Goal: Task Accomplishment & Management: Manage account settings

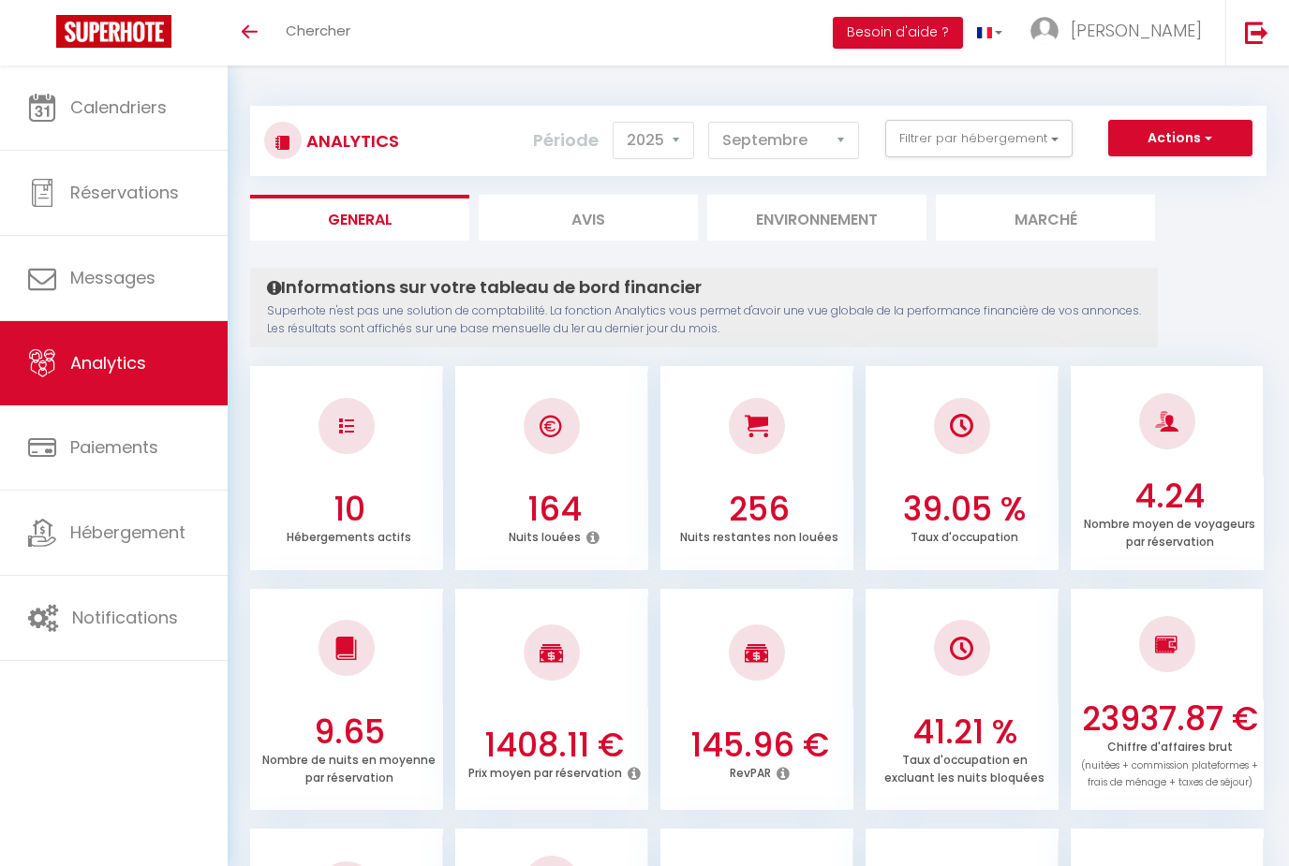
select select "2025"
select select "9"
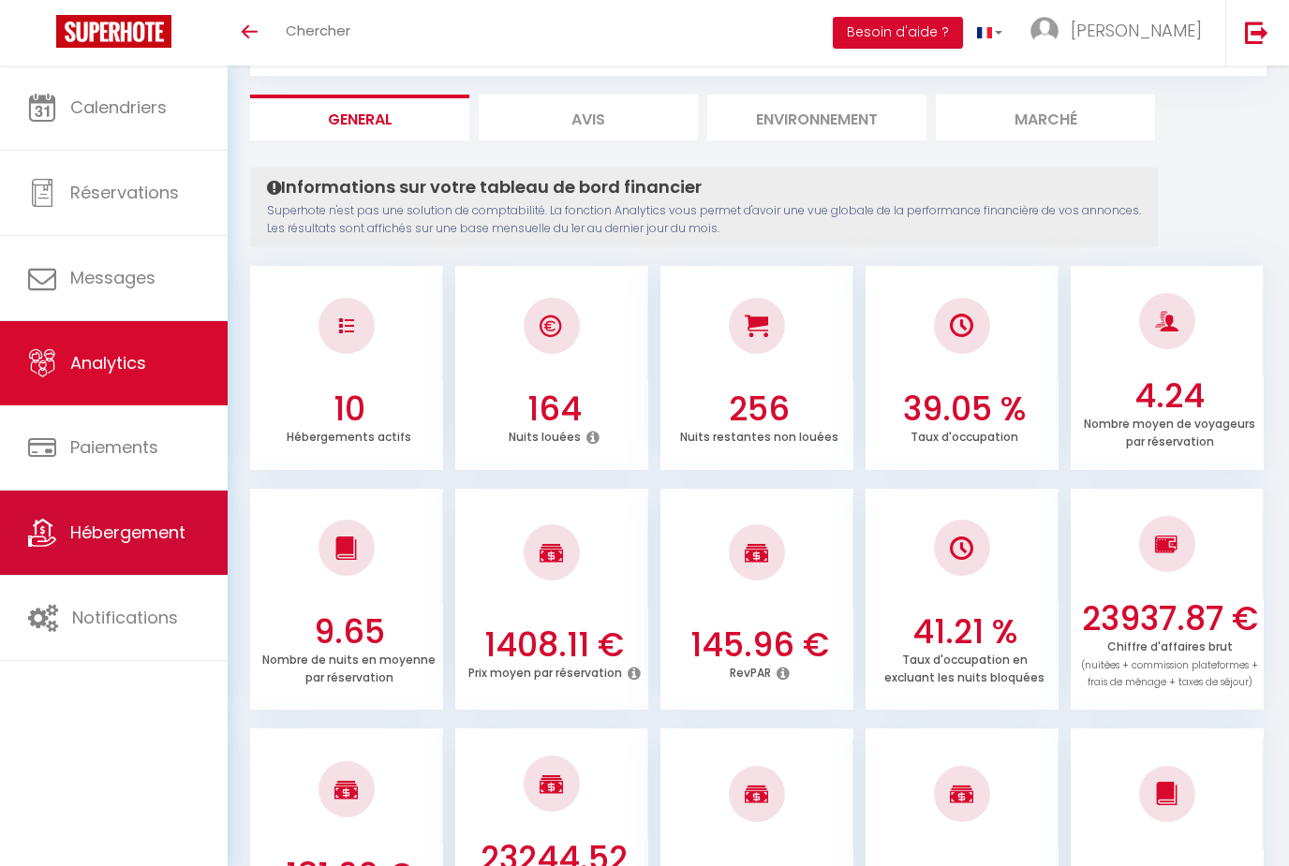
click at [52, 528] on icon at bounding box center [42, 533] width 28 height 28
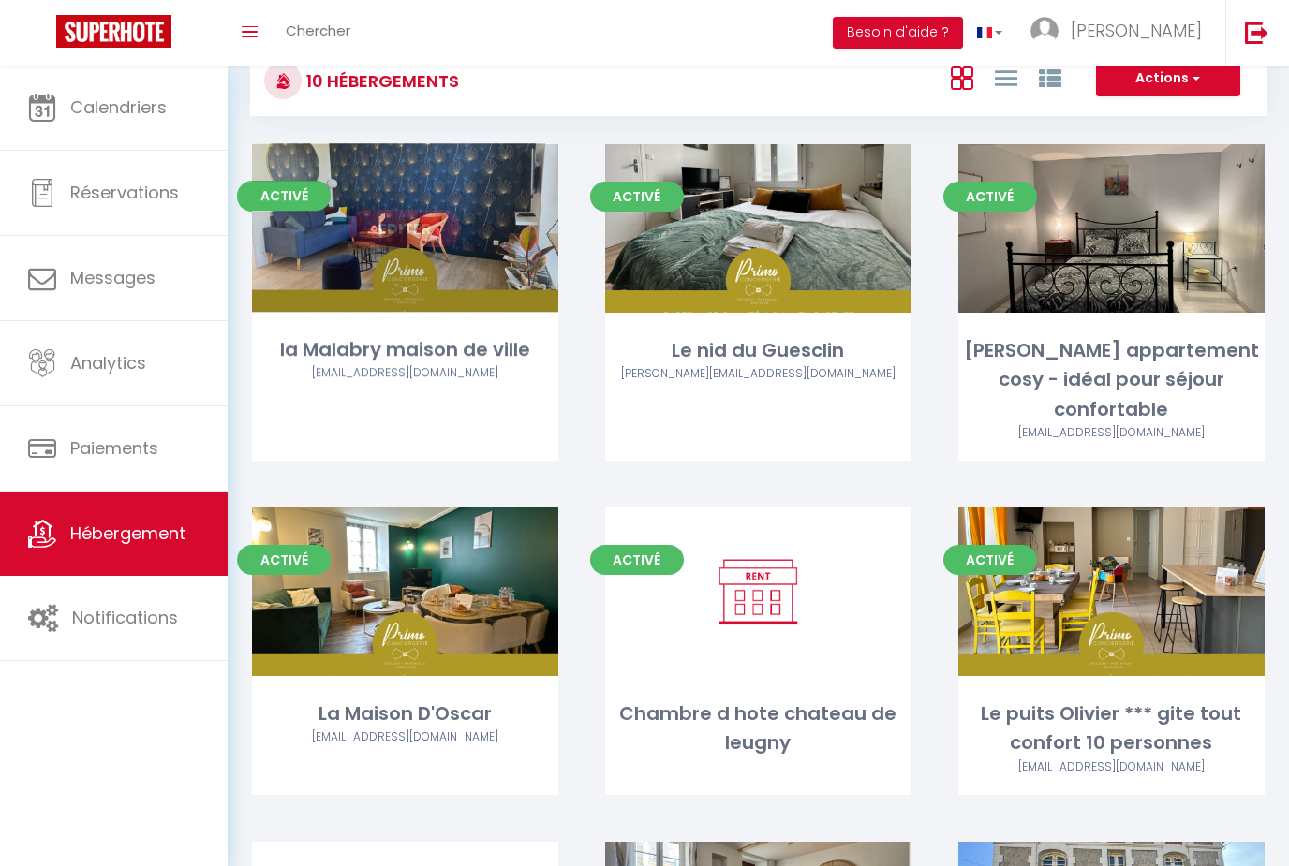
click at [402, 229] on link "Editer" at bounding box center [404, 228] width 112 height 37
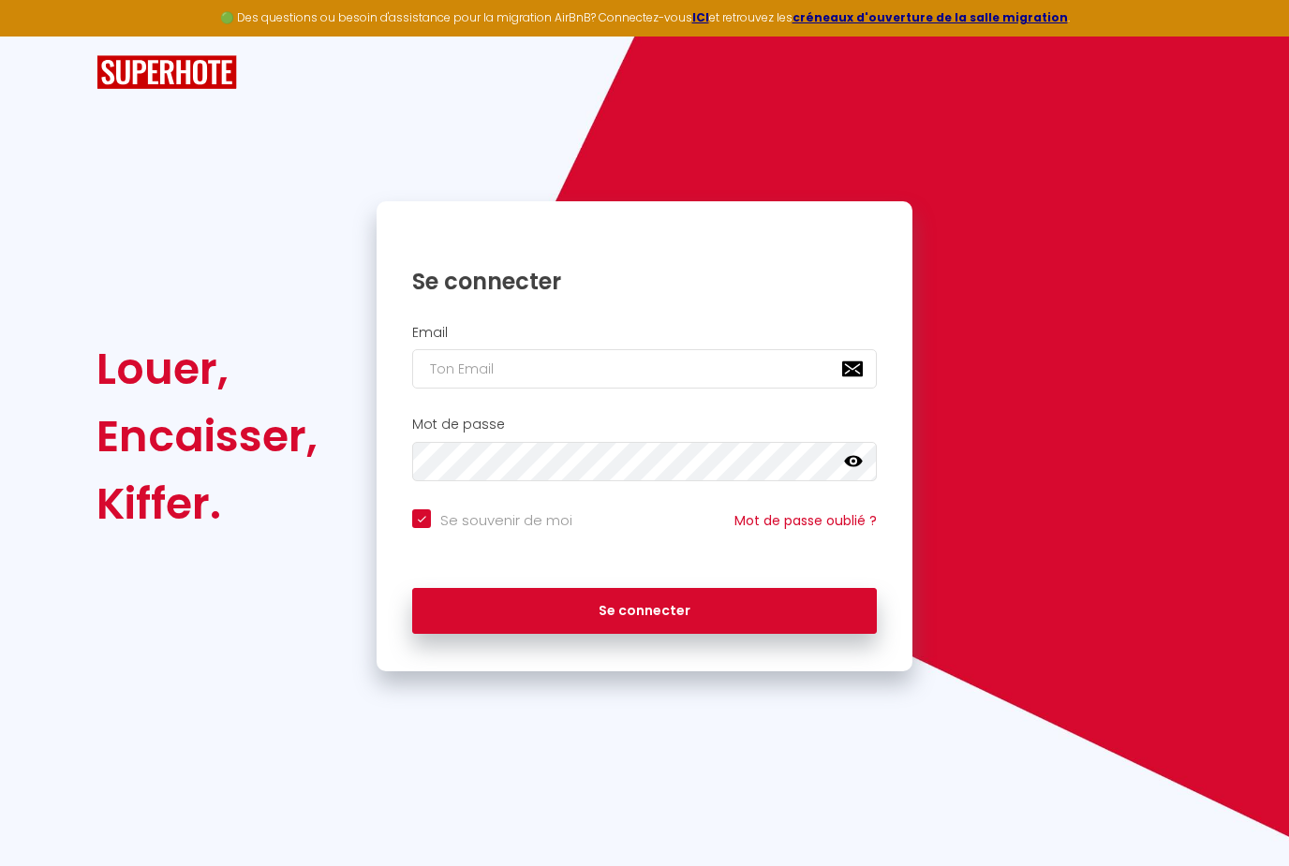
click at [396, 325] on div "Email" at bounding box center [644, 357] width 511 height 65
click at [649, 349] on input "email" at bounding box center [644, 368] width 465 height 39
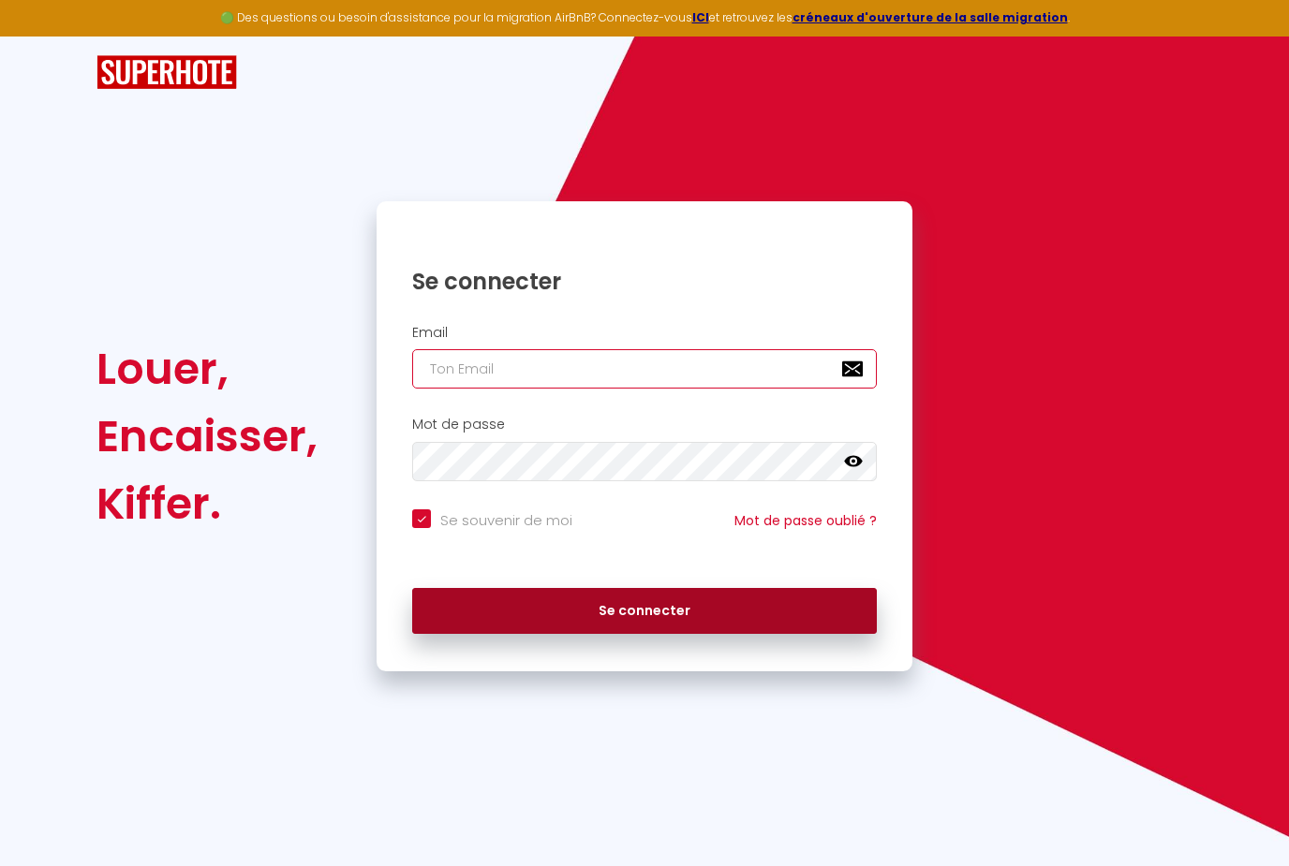
type input "[EMAIL_ADDRESS][DOMAIN_NAME]"
click at [644, 588] on button "Se connecter" at bounding box center [644, 611] width 465 height 47
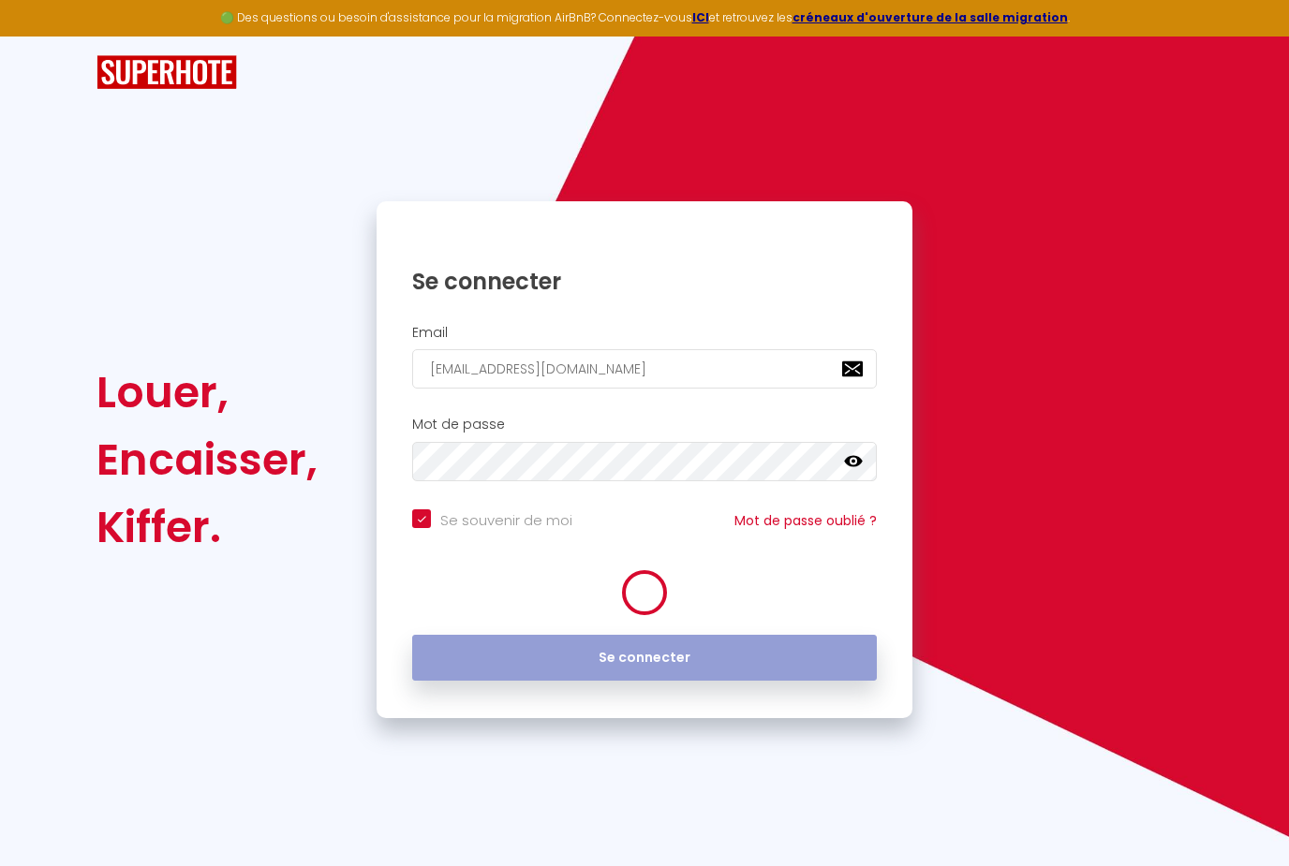
checkbox input "true"
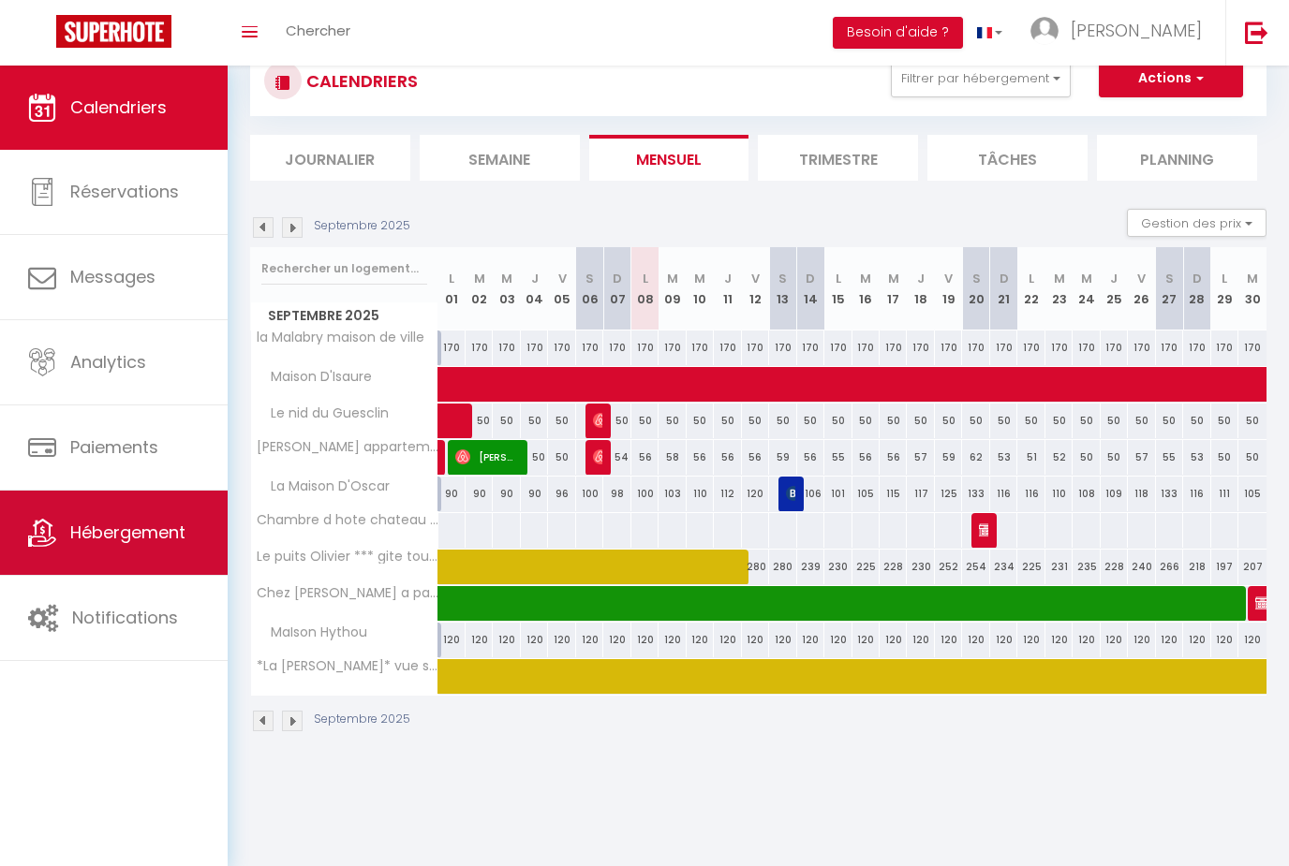
click at [47, 516] on link "Hébergement" at bounding box center [114, 533] width 228 height 84
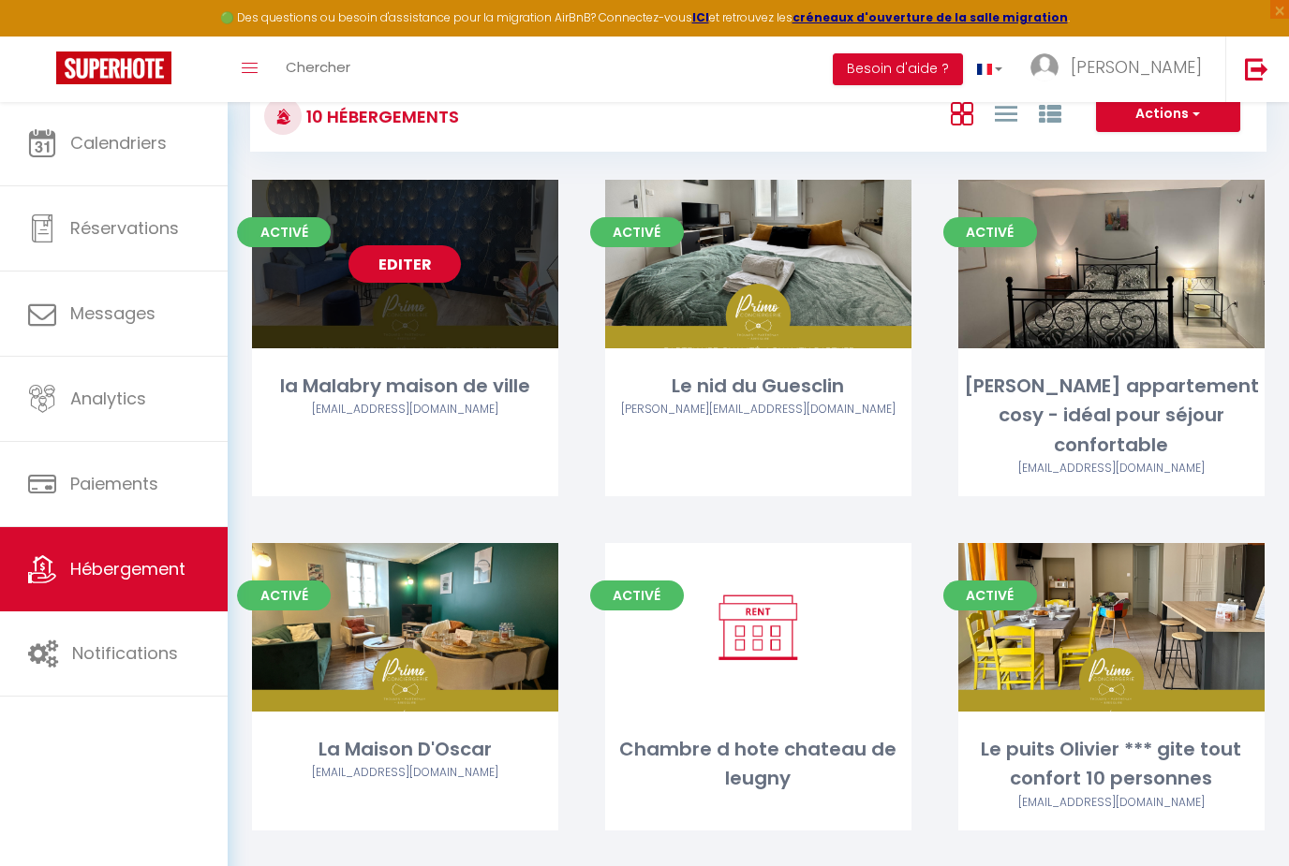
click at [384, 264] on link "Editer" at bounding box center [404, 263] width 112 height 37
click at [434, 269] on link "Editer" at bounding box center [404, 263] width 112 height 37
select select "3"
select select "2"
select select "1"
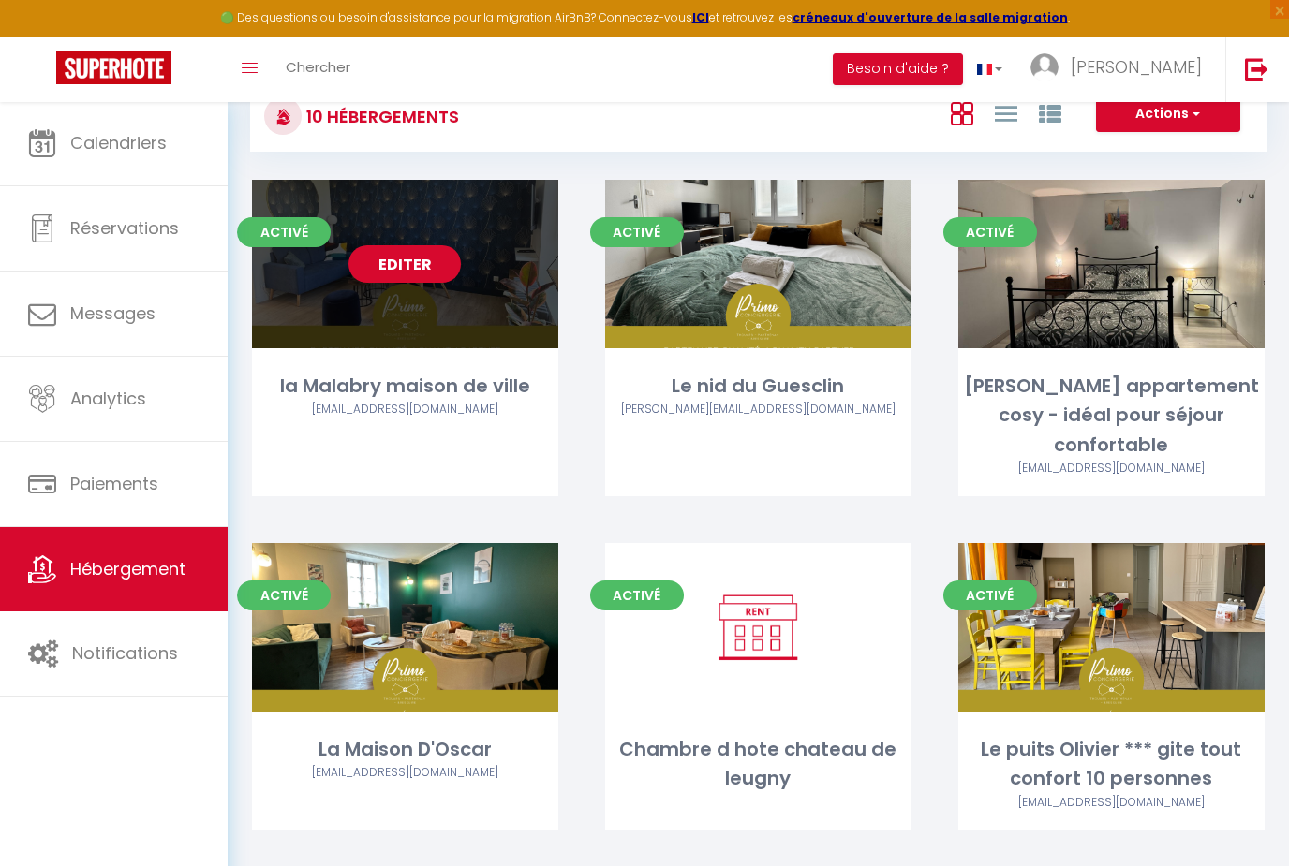
select select "1"
select select
select select "28"
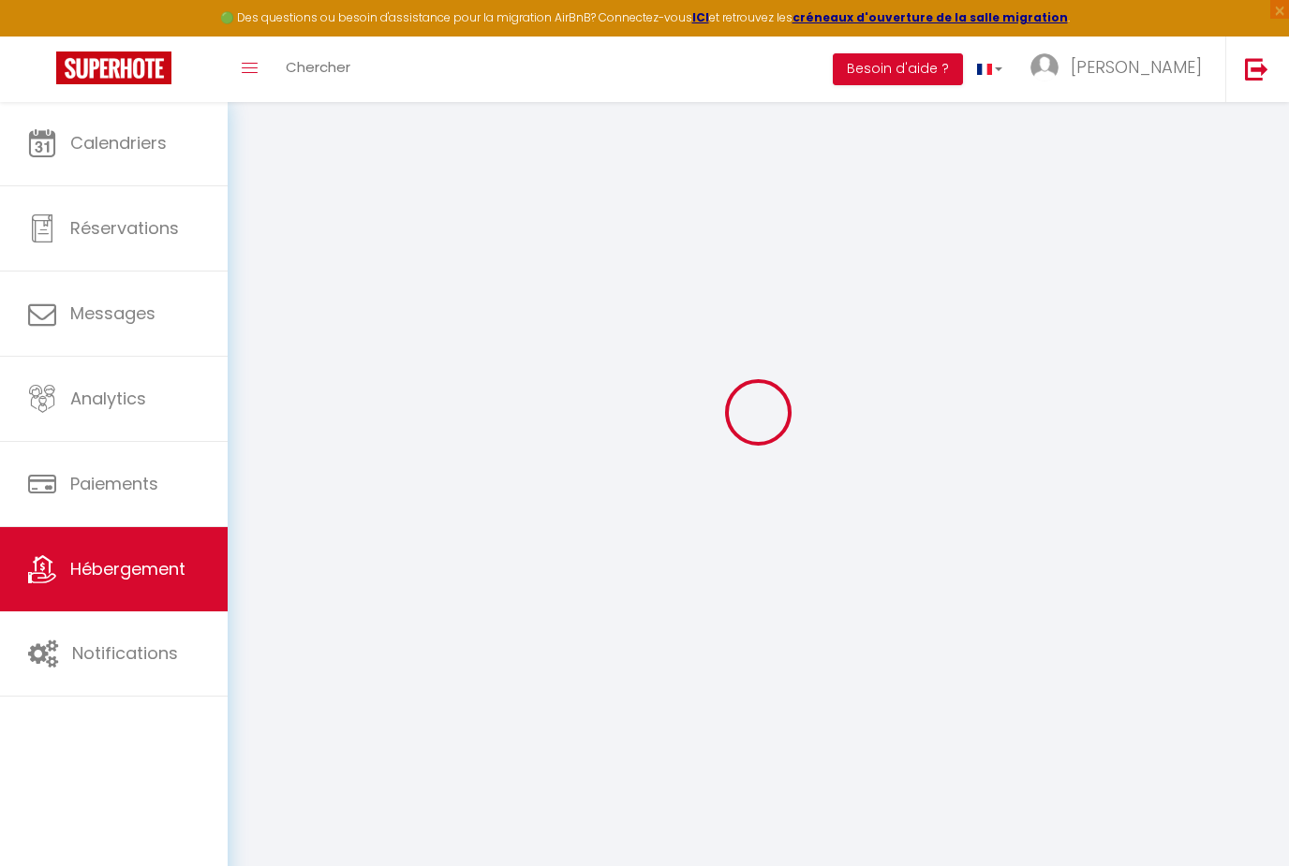
select select
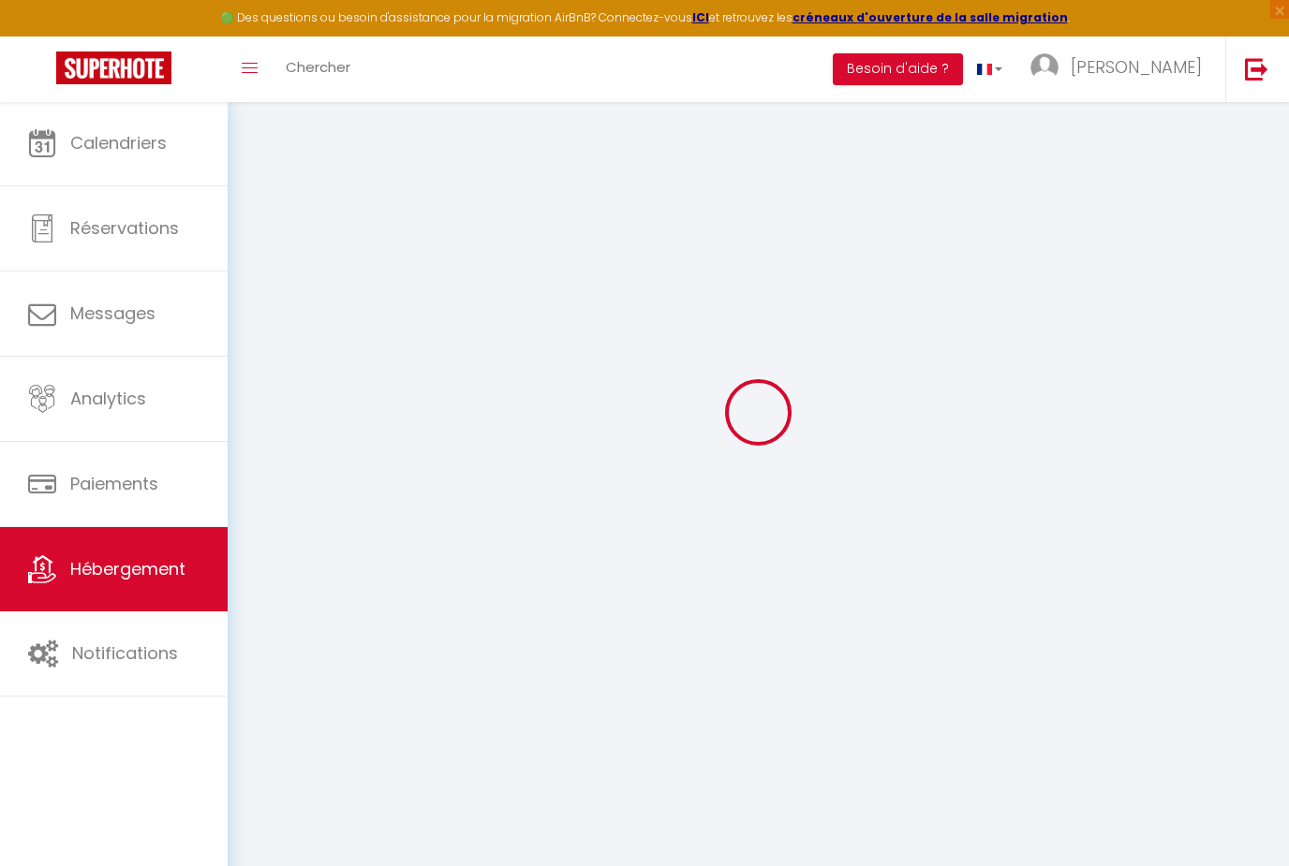
select select
checkbox input "false"
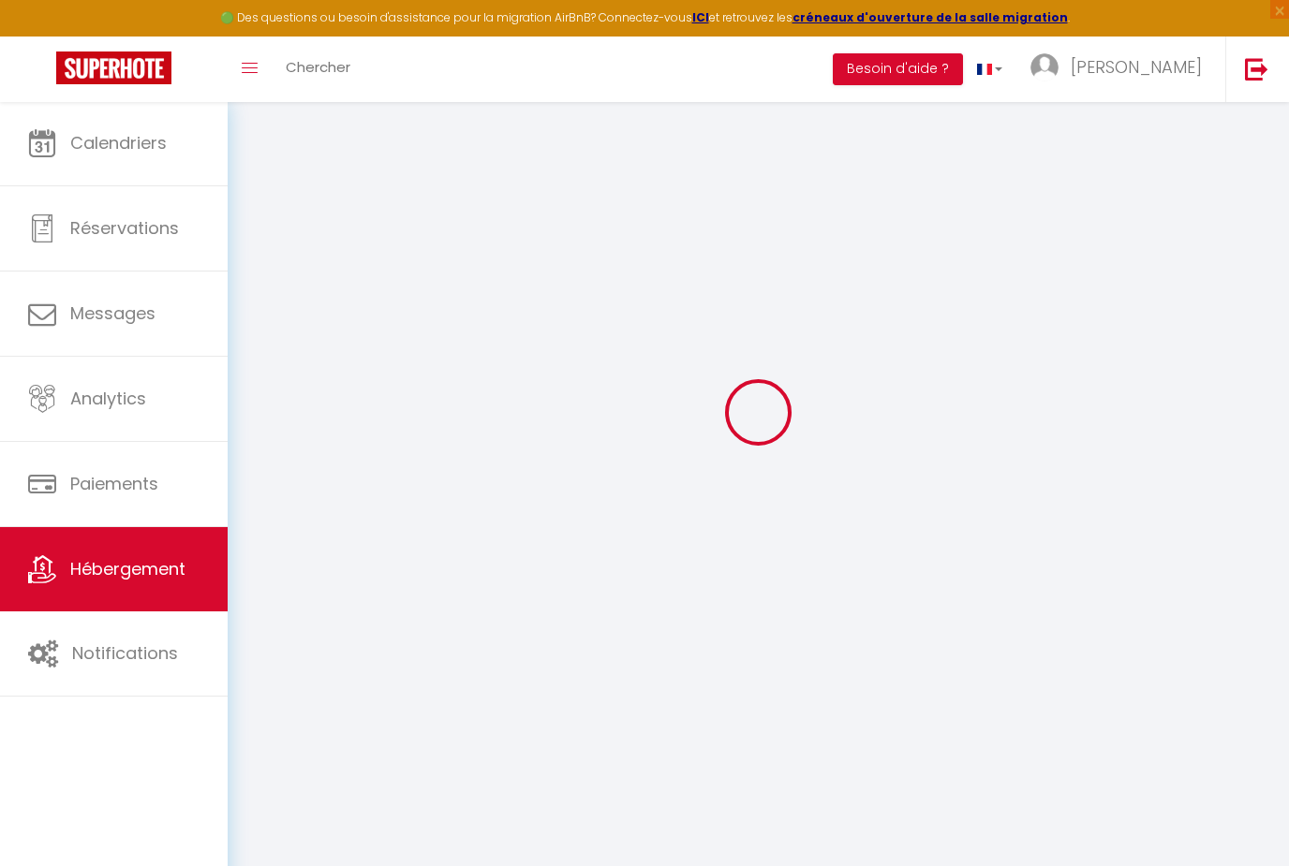
checkbox input "false"
select select
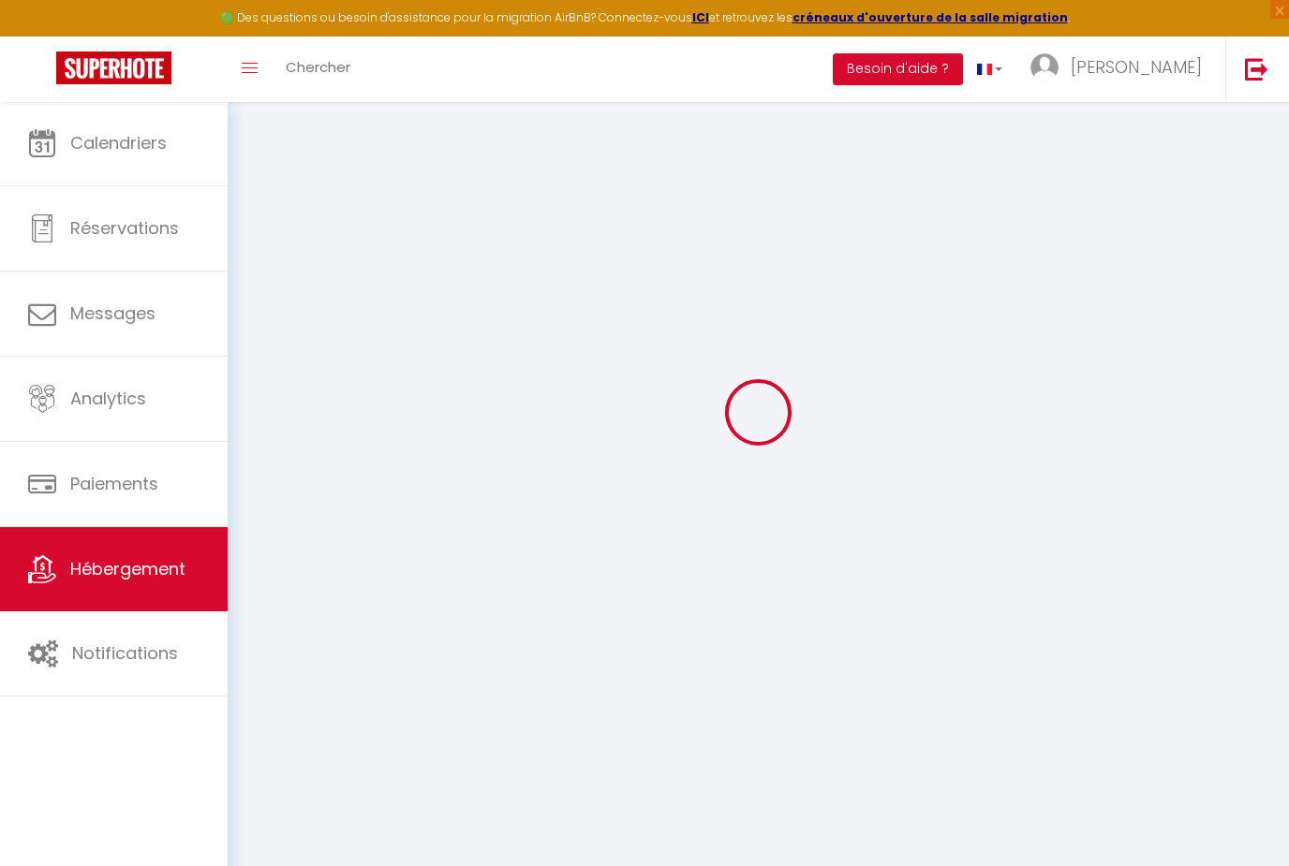
select select
checkbox input "false"
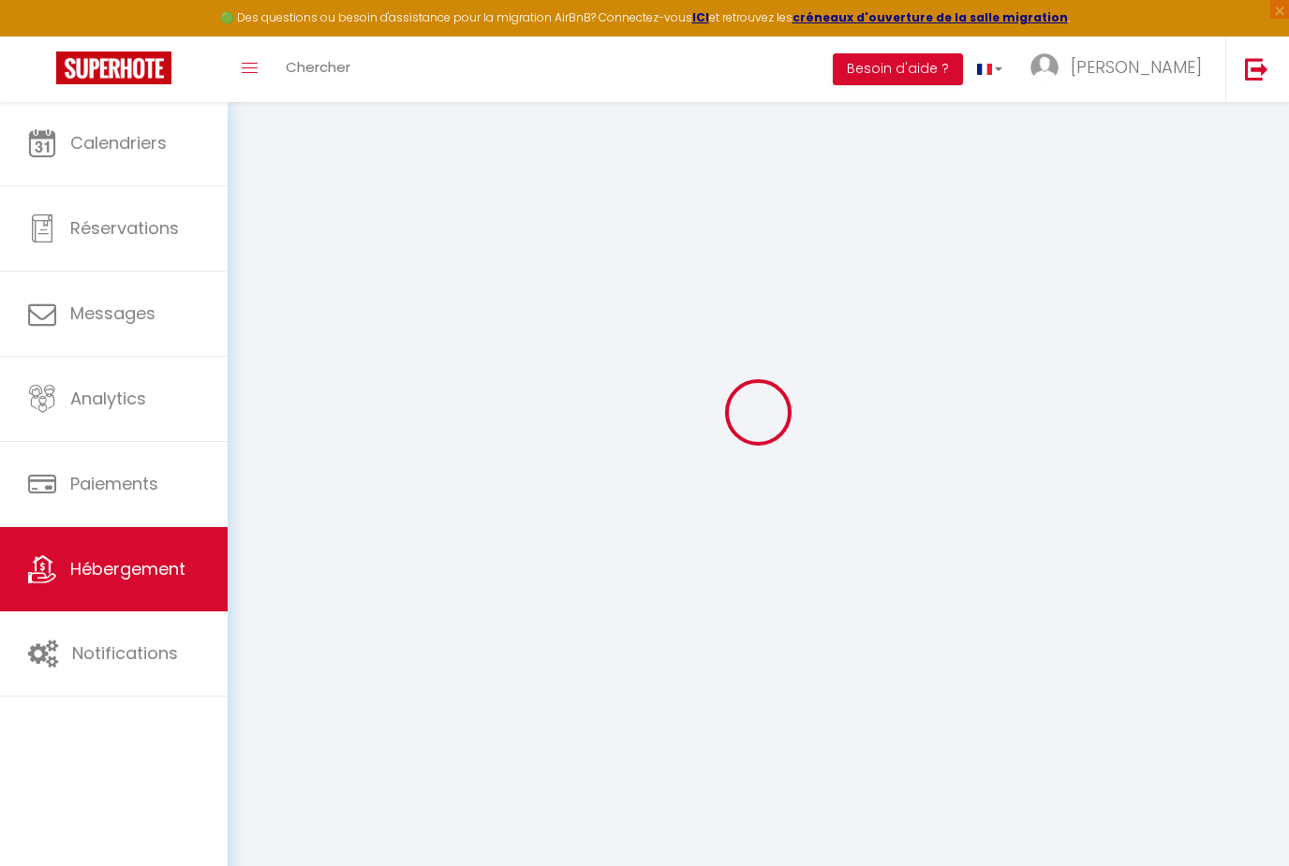
checkbox input "false"
select select
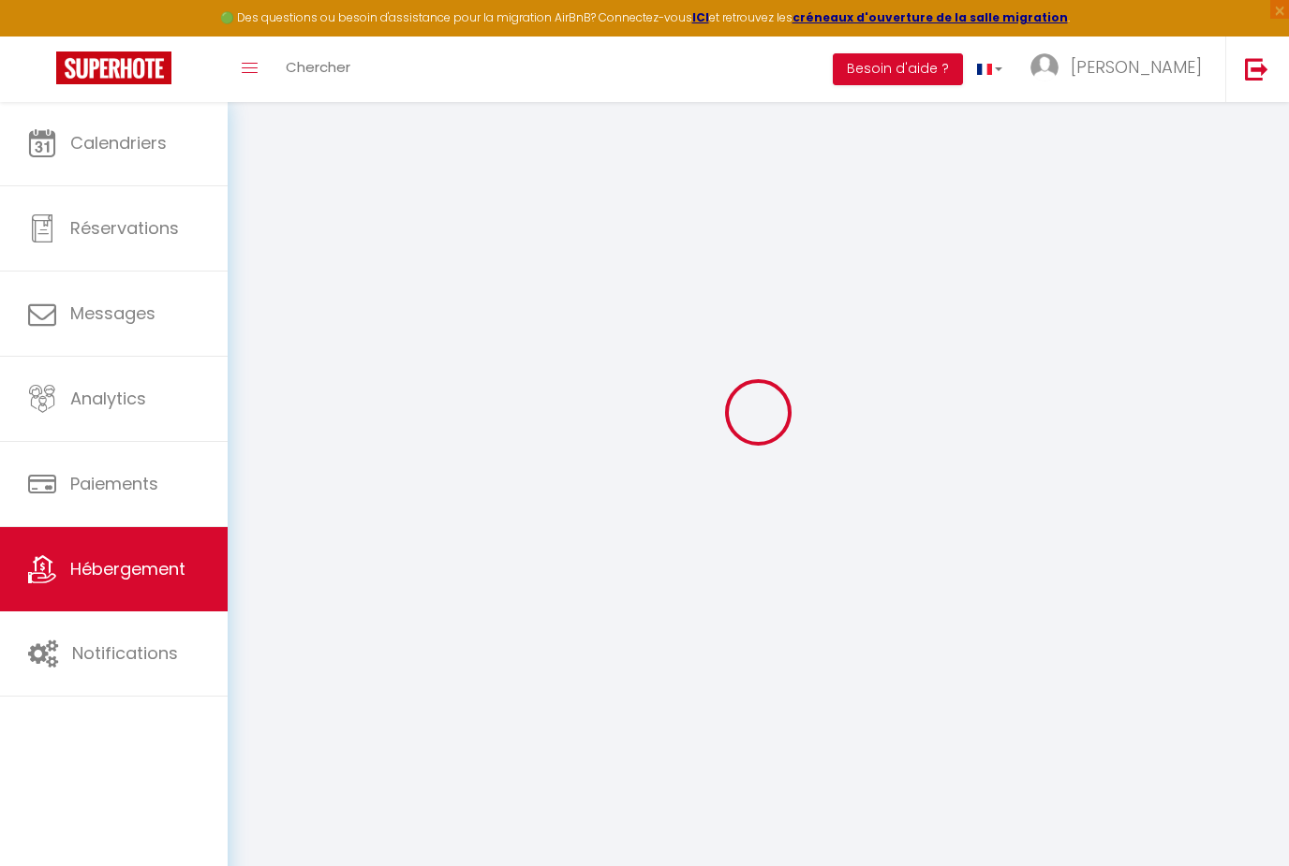
select select
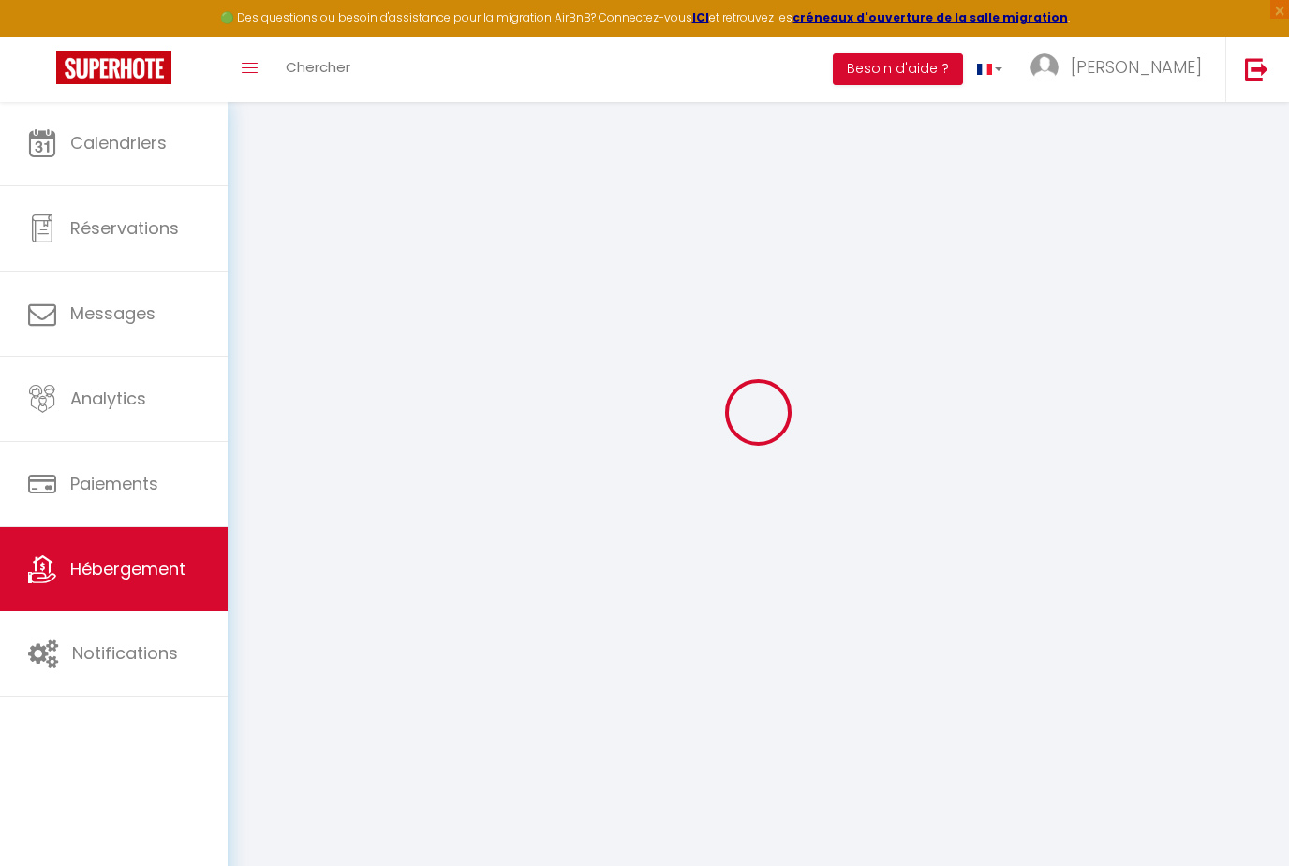
select select
checkbox input "false"
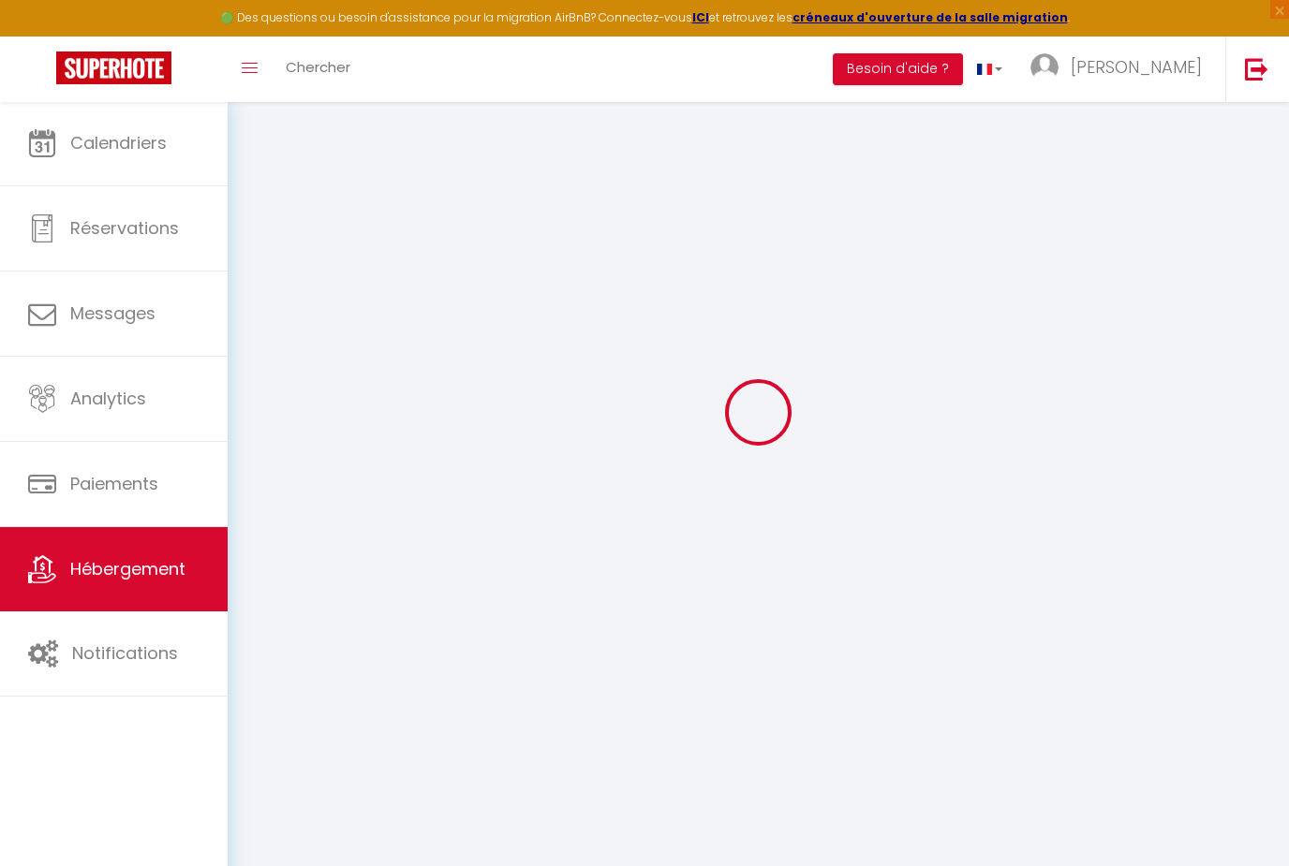
select select
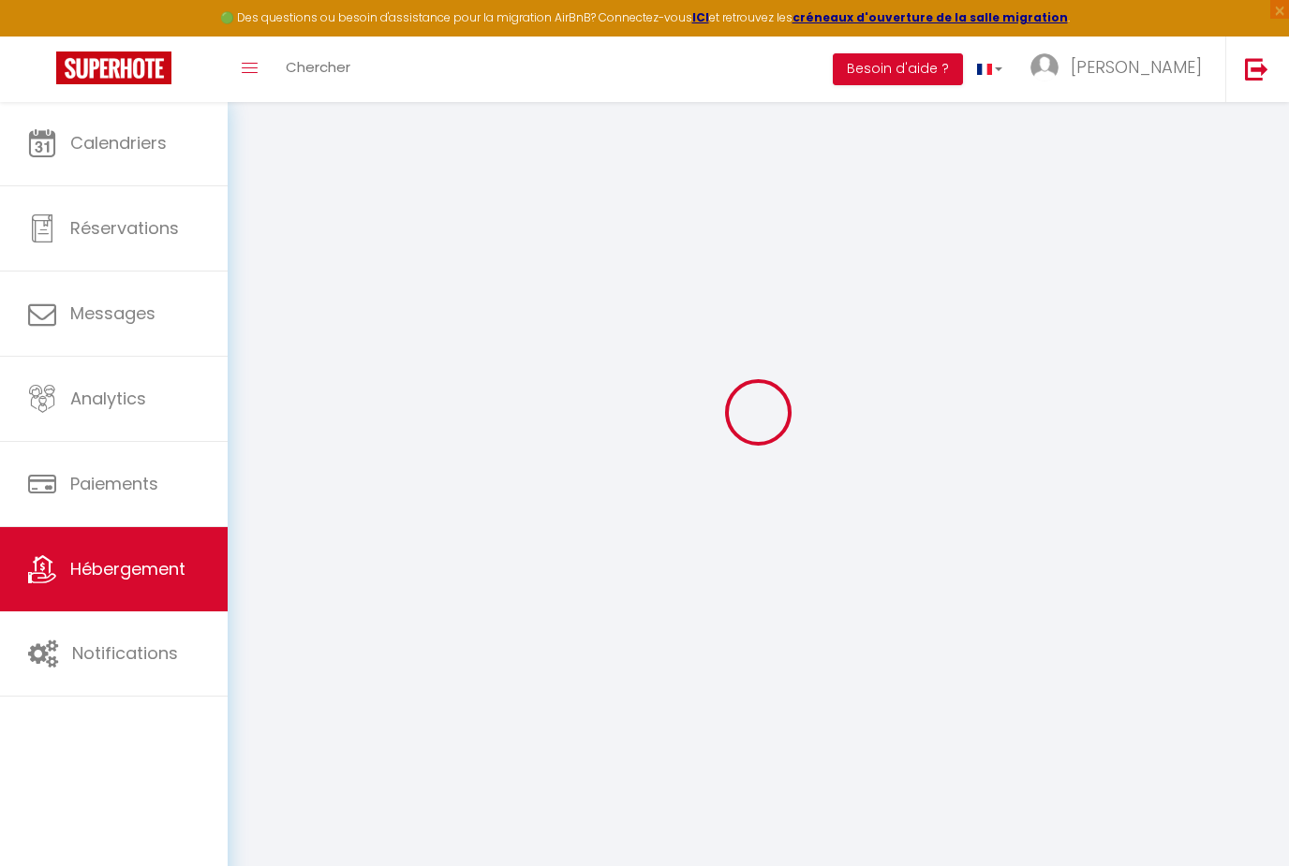
select select
checkbox input "false"
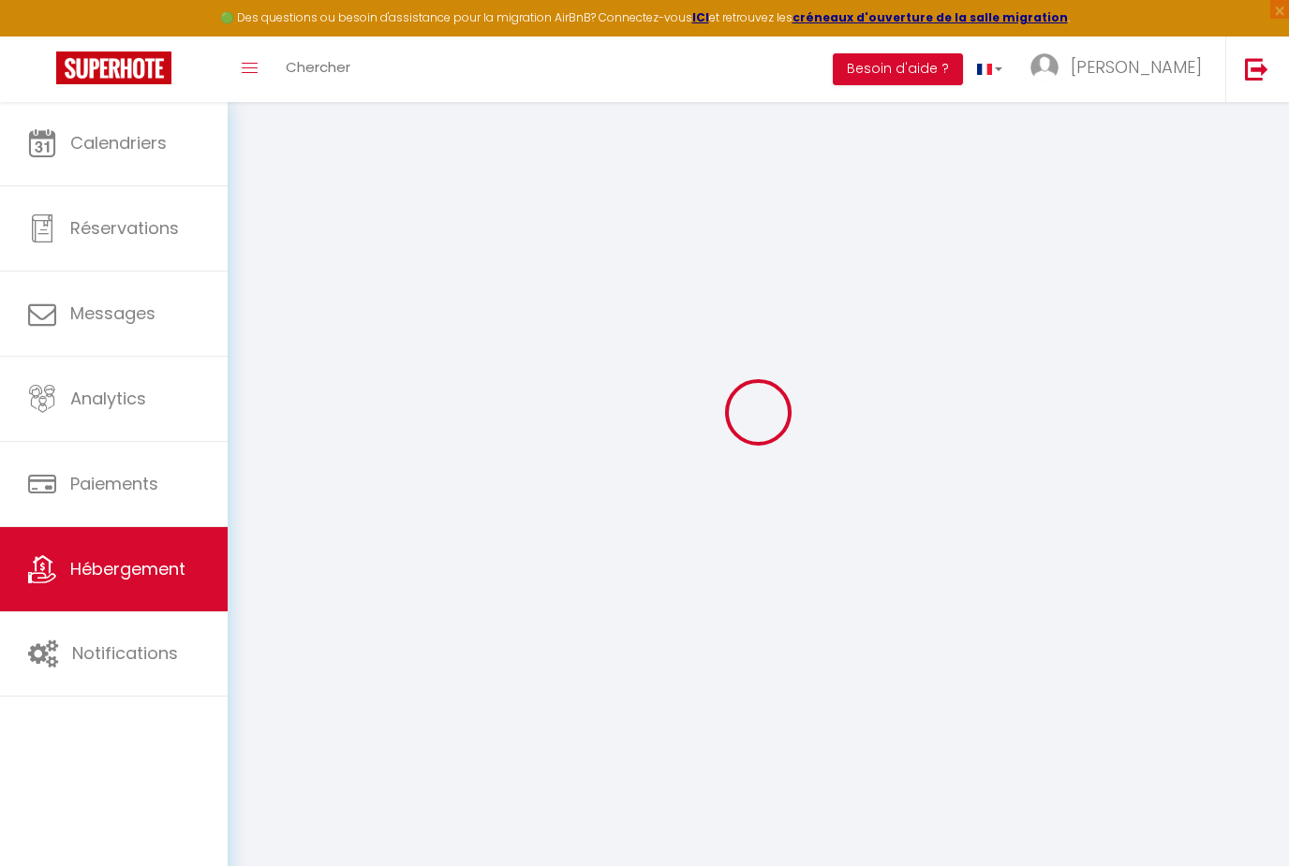
checkbox input "false"
select select
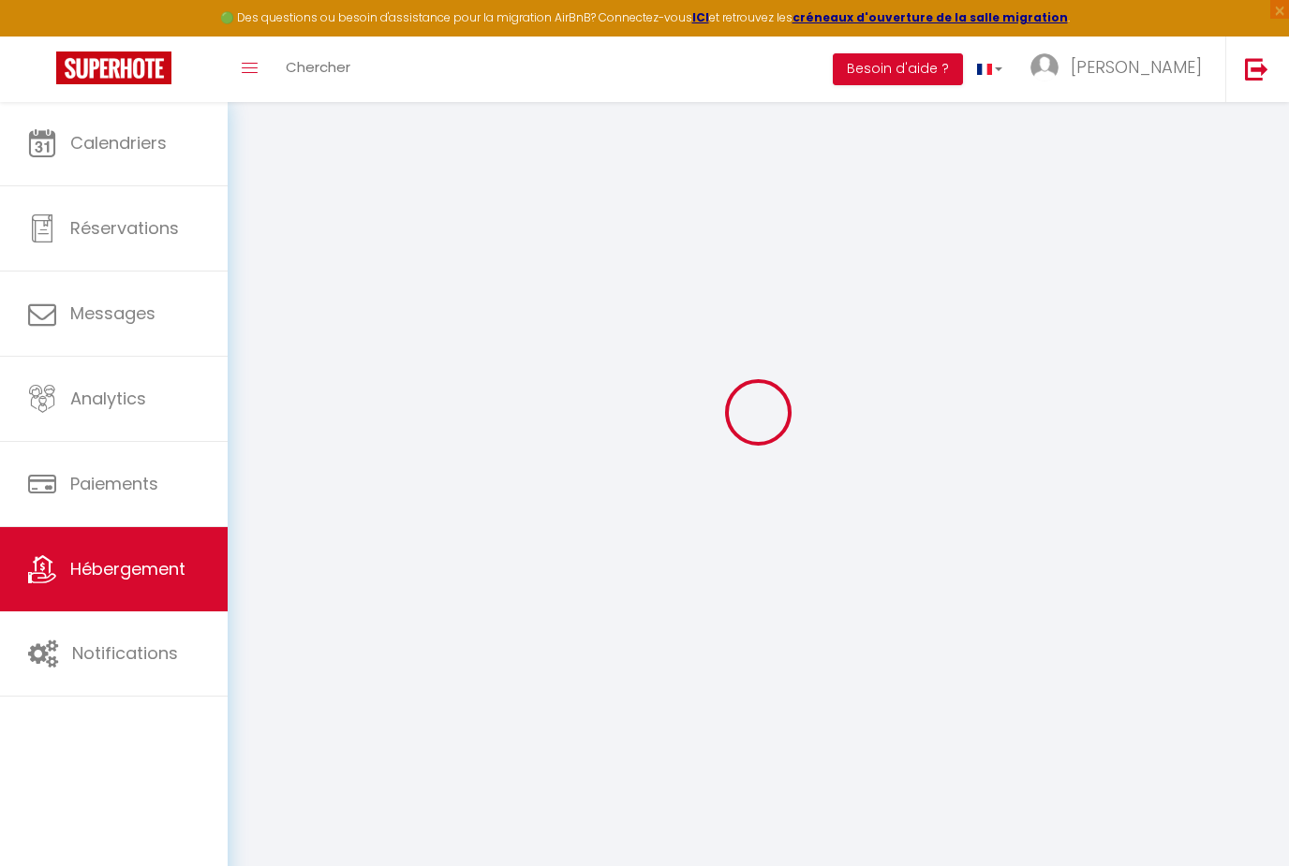
select select
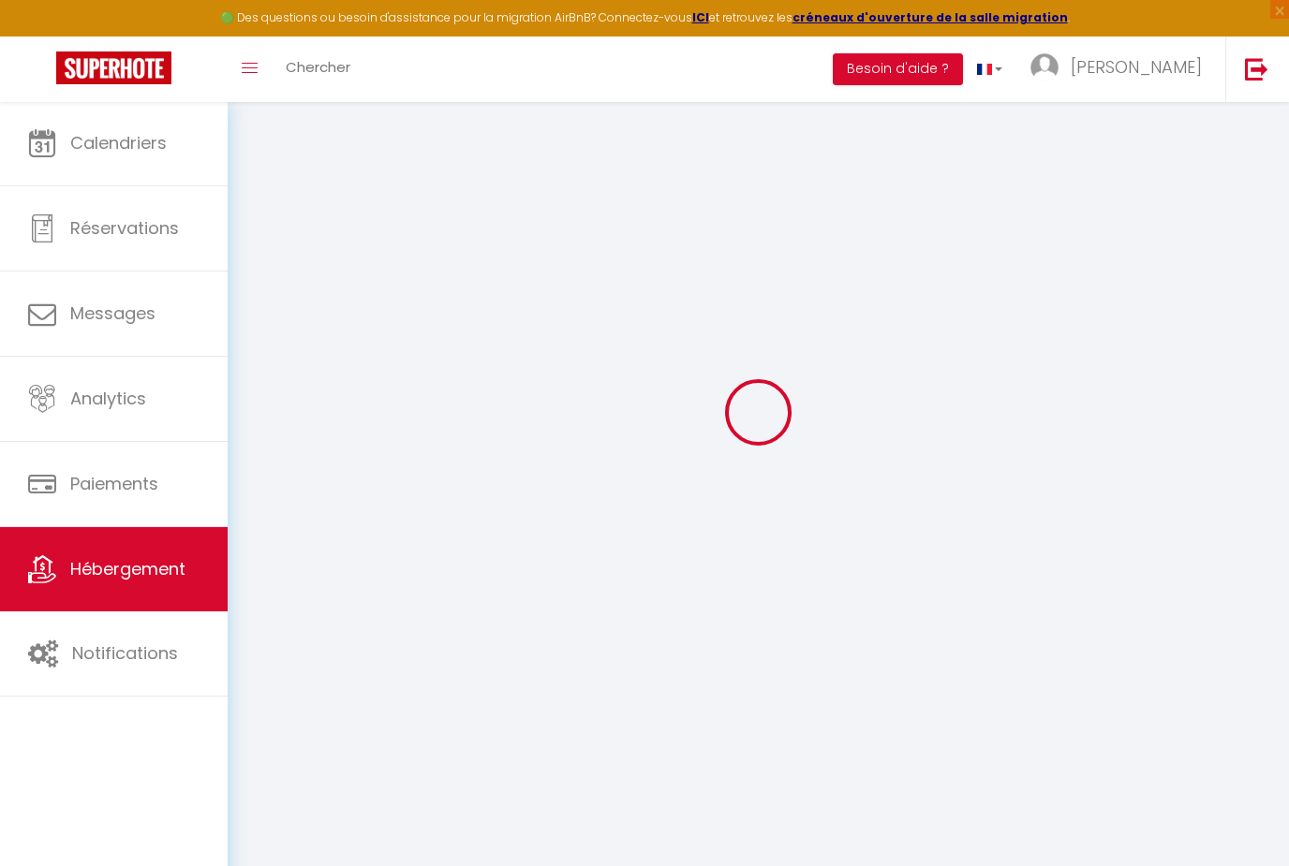
checkbox input "false"
select select
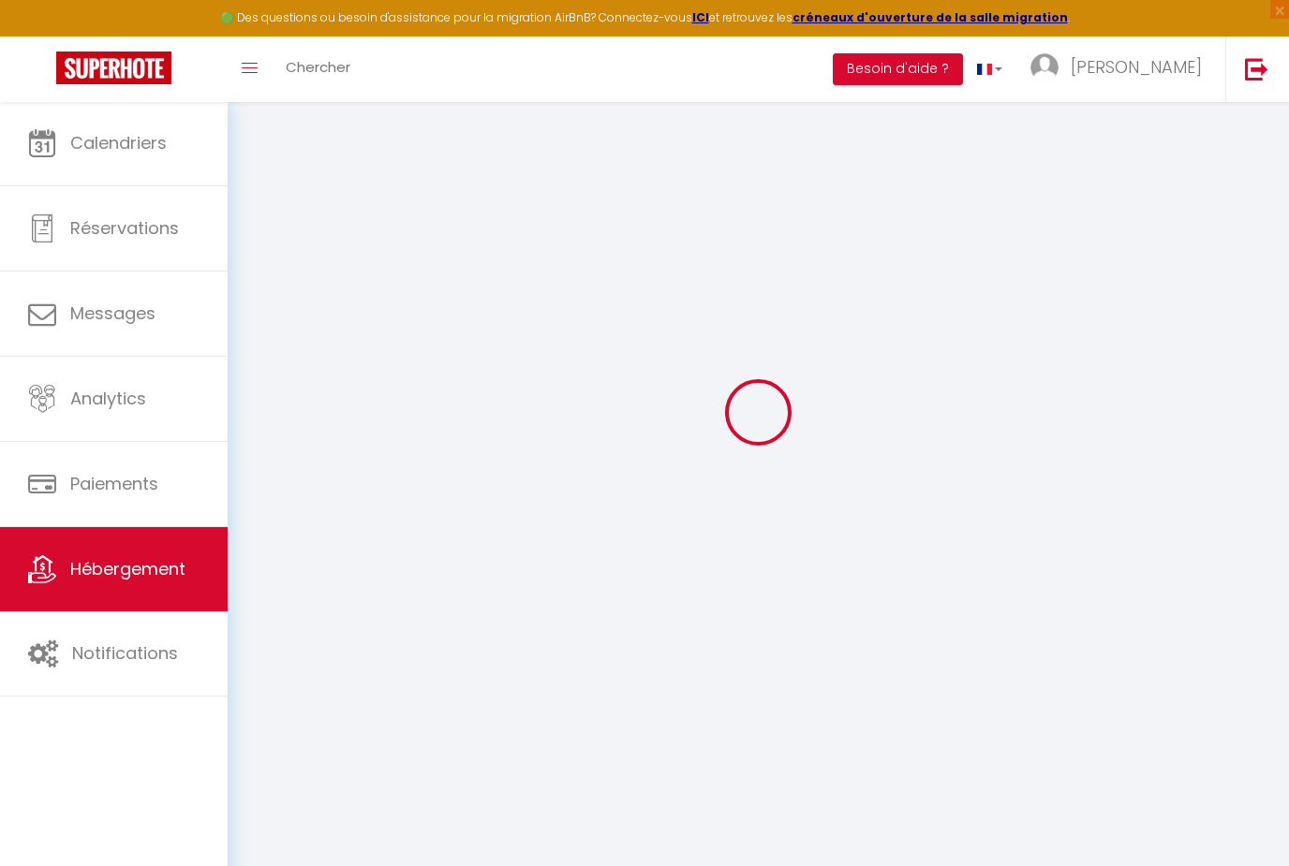
select select
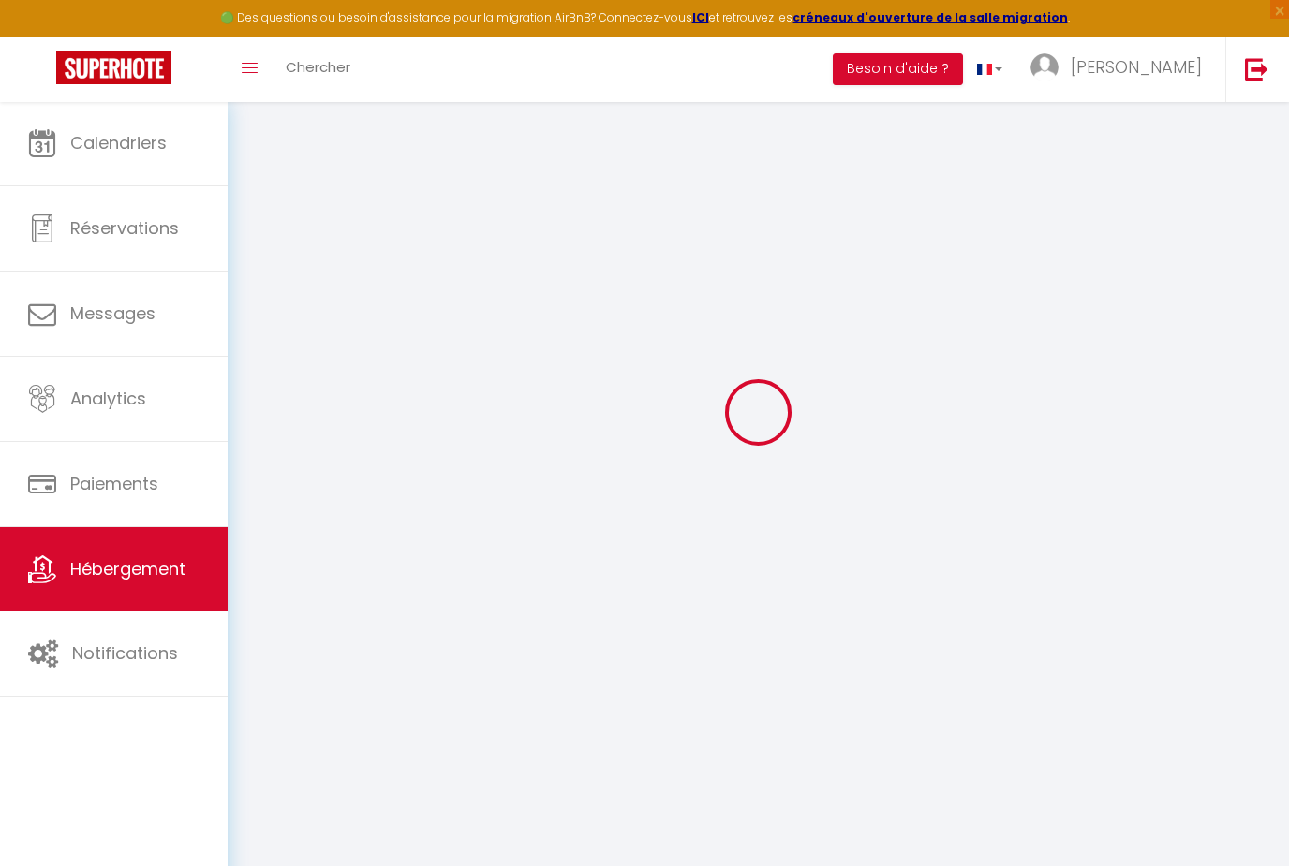
select select
checkbox input "false"
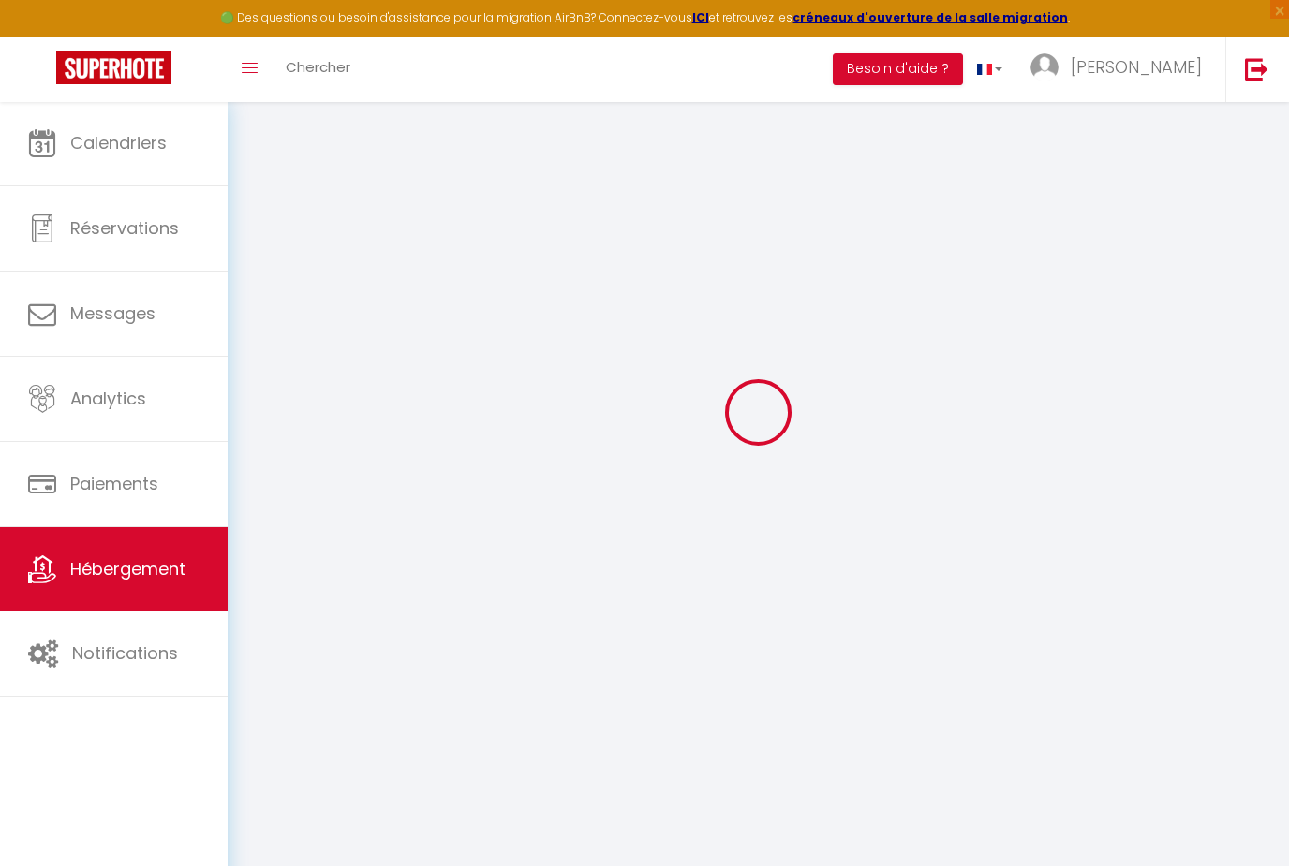
checkbox input "false"
select select
type input "la Malabry maison de ville"
type input "[PERSON_NAME]"
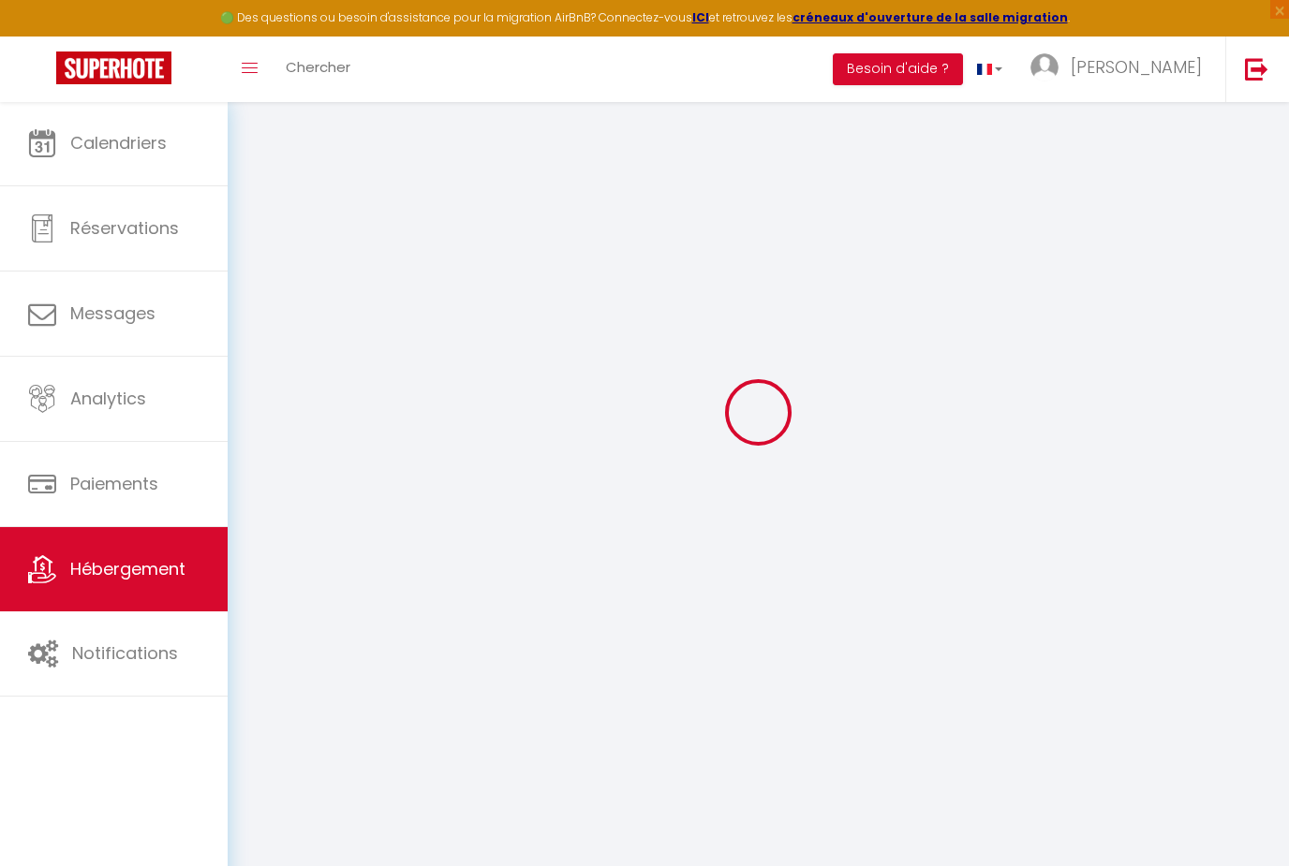
type input "[PERSON_NAME]"
type input "[STREET_ADDRESS]"
type input "79300"
type input "Bressuire"
select select "houses"
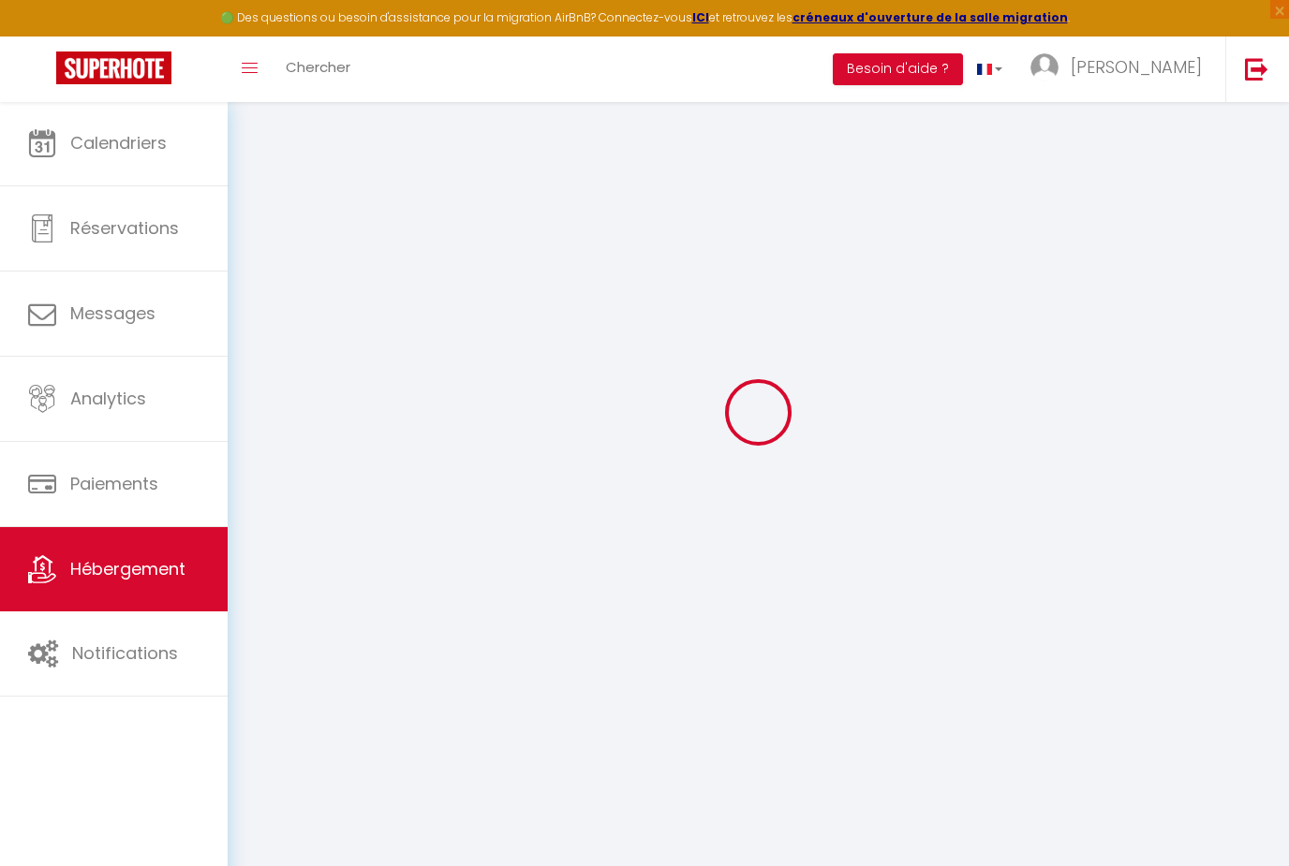
select select "6"
select select "3"
type input "180"
type input "70"
type input "3"
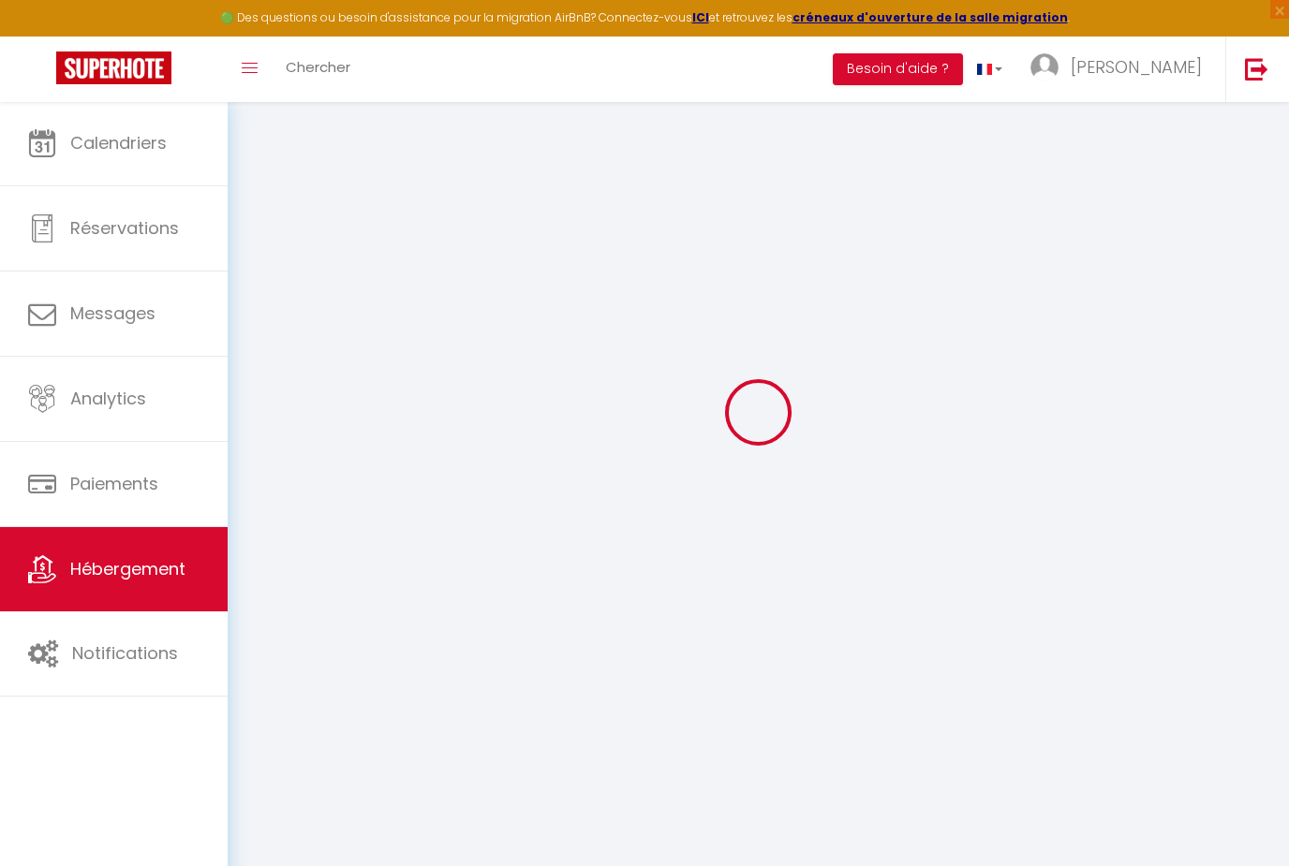
type input "4"
type input "500"
select select
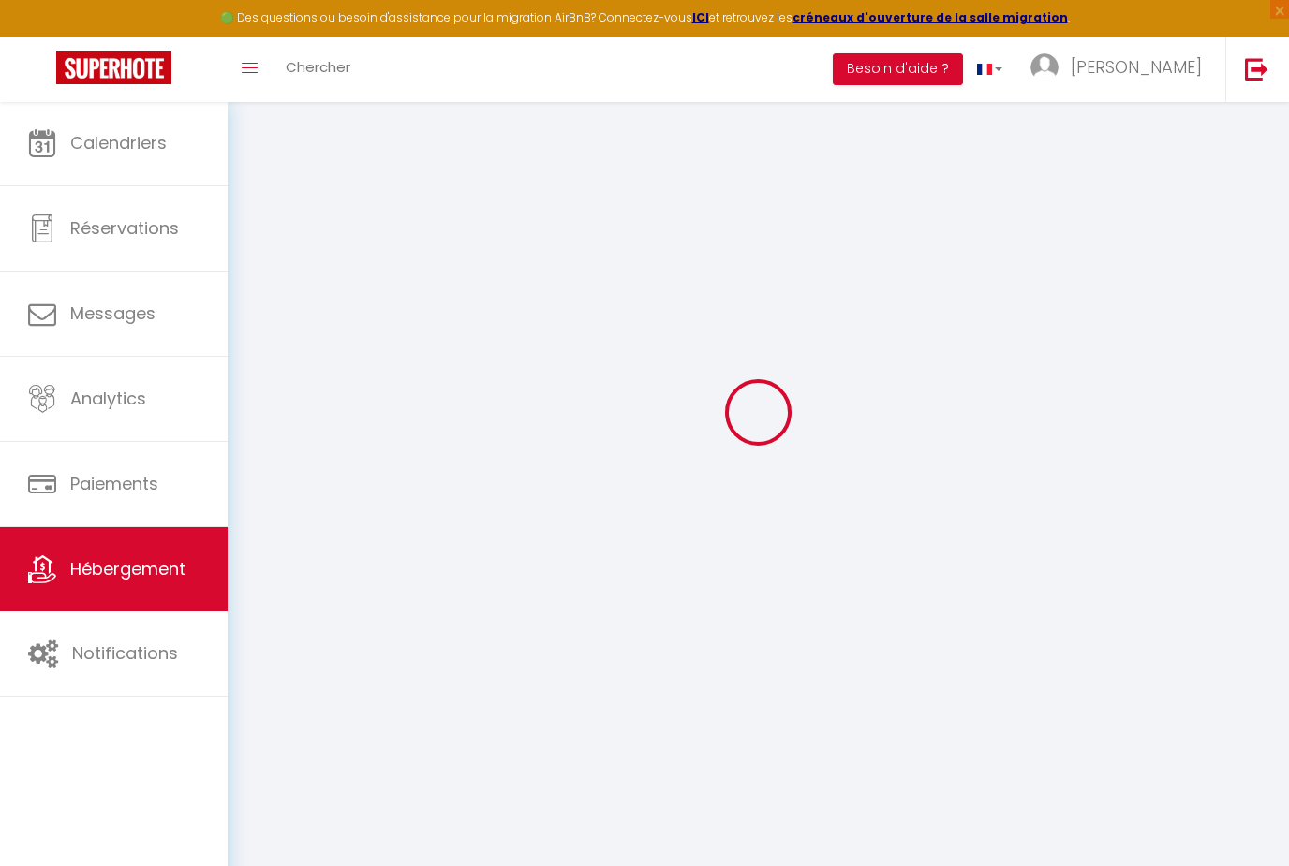
select select
type input "[STREET_ADDRESS]"
type input "79300"
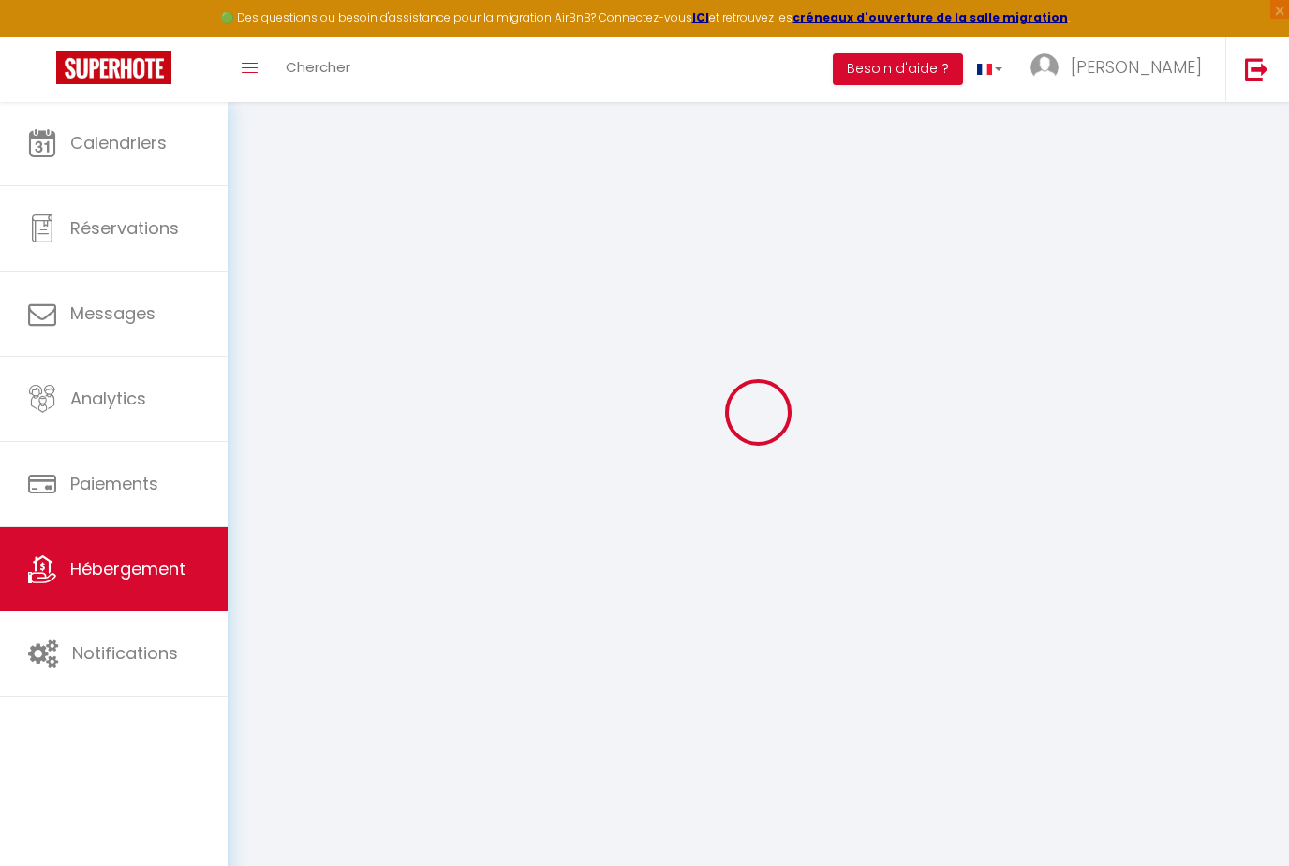
type input "Bressuire"
type input "[EMAIL_ADDRESS][DOMAIN_NAME]"
select select
checkbox input "true"
checkbox input "false"
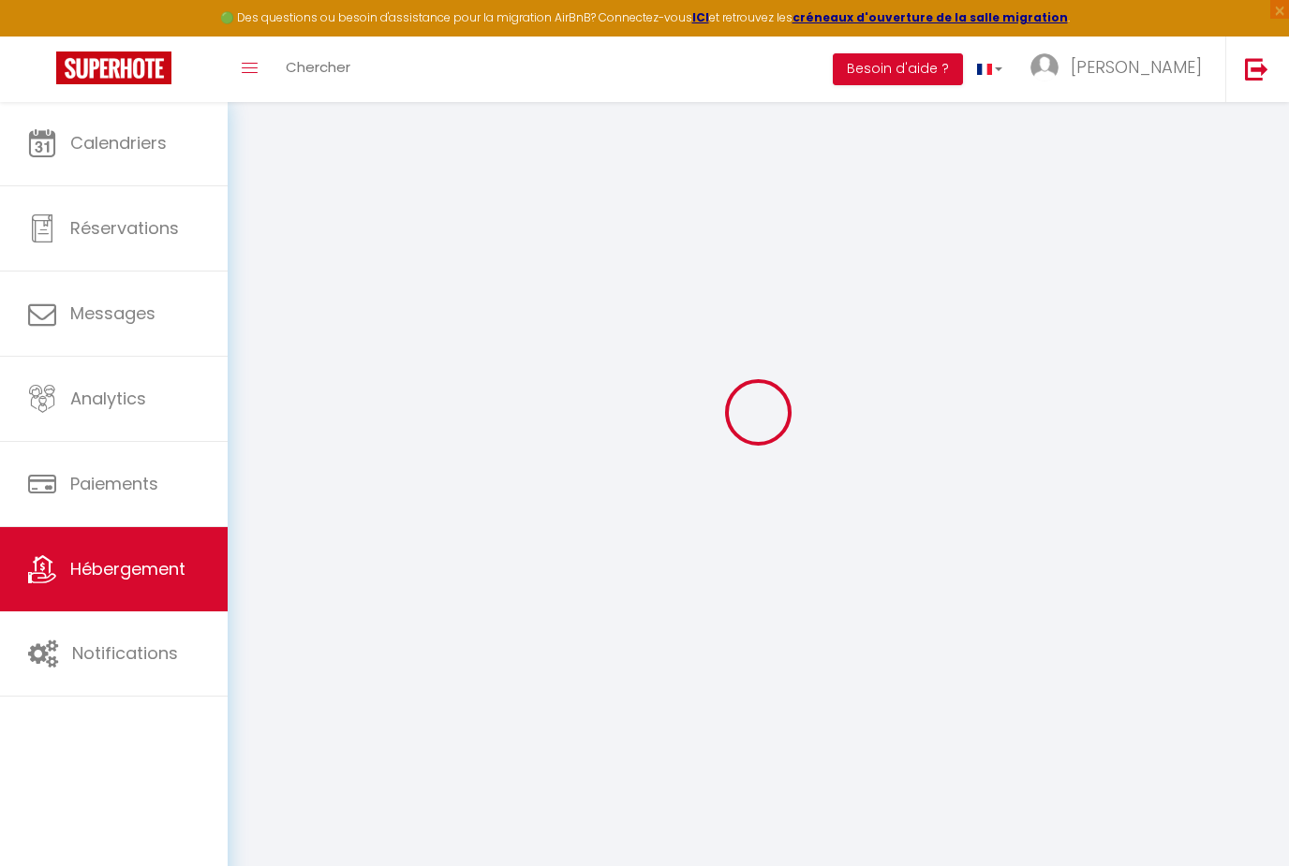
checkbox input "false"
radio input "true"
type input "0"
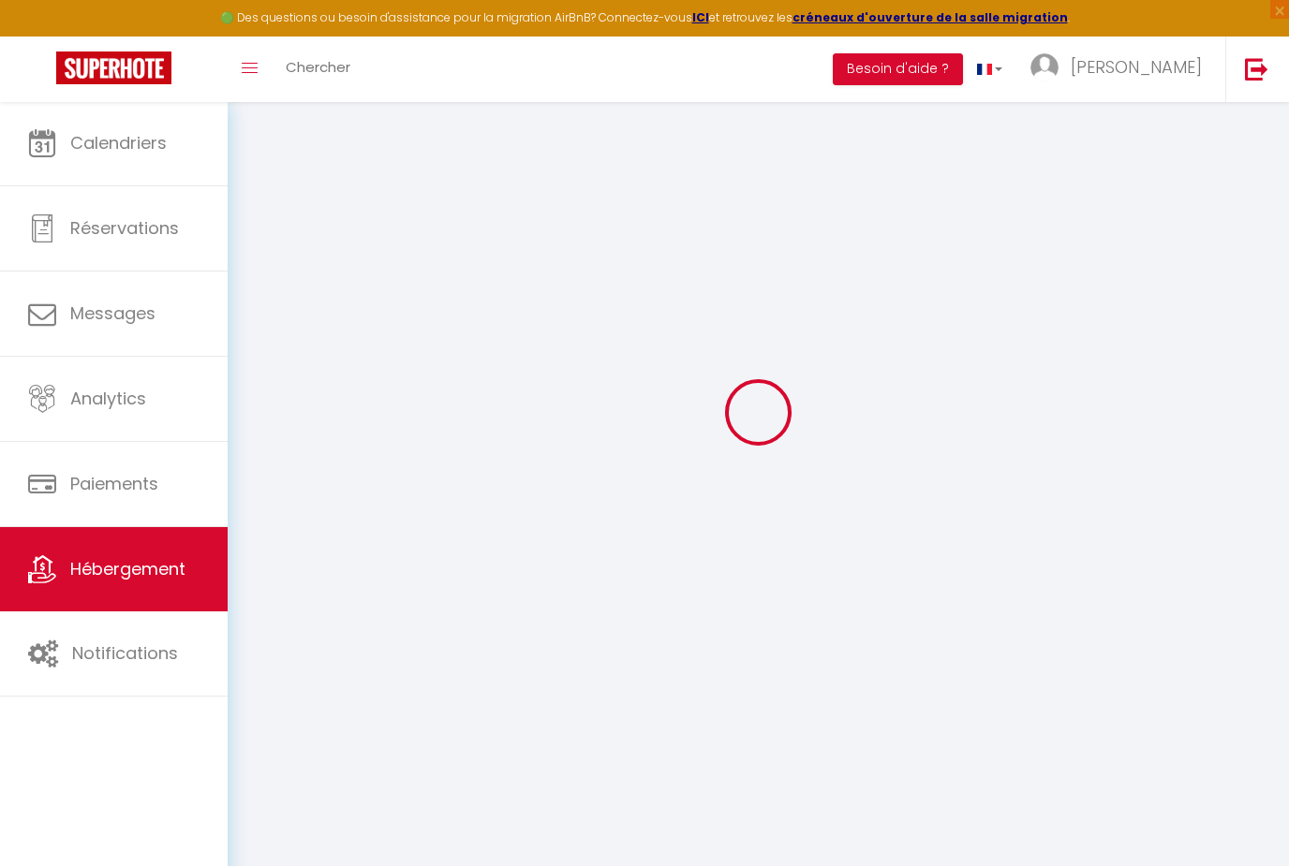
type input "0"
select select
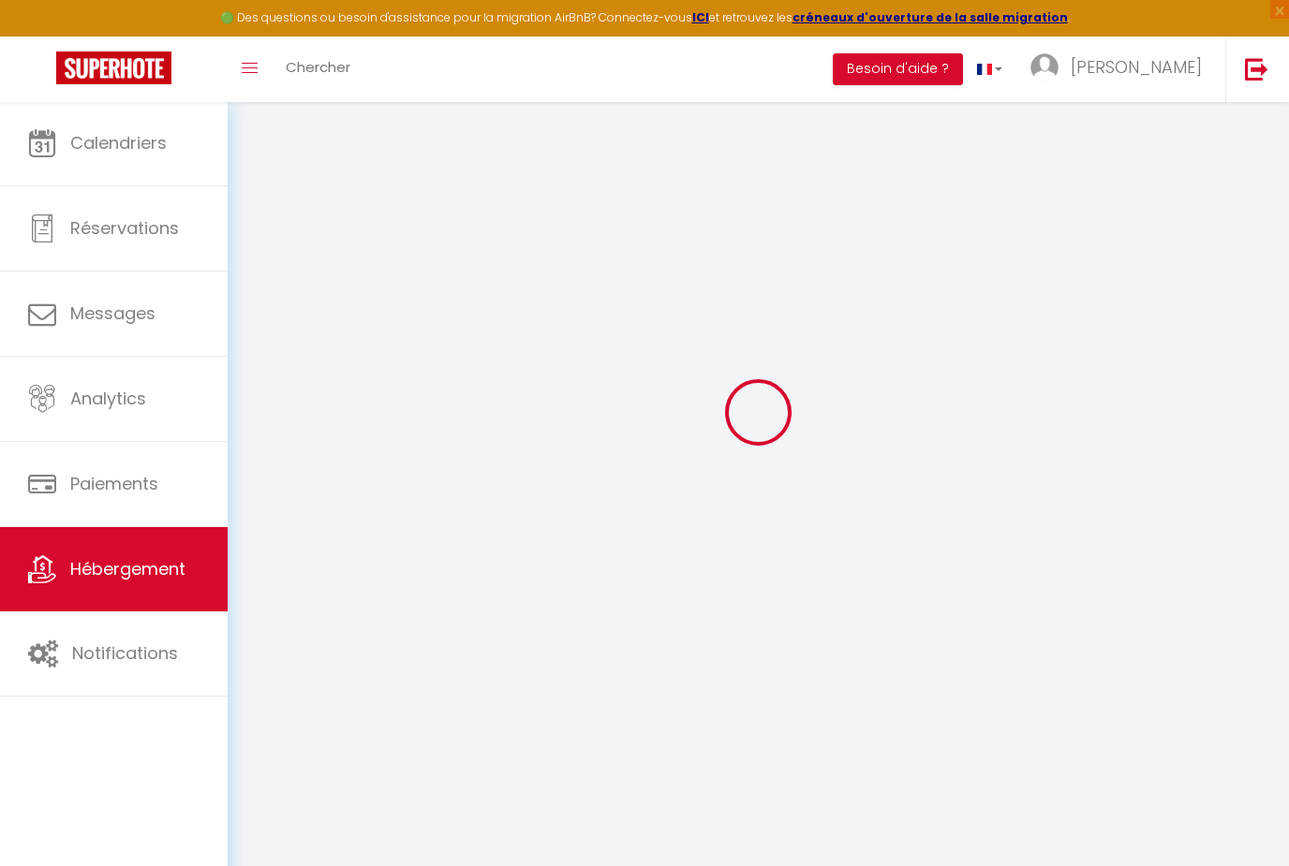
select select
checkbox input "true"
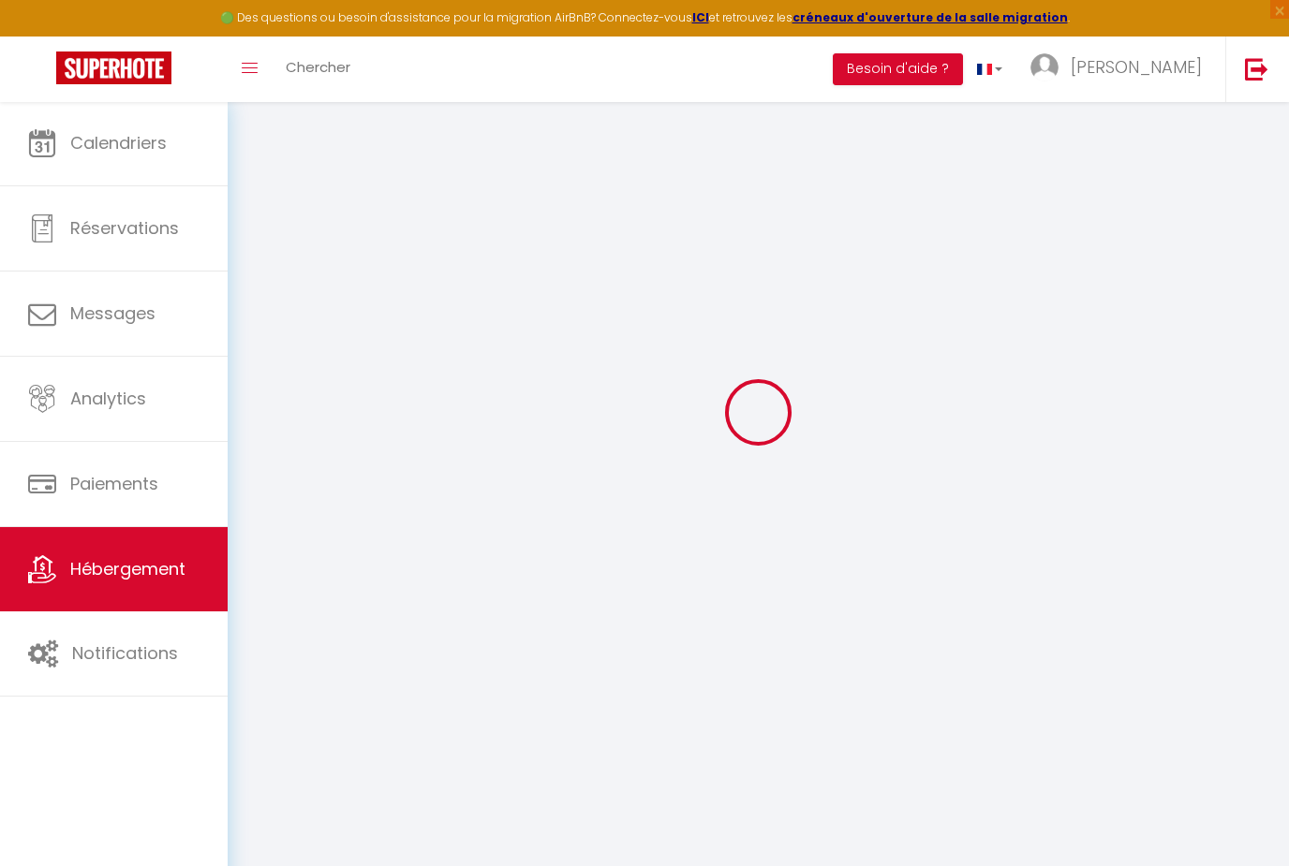
checkbox input "false"
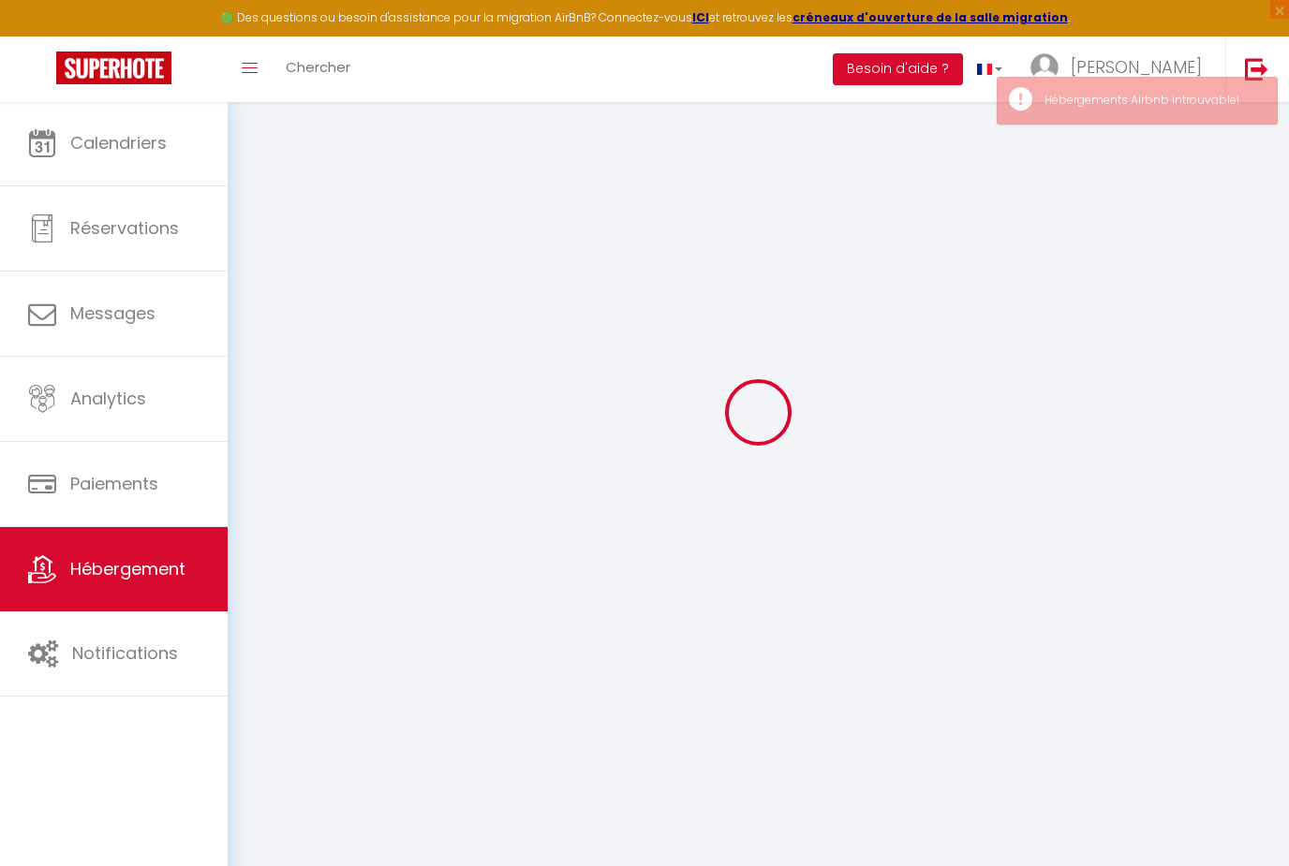
select select
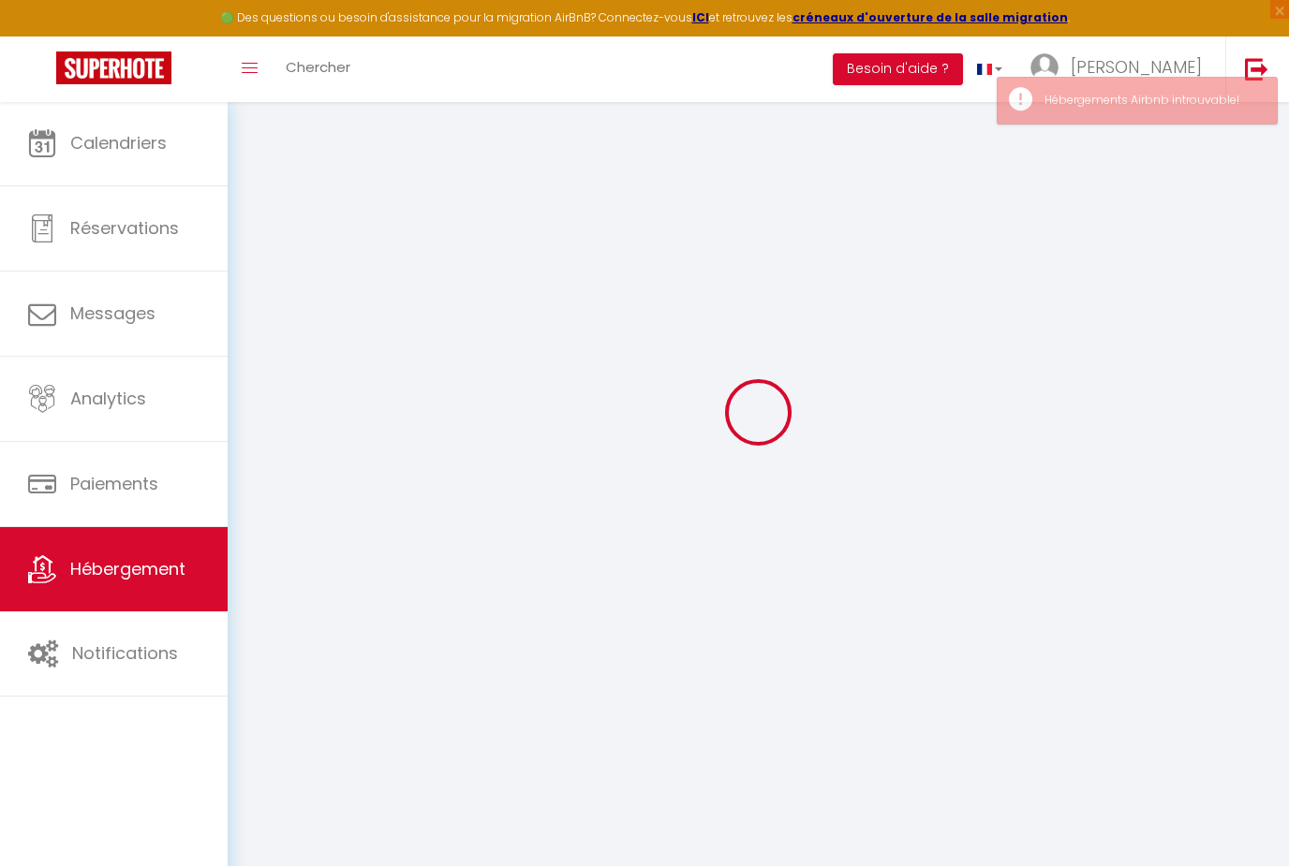
select select
checkbox input "true"
checkbox input "false"
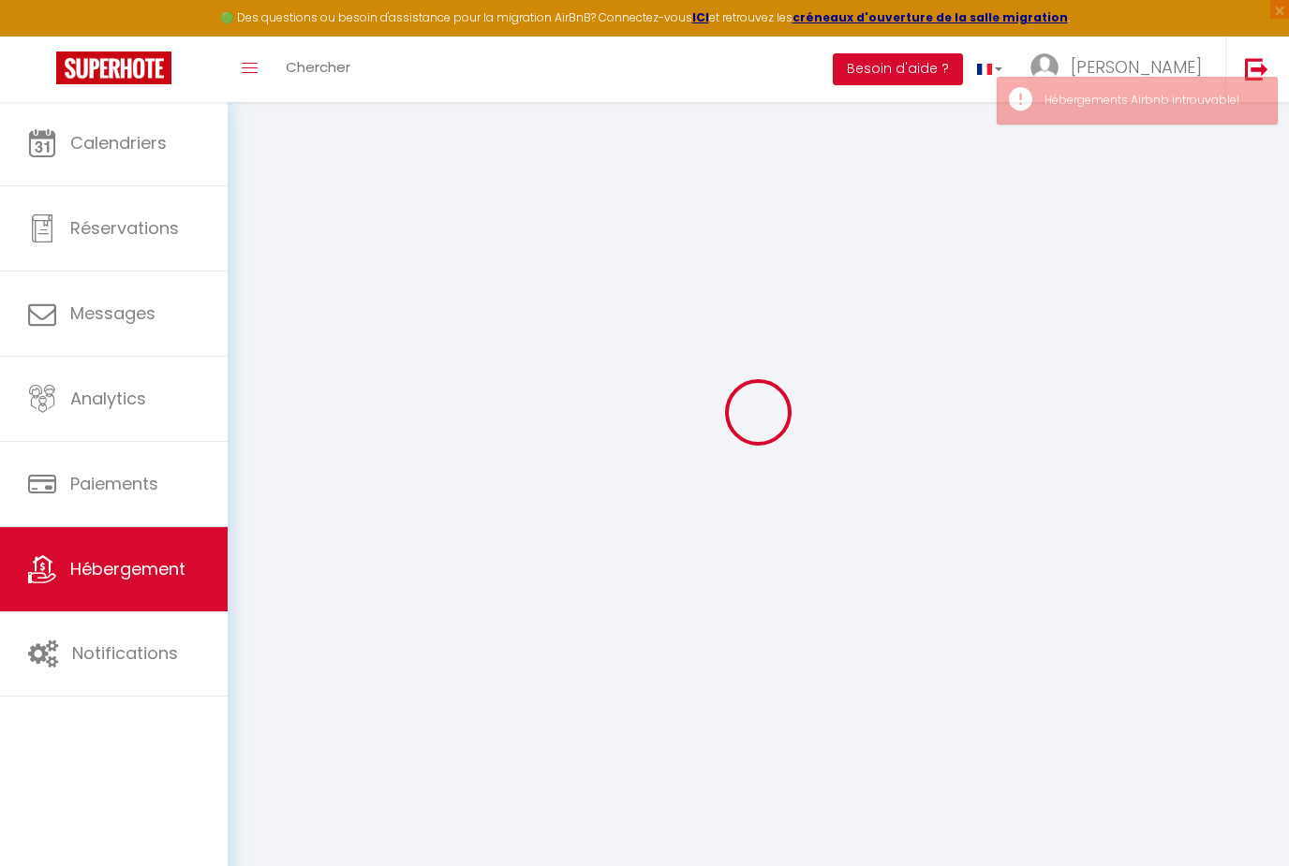
checkbox input "false"
select select
checkbox input "true"
checkbox input "false"
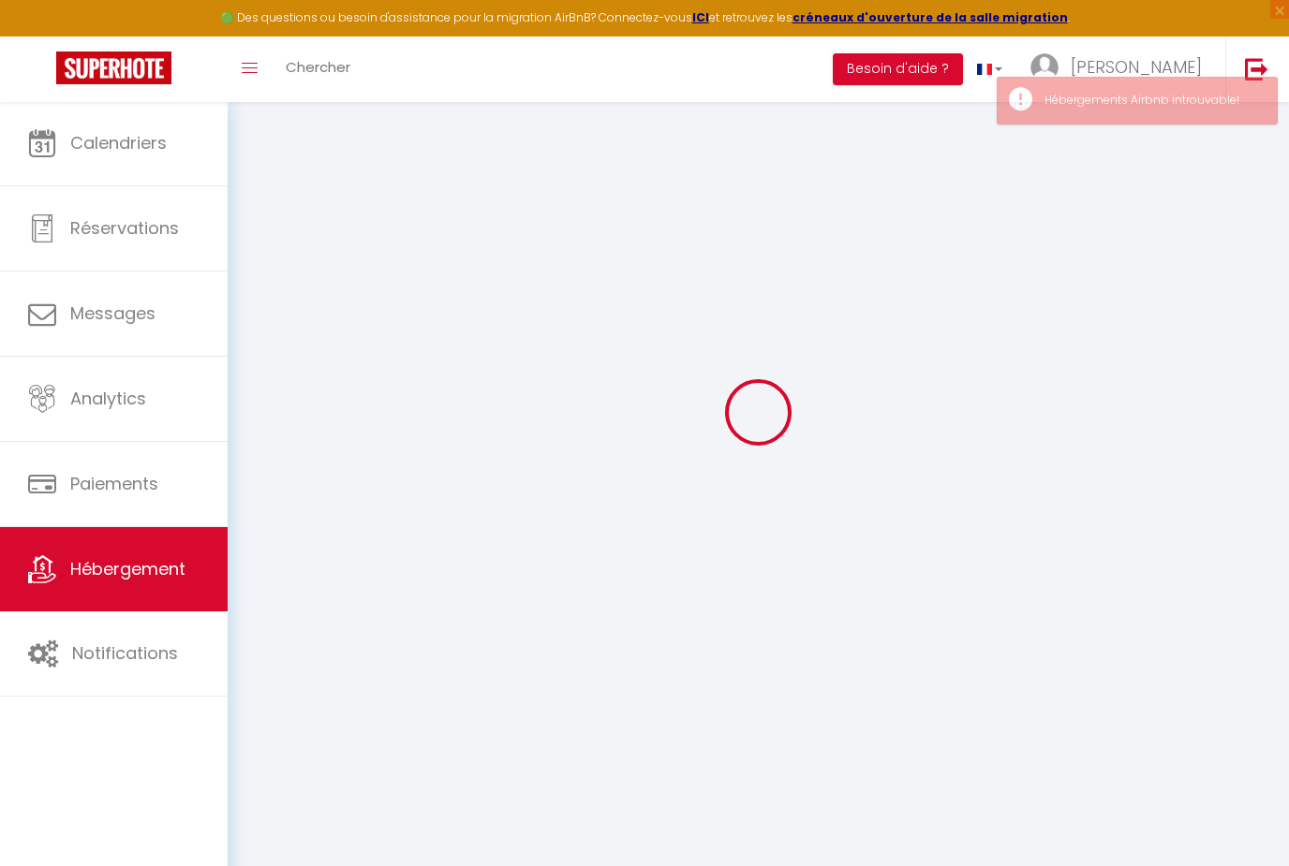
checkbox input "false"
select select "17:00"
select select "00:00"
select select "11:00"
select select "30"
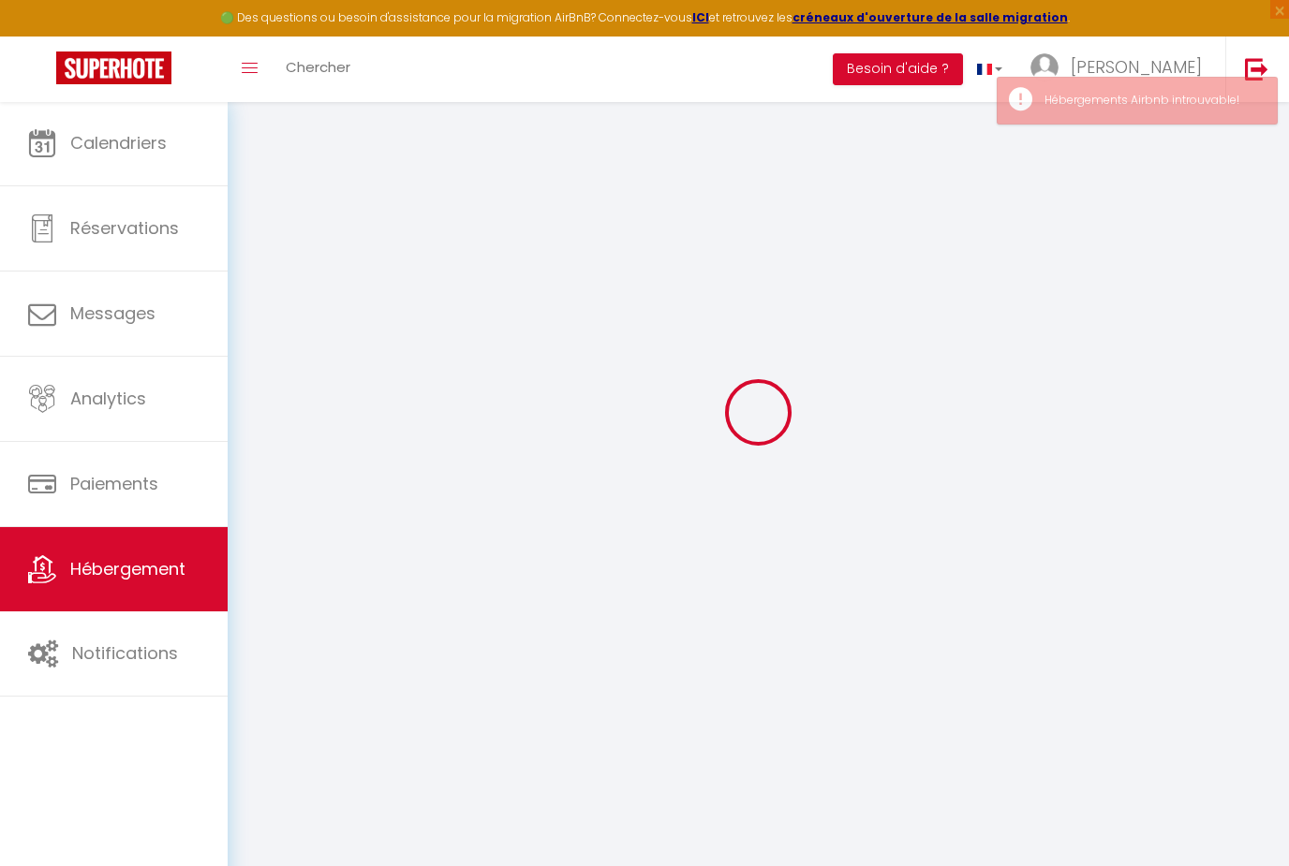
select select "120"
select select "20:00"
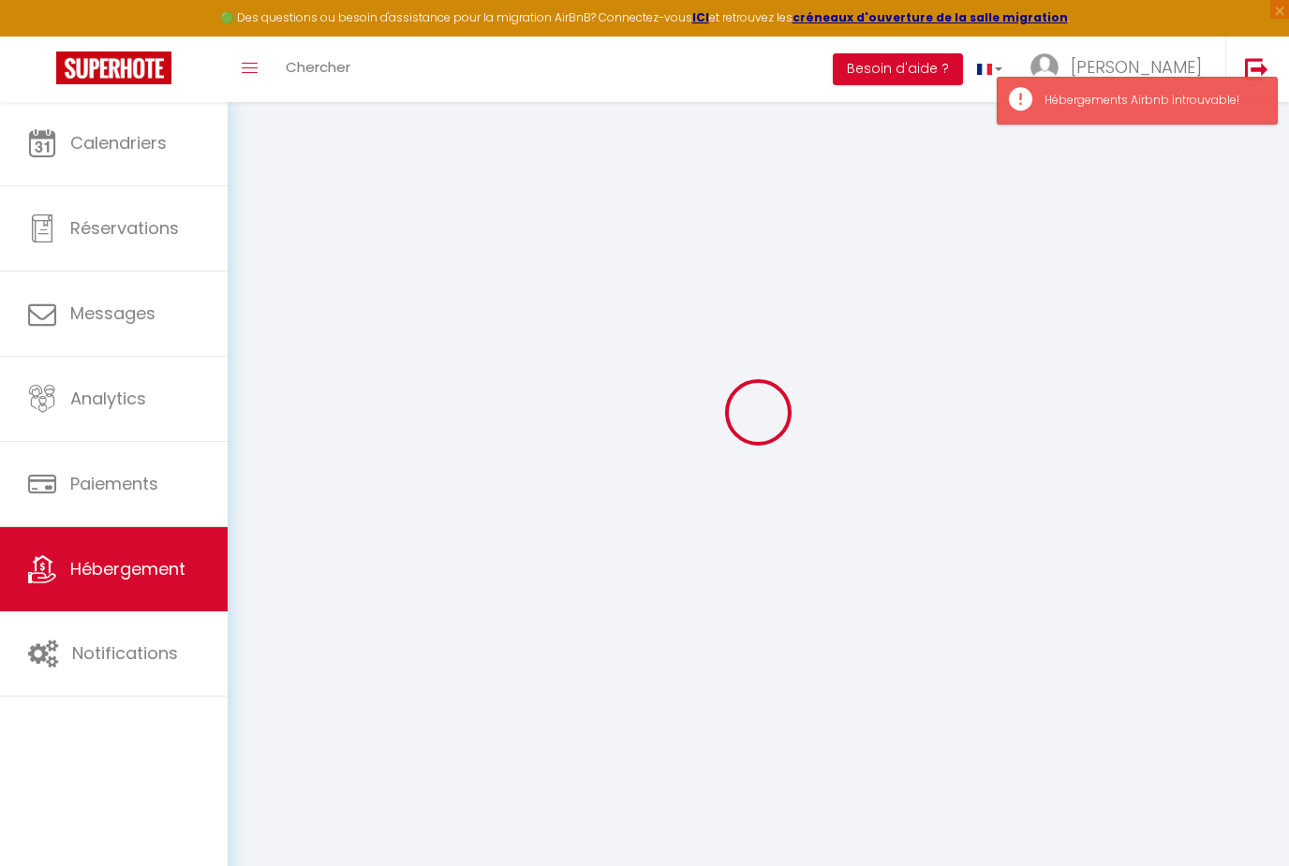
select select
checkbox input "true"
checkbox input "false"
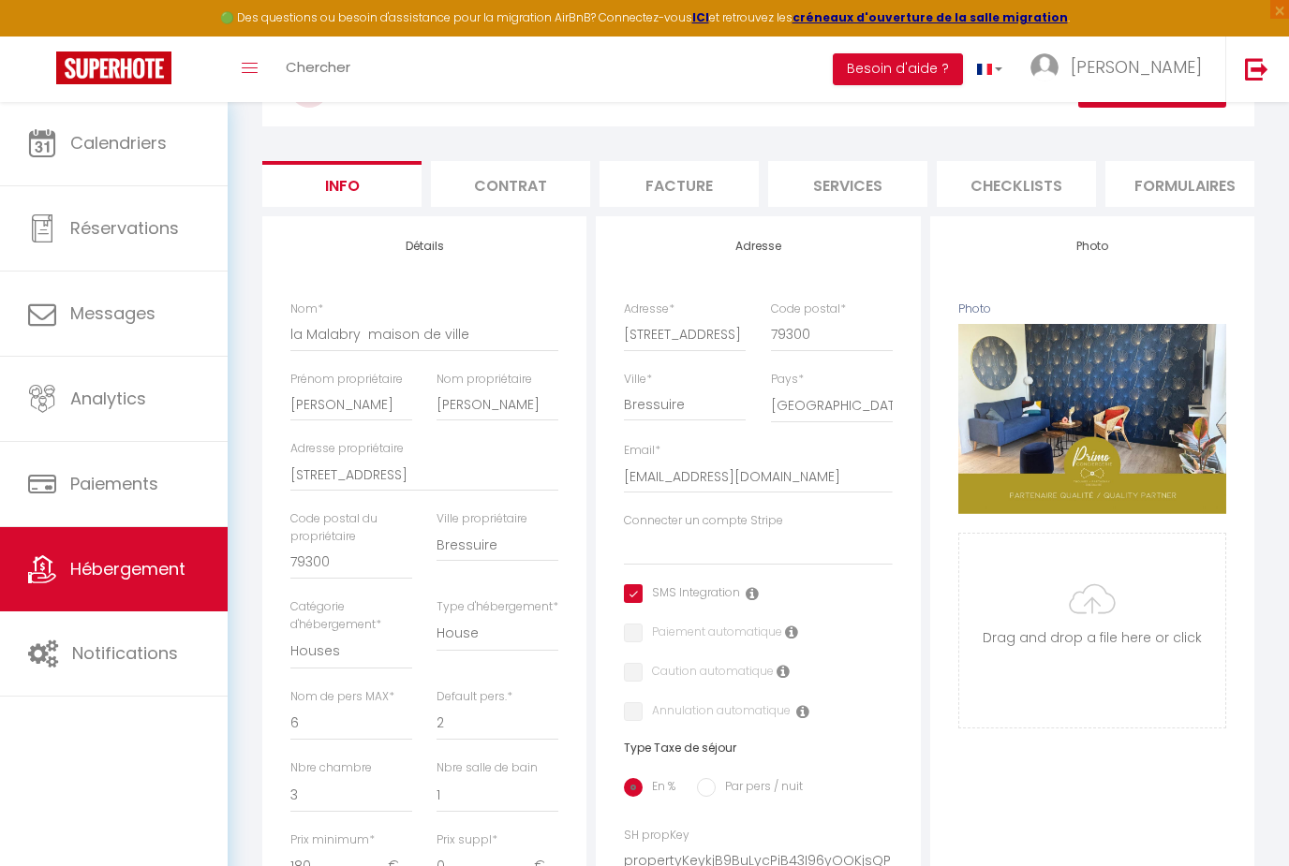
scroll to position [112, 0]
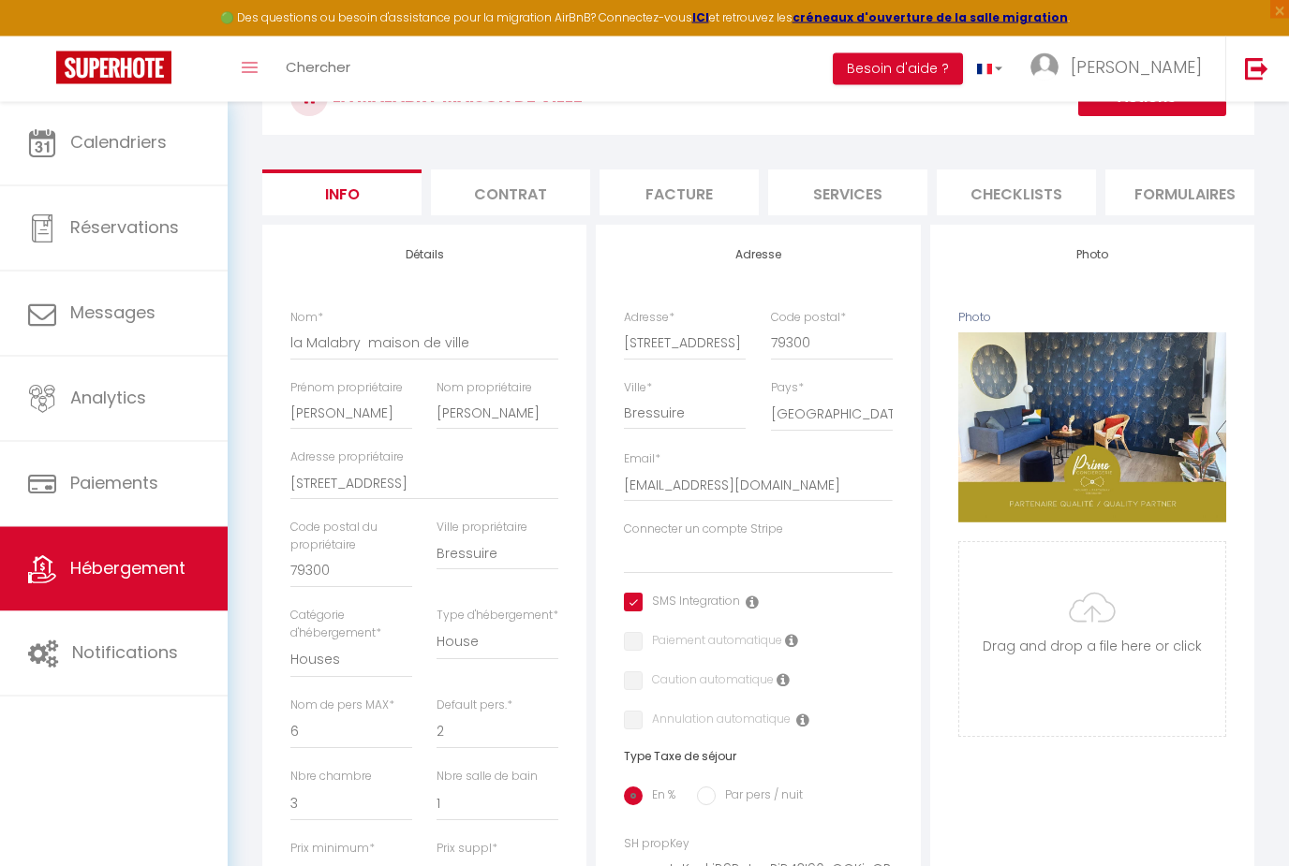
click at [476, 193] on li "Contrat" at bounding box center [510, 193] width 159 height 46
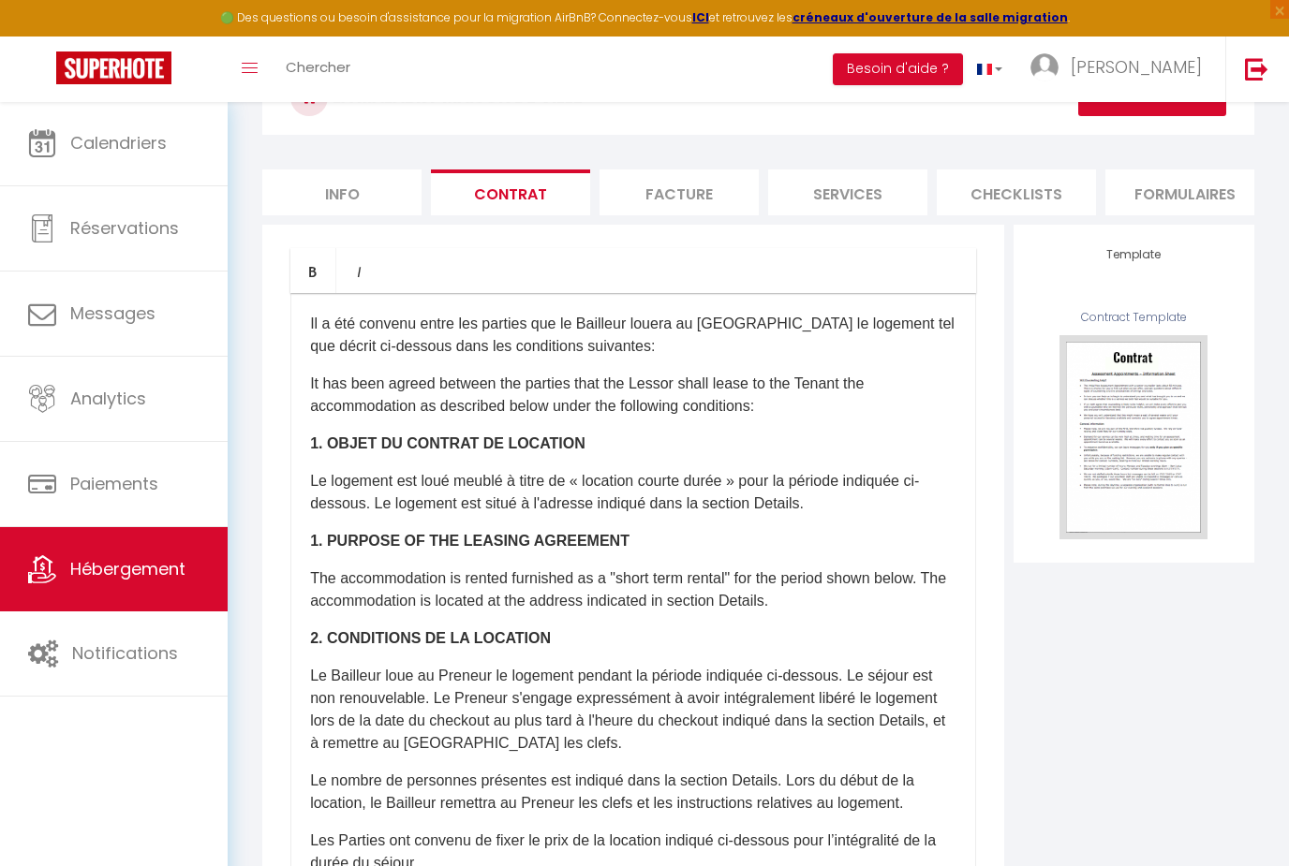
click at [657, 197] on li "Facture" at bounding box center [678, 193] width 159 height 46
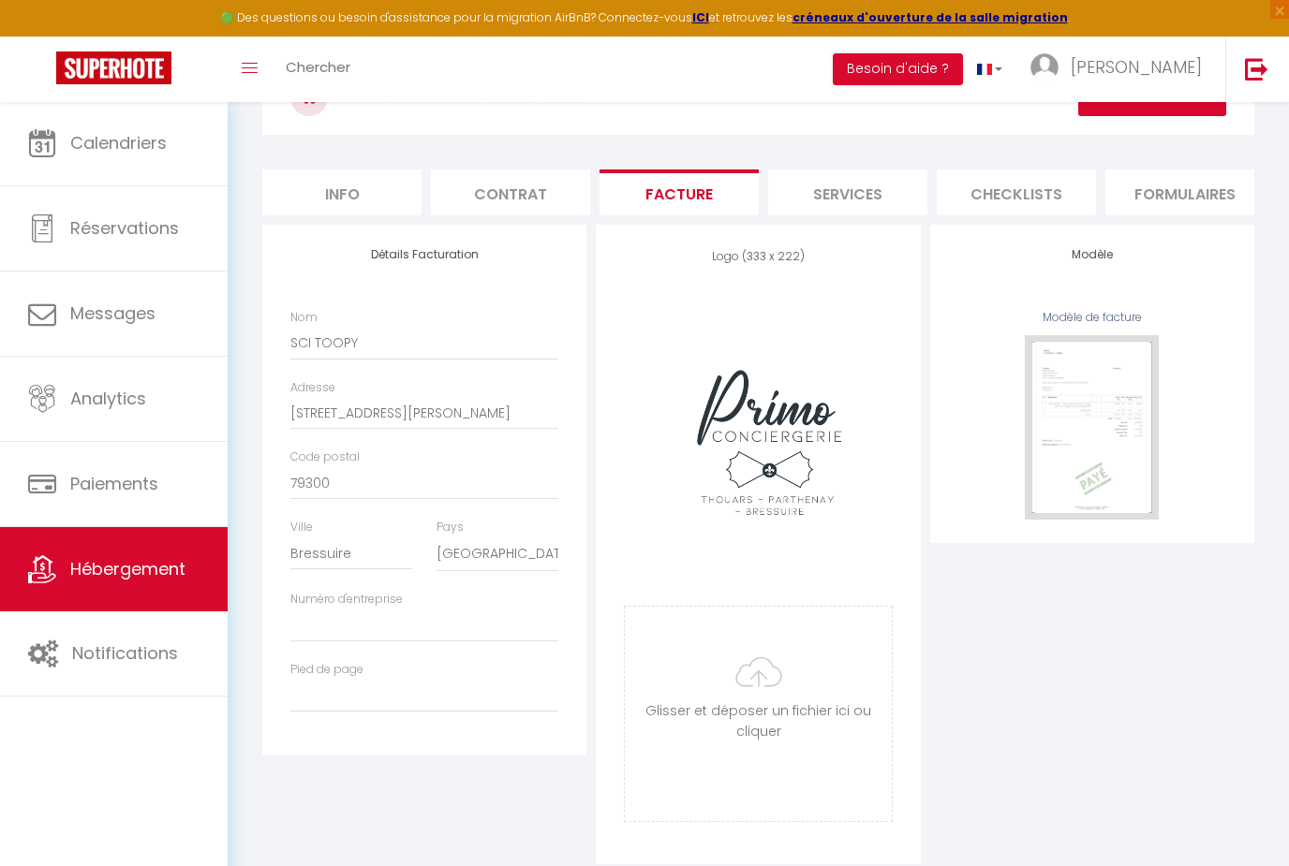
click at [862, 176] on li "Services" at bounding box center [847, 193] width 159 height 46
checkbox input "true"
checkbox input "false"
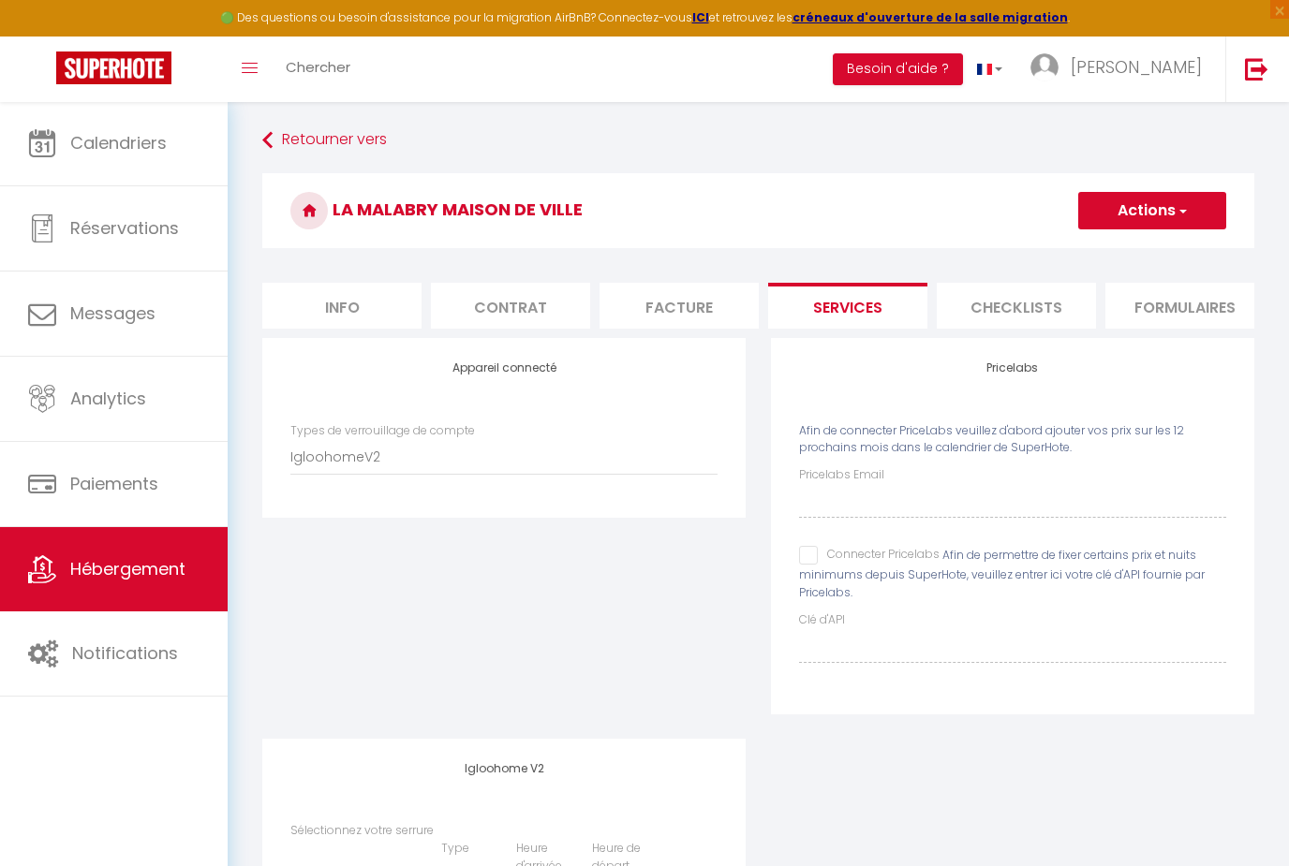
click at [1072, 308] on li "Checklists" at bounding box center [1016, 306] width 159 height 46
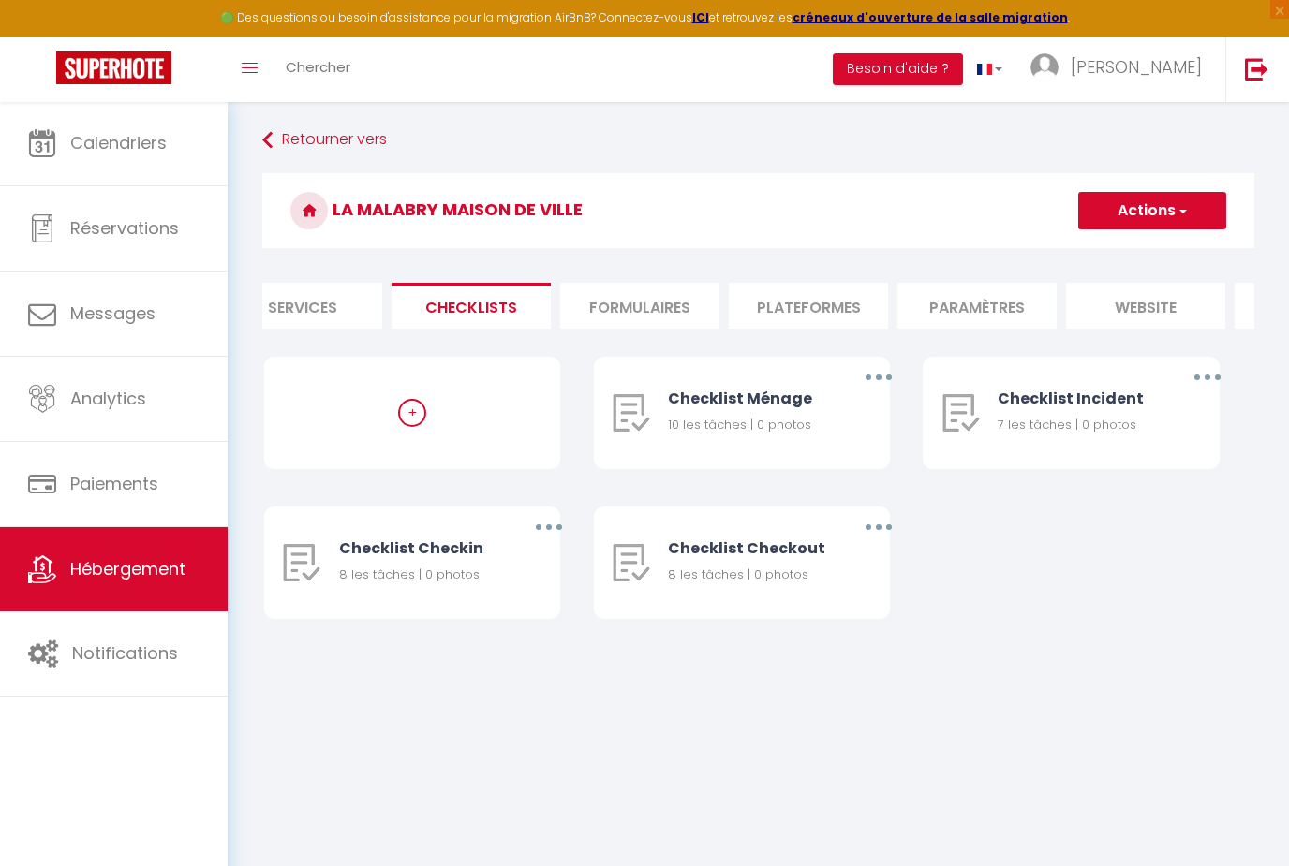
scroll to position [0, 566]
click at [571, 293] on li "Formulaires" at bounding box center [618, 306] width 159 height 46
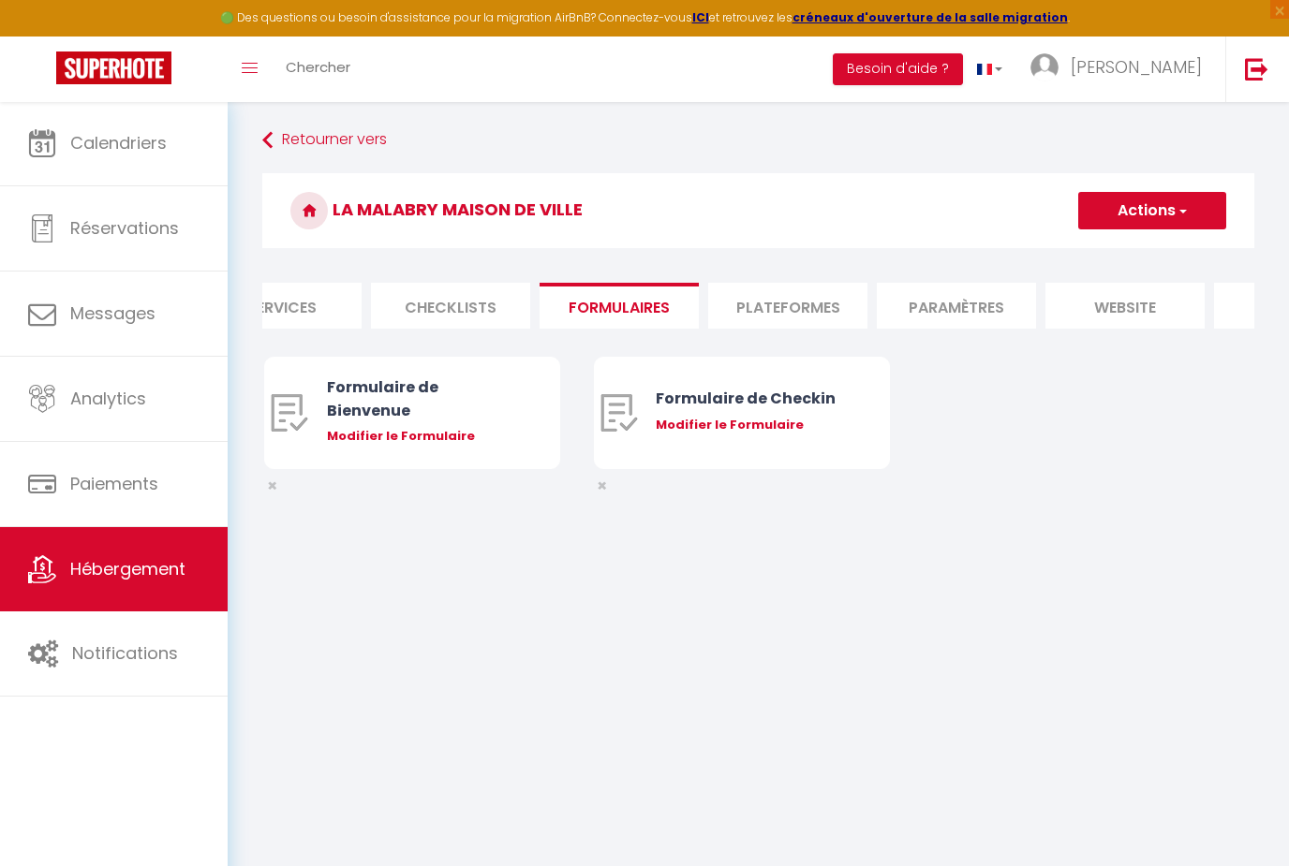
click at [777, 298] on li "Plateformes" at bounding box center [787, 306] width 159 height 46
select select
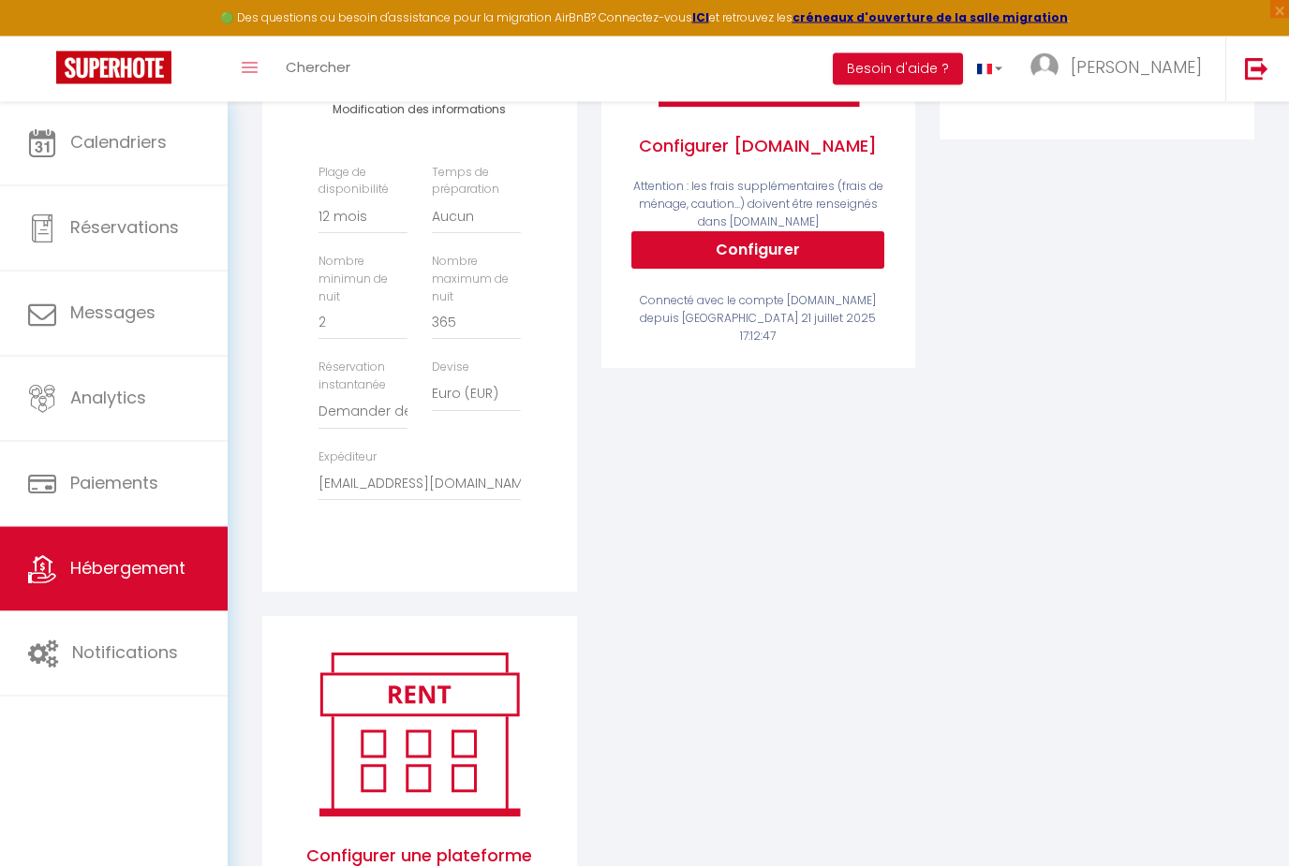
scroll to position [446, 0]
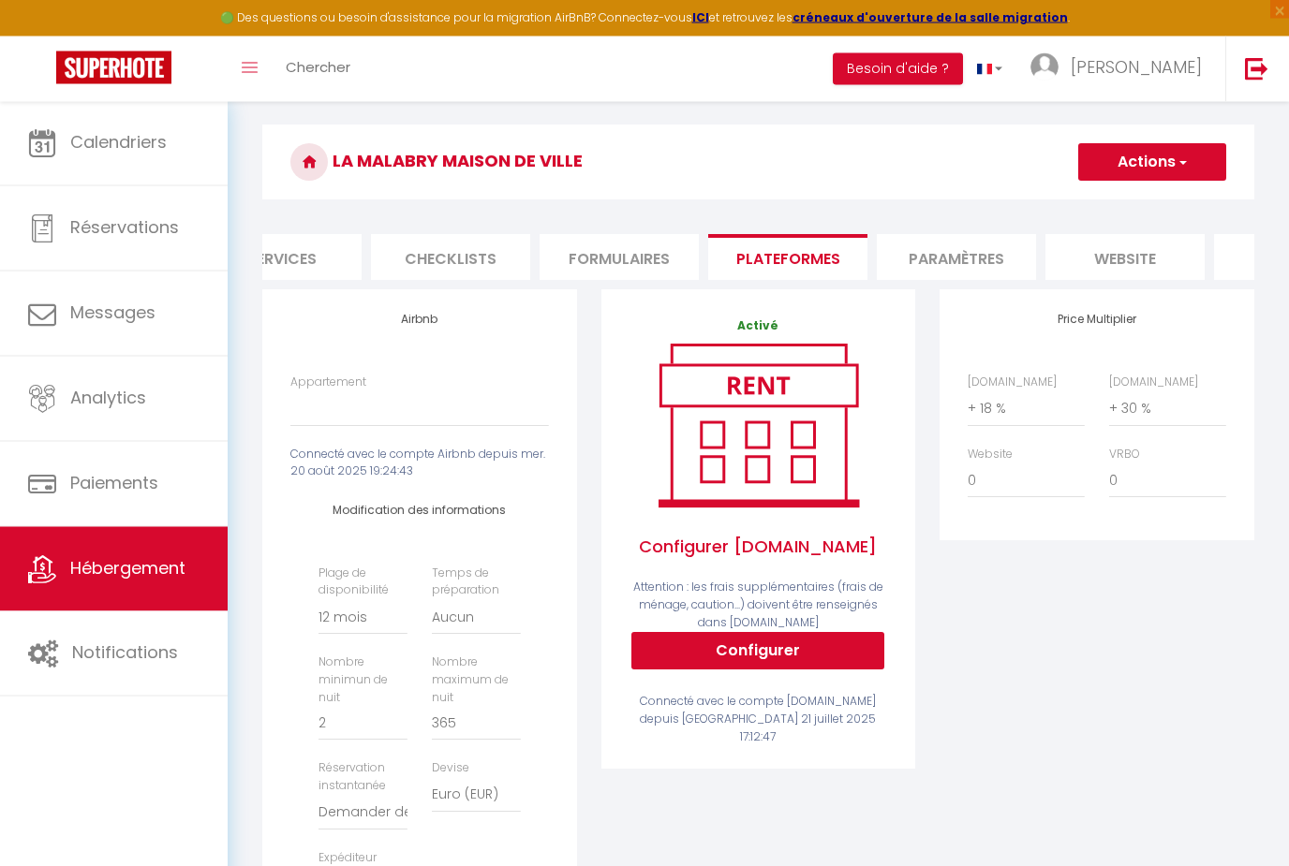
click at [970, 248] on li "Paramètres" at bounding box center [956, 258] width 159 height 46
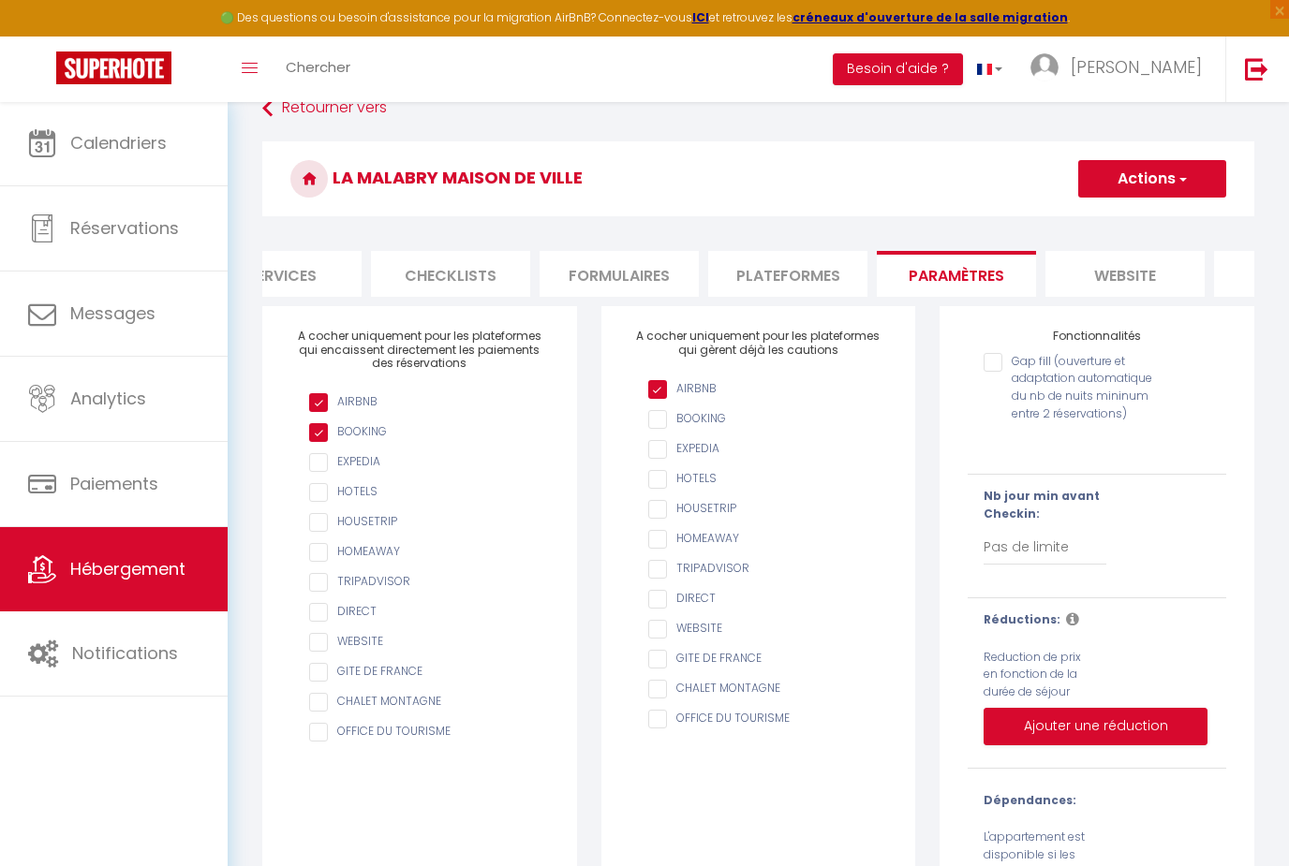
scroll to position [26, 0]
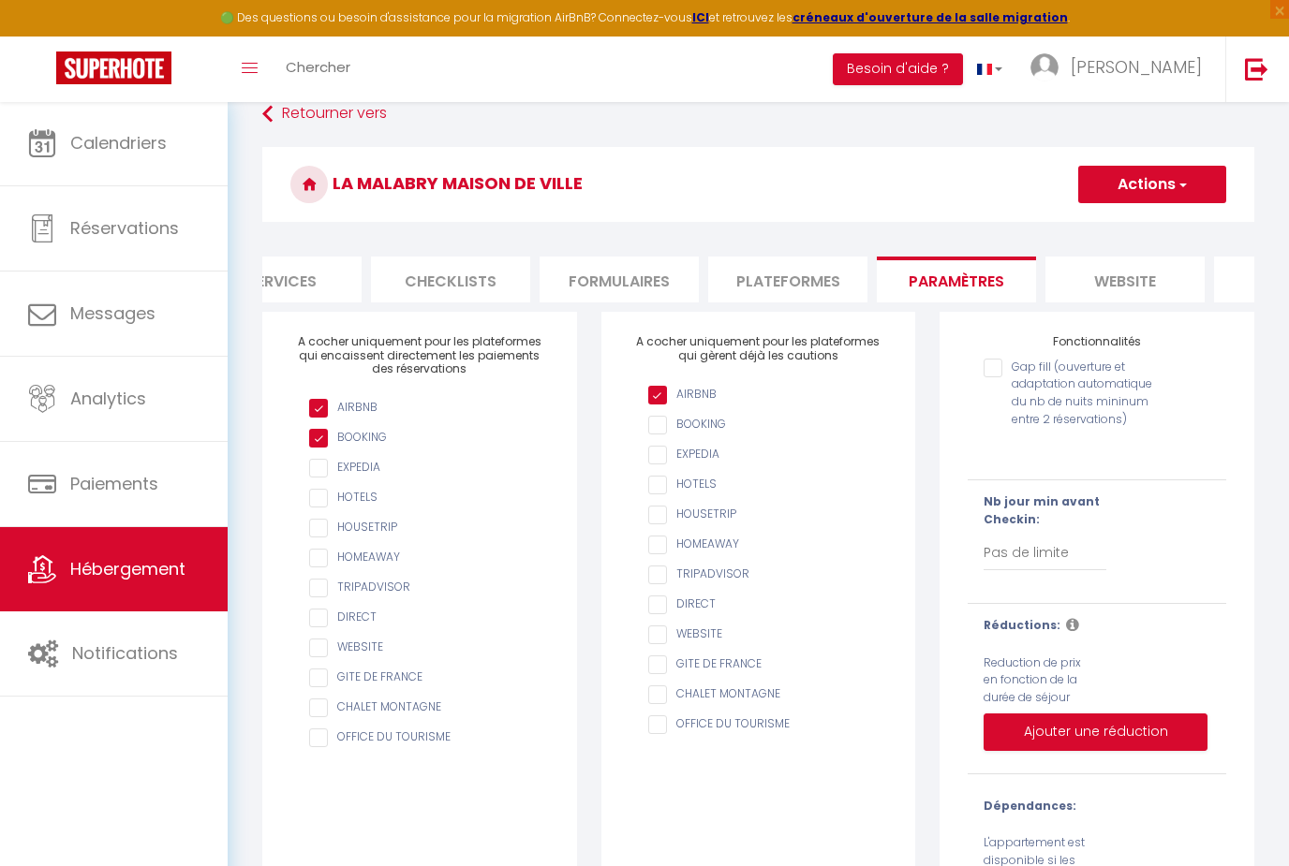
click at [1135, 291] on li "website" at bounding box center [1124, 280] width 159 height 46
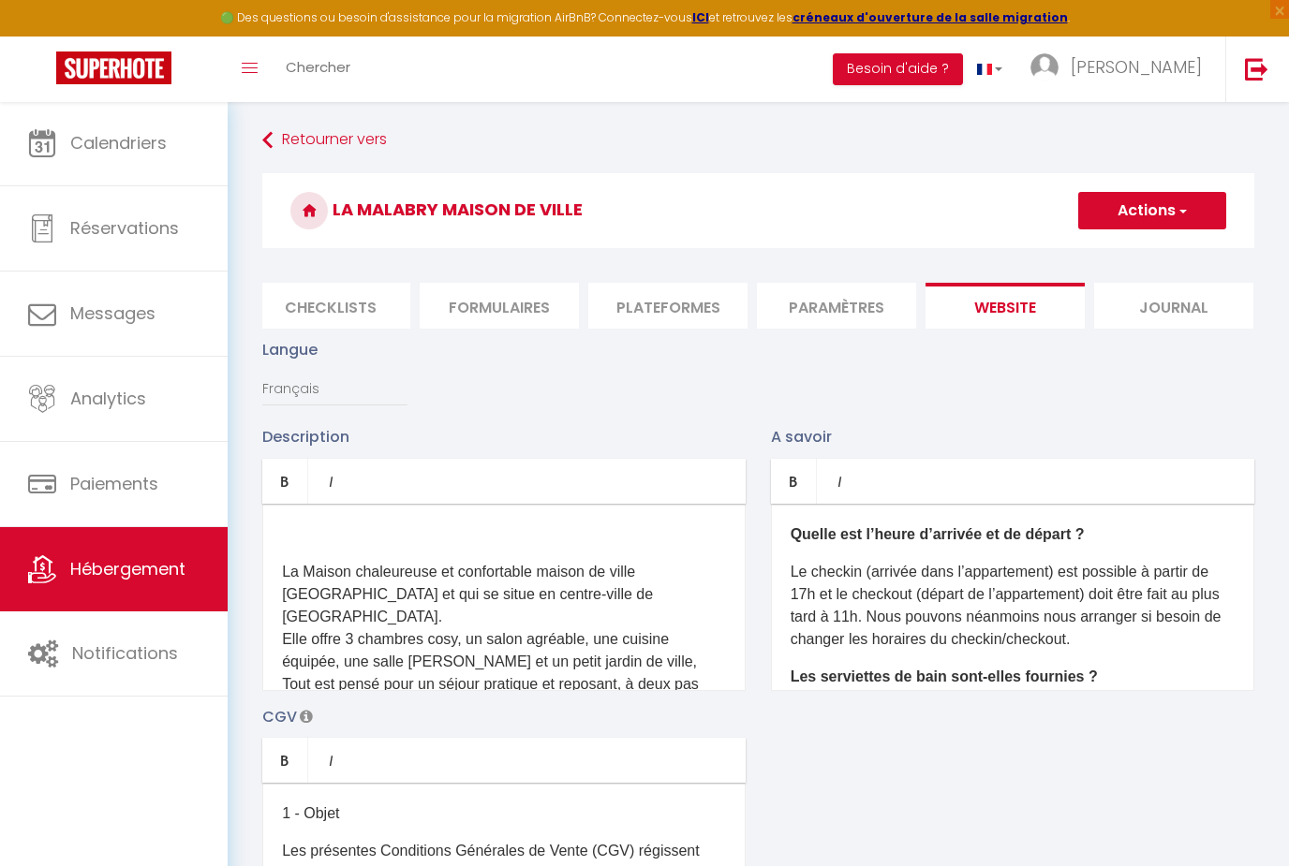
scroll to position [0, 685]
click at [1142, 298] on li "Journal" at bounding box center [1174, 306] width 159 height 46
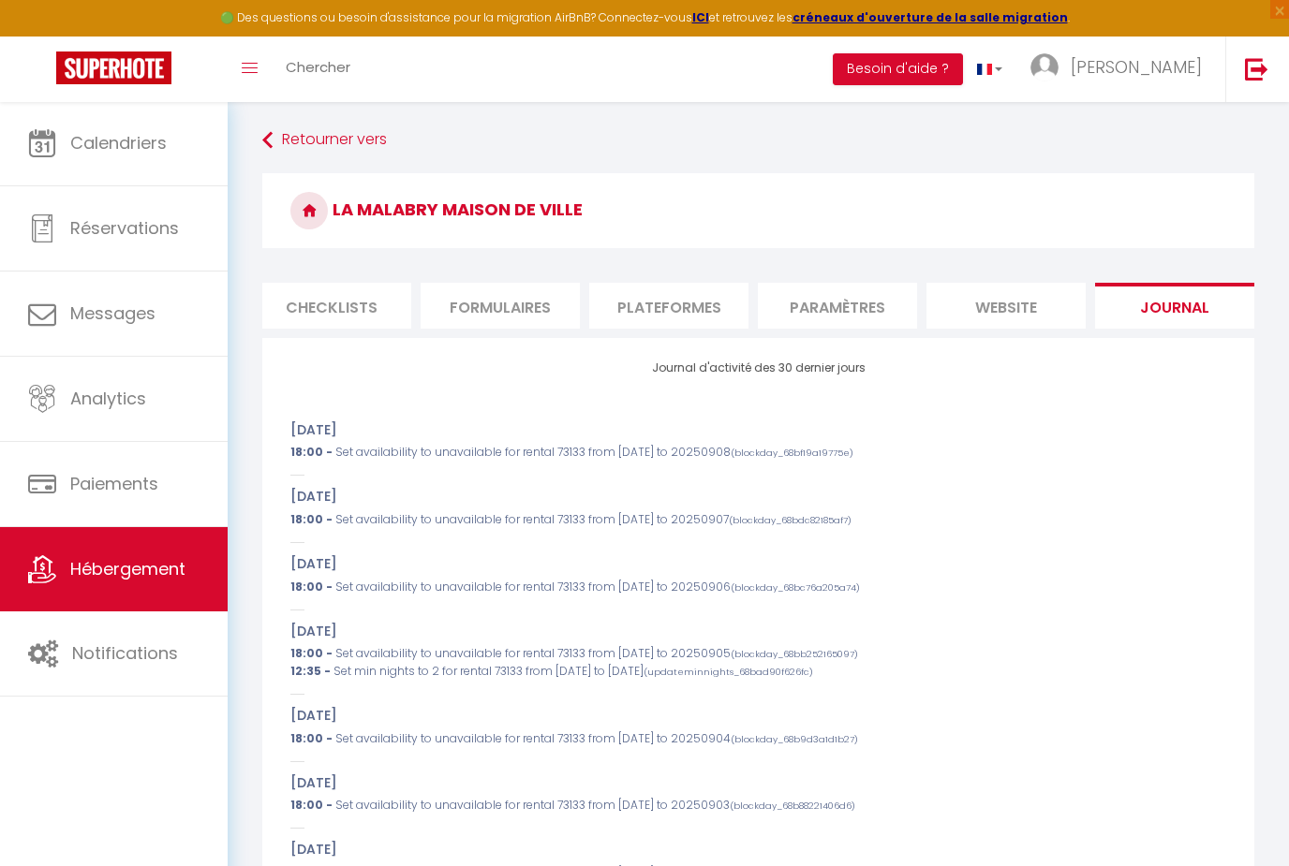
click at [332, 305] on li "Checklists" at bounding box center [331, 306] width 159 height 46
select select
checkbox input "true"
checkbox input "false"
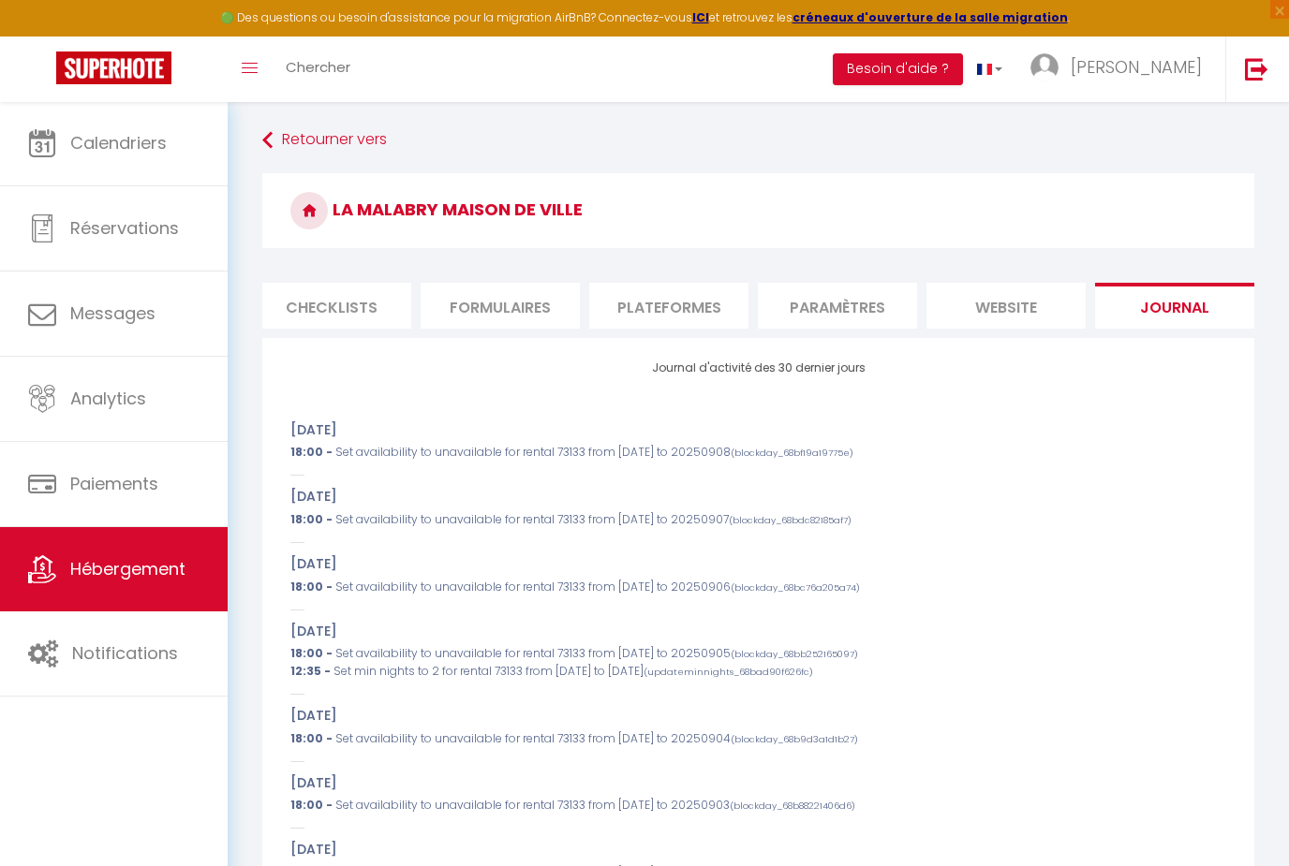
checkbox input "false"
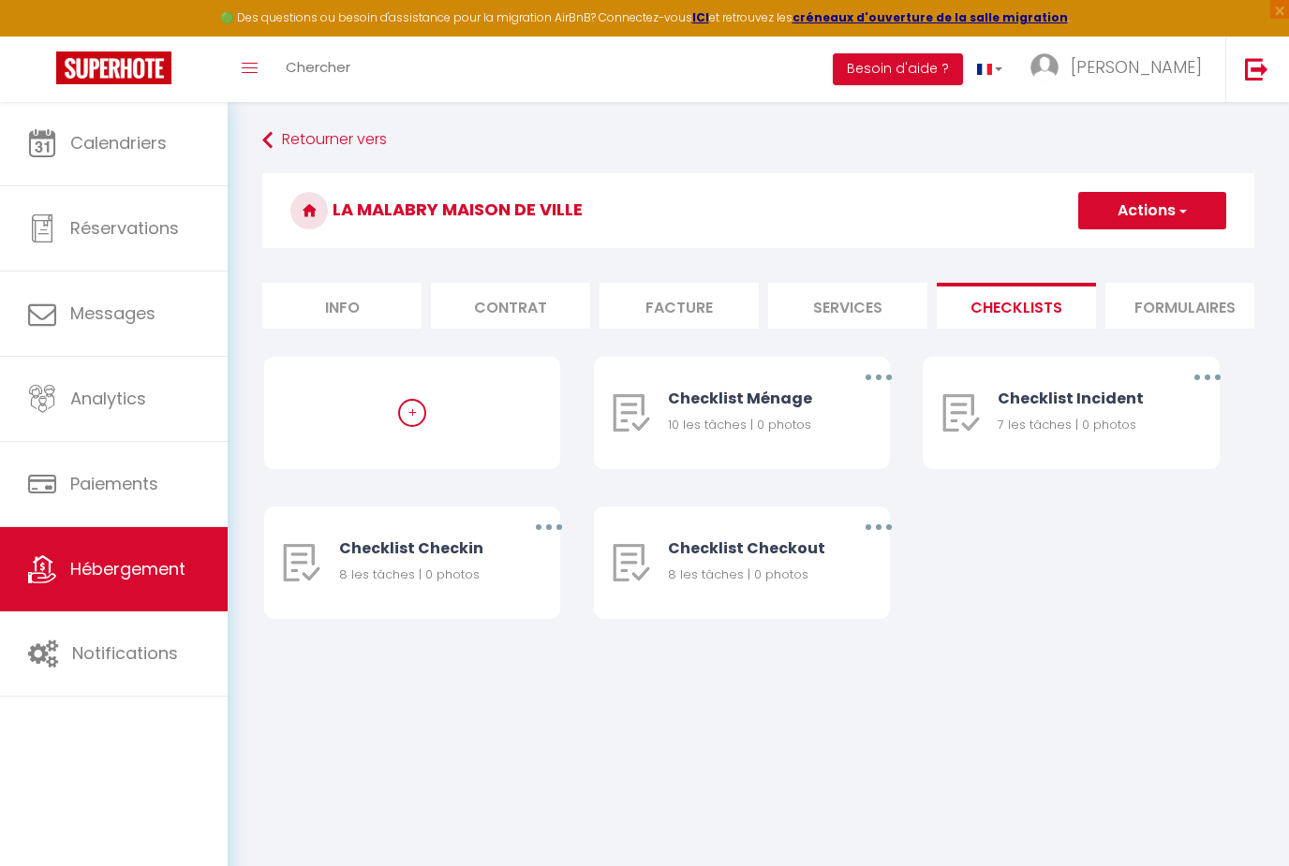
scroll to position [0, -2]
click at [347, 303] on li "Info" at bounding box center [341, 306] width 159 height 46
select select
checkbox input "true"
checkbox input "false"
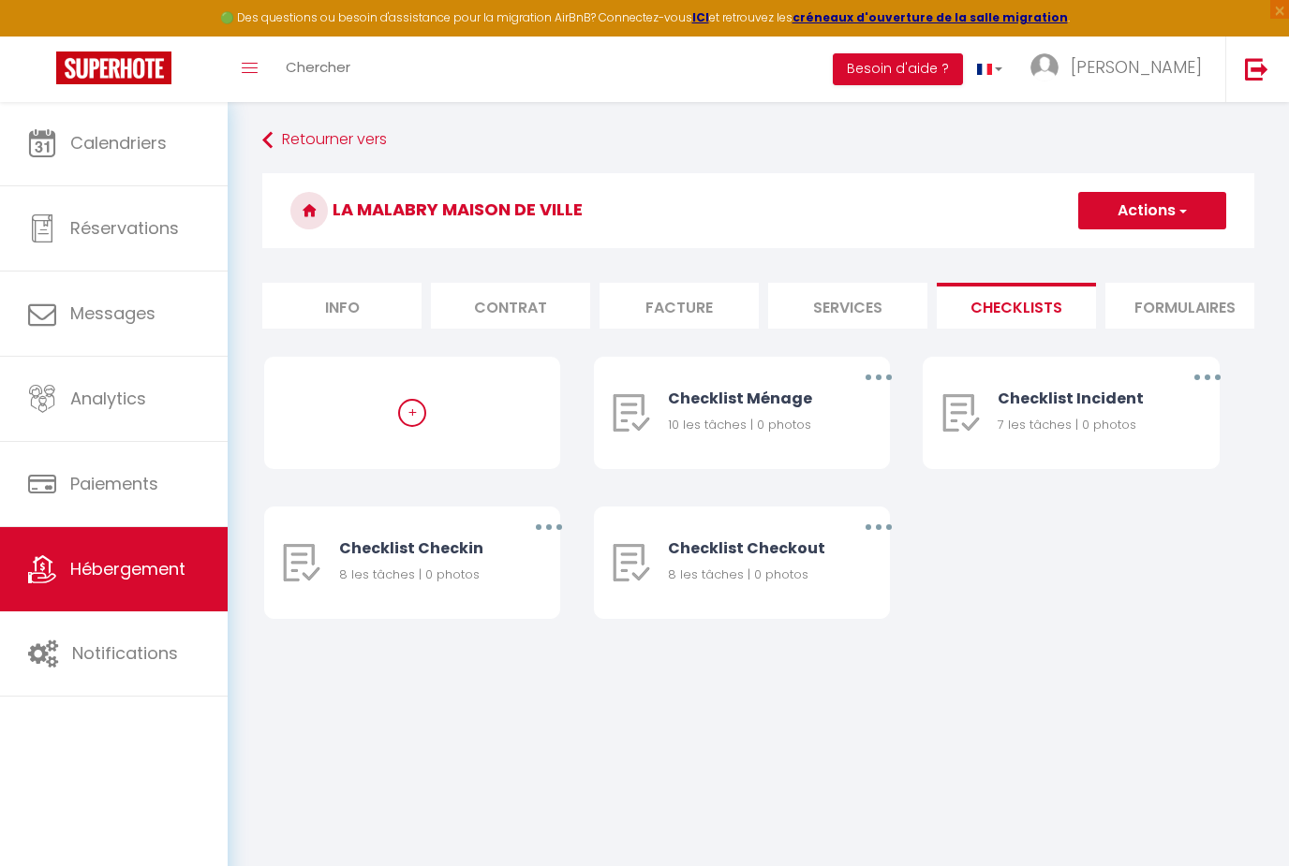
checkbox input "false"
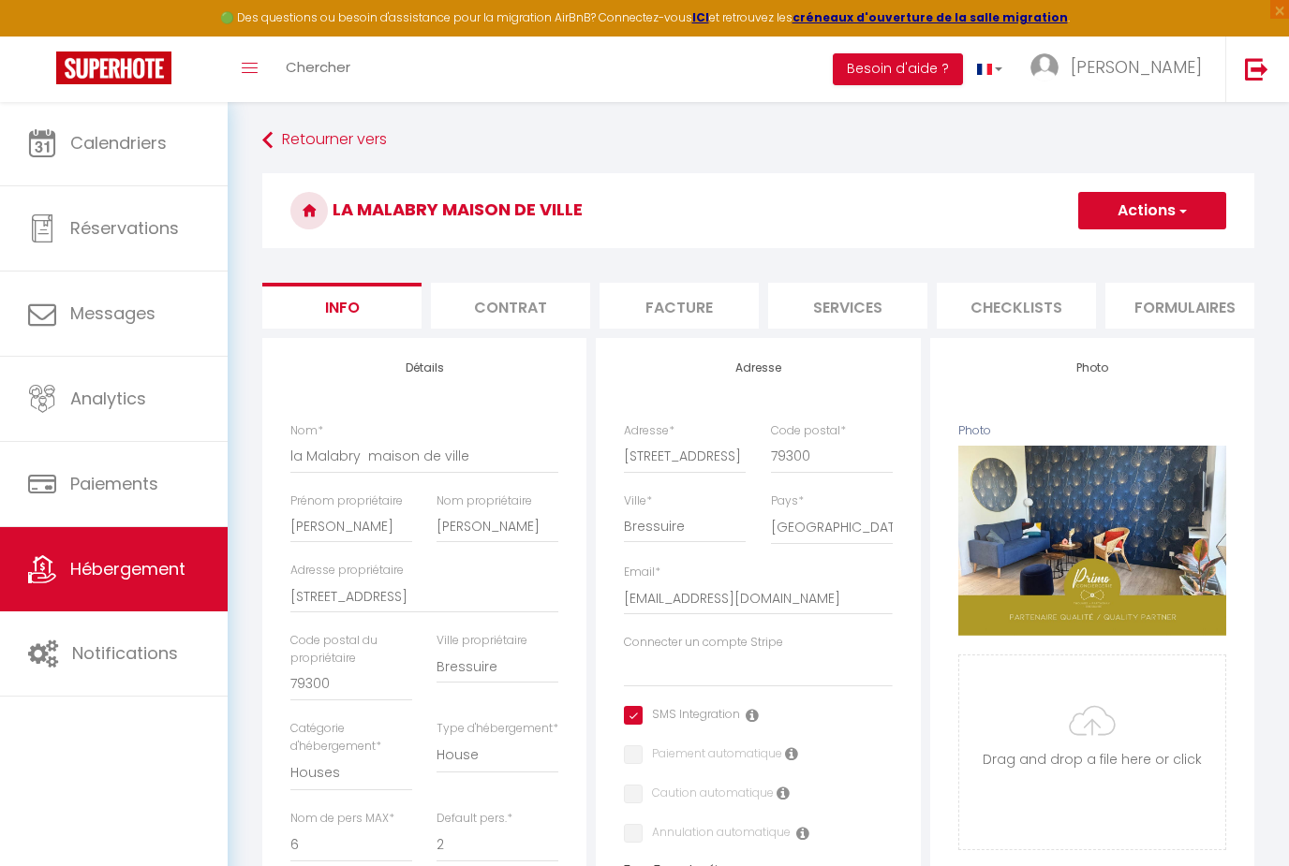
click at [1165, 210] on button "Actions" at bounding box center [1152, 210] width 148 height 37
click at [1165, 210] on div at bounding box center [1142, 210] width 167 height 37
click at [889, 169] on div "Retourner vers la Malabry maison de ville Actions Enregistrer Dupliquer Supprim…" at bounding box center [758, 863] width 1016 height 1478
click at [752, 114] on div "Retourner vers la Malabry maison de ville Actions Enregistrer Dupliquer Supprim…" at bounding box center [758, 875] width 1061 height 1548
click at [486, 320] on li "Contrat" at bounding box center [510, 306] width 159 height 46
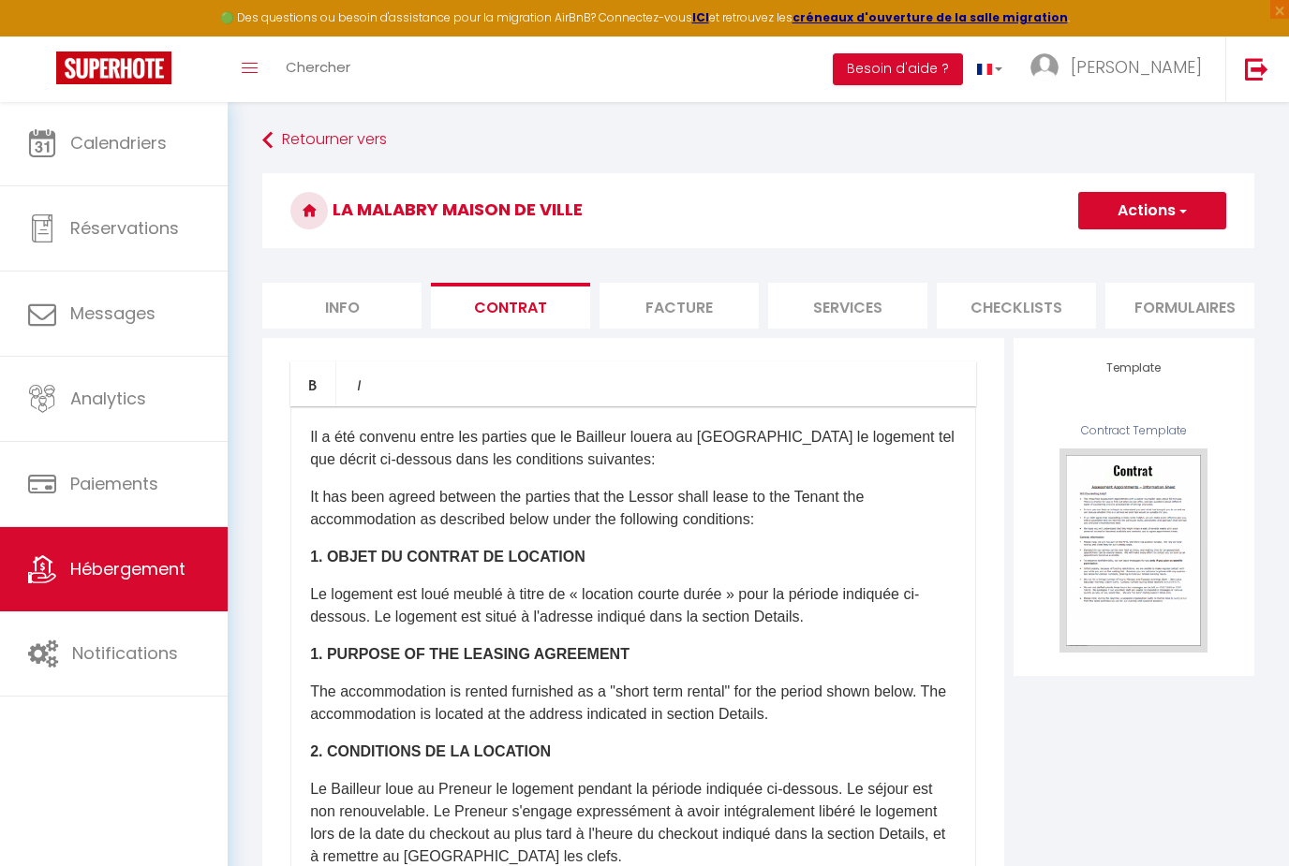
click at [367, 296] on li "Info" at bounding box center [341, 306] width 159 height 46
select select
checkbox input "true"
checkbox input "false"
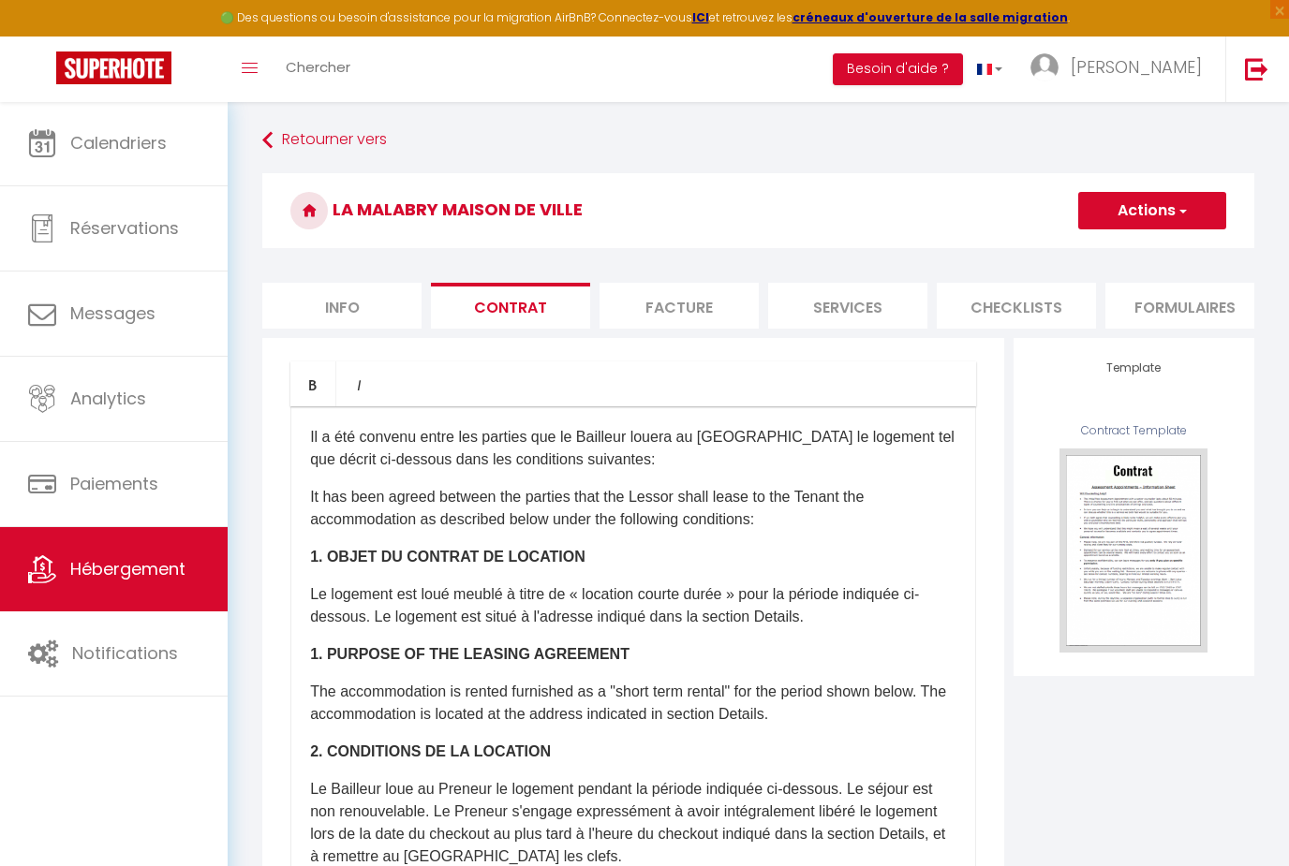
checkbox input "false"
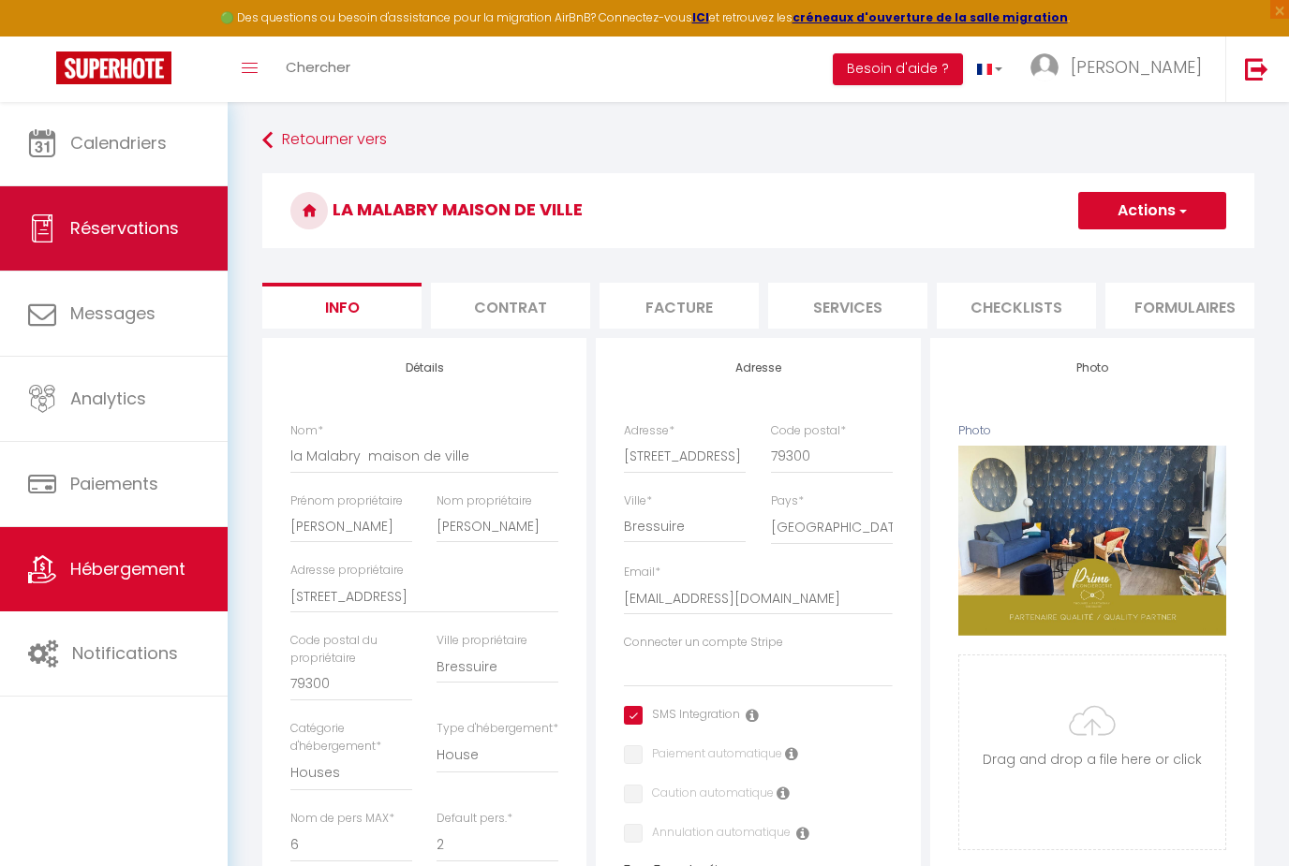
click at [143, 252] on link "Réservations" at bounding box center [114, 228] width 228 height 84
select select "not_cancelled"
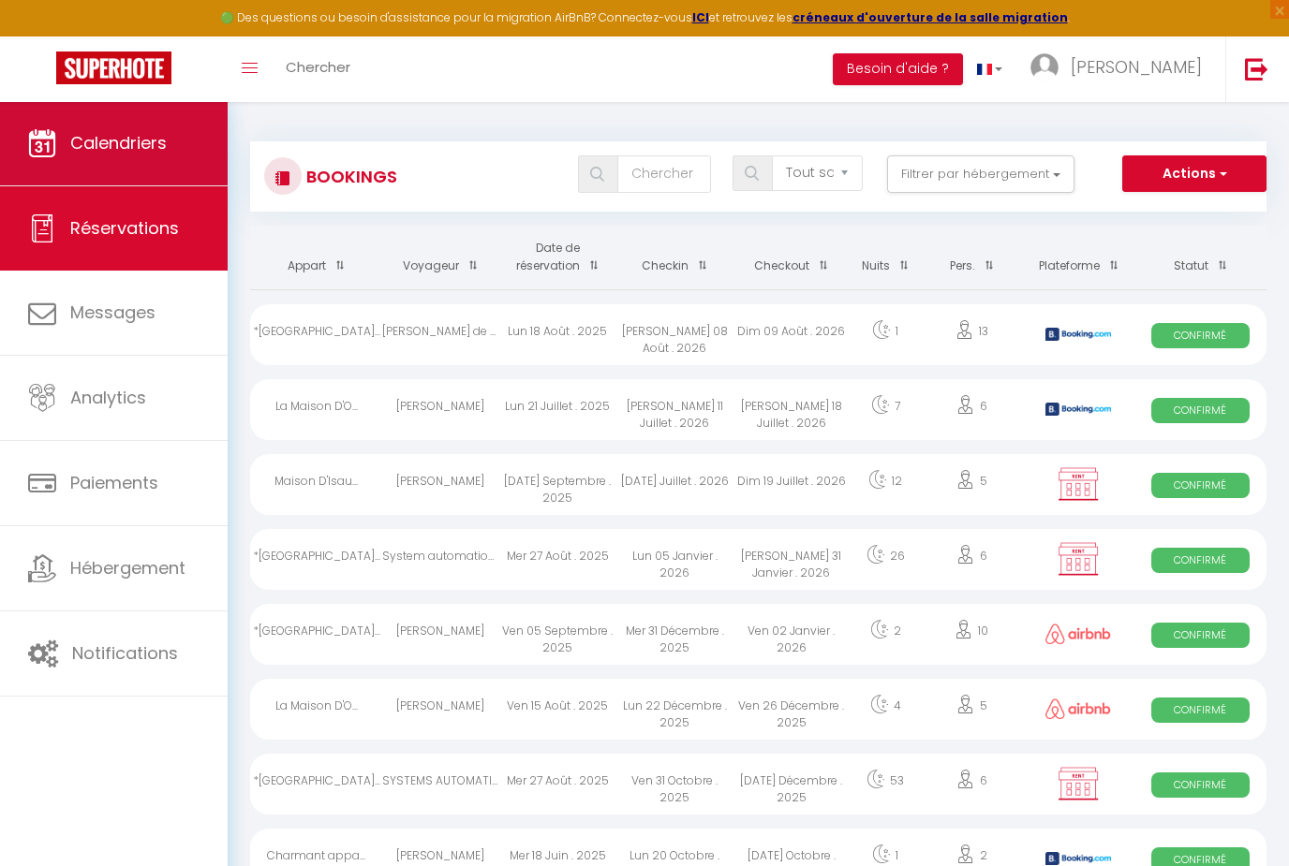
click at [172, 142] on link "Calendriers" at bounding box center [114, 143] width 228 height 84
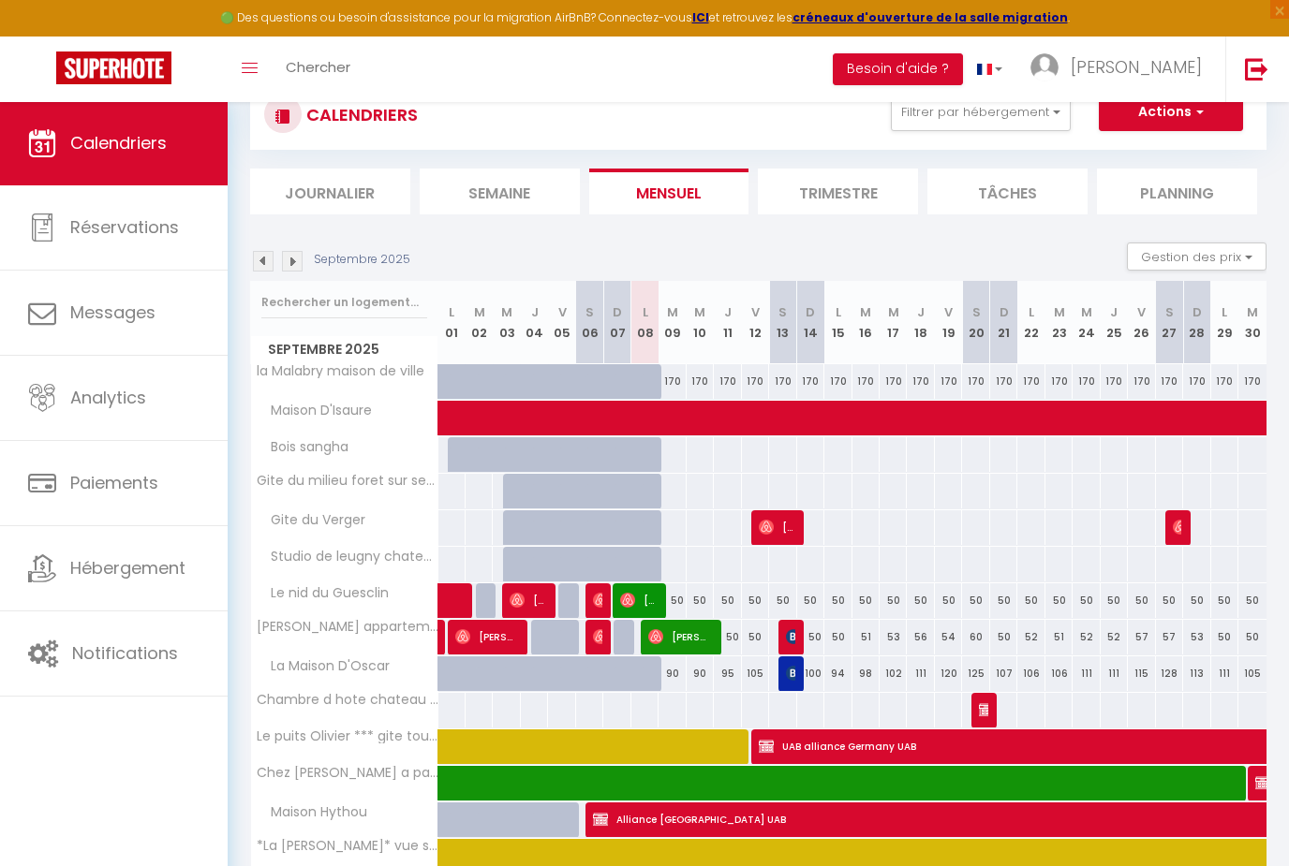
scroll to position [101, 0]
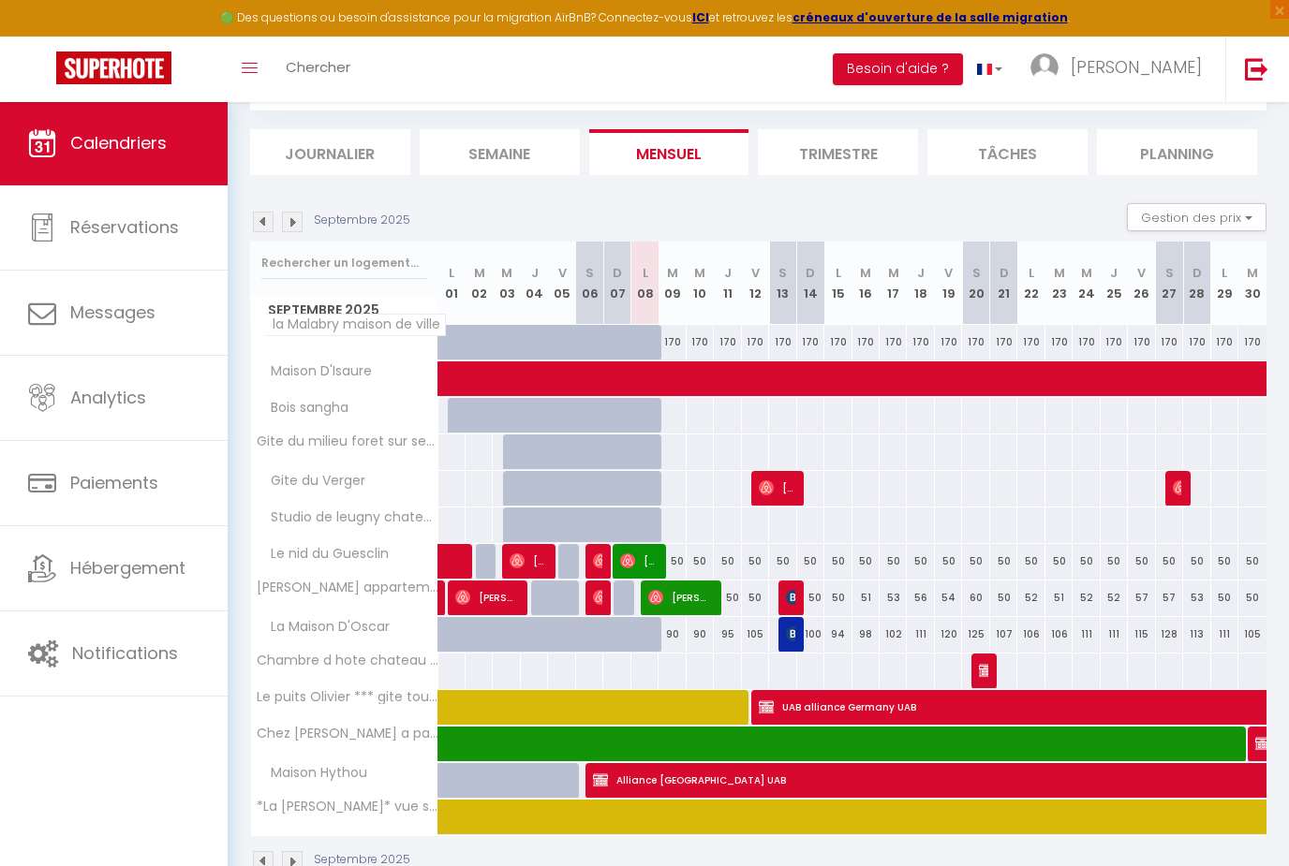
click at [339, 332] on span "la Malabry maison de ville" at bounding box center [355, 325] width 181 height 22
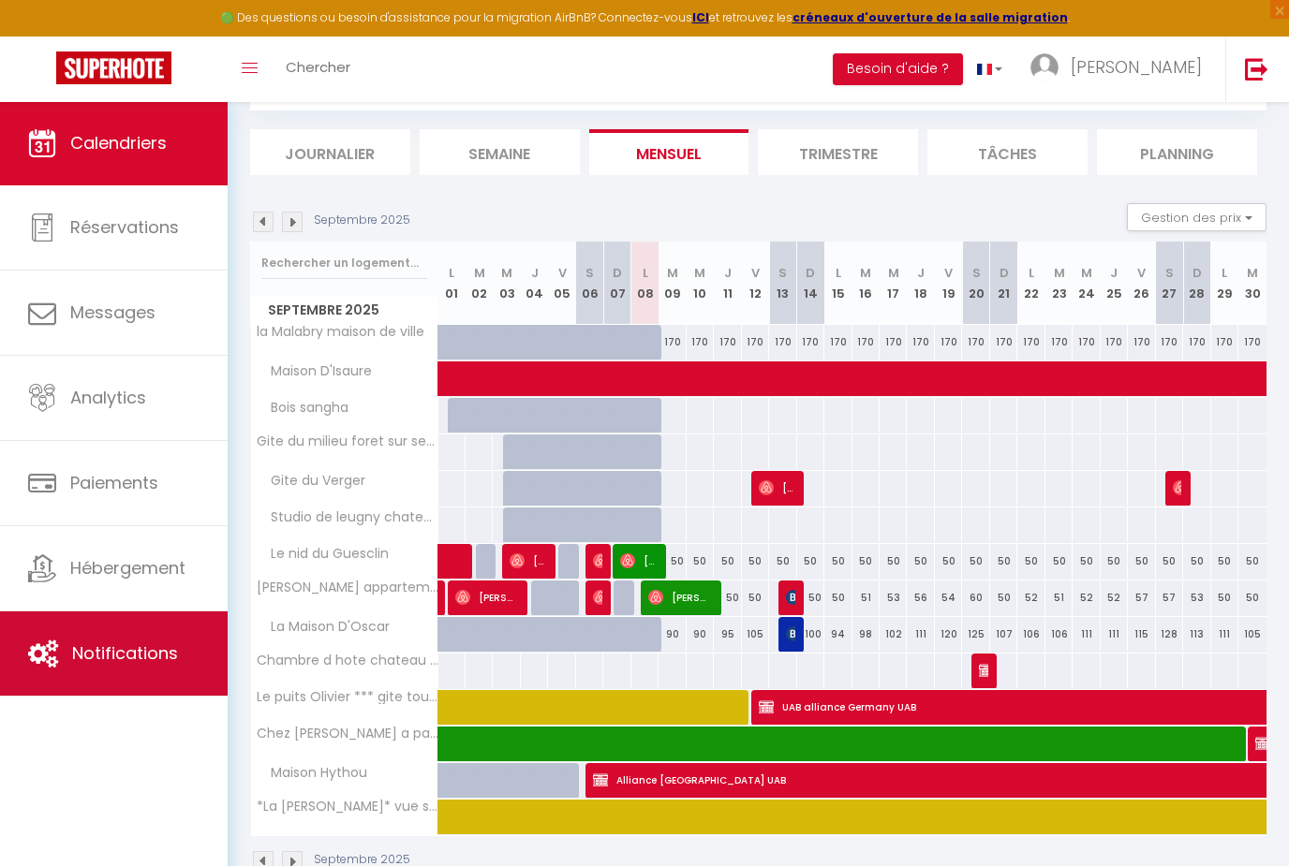
click at [93, 635] on link "Notifications" at bounding box center [114, 654] width 228 height 84
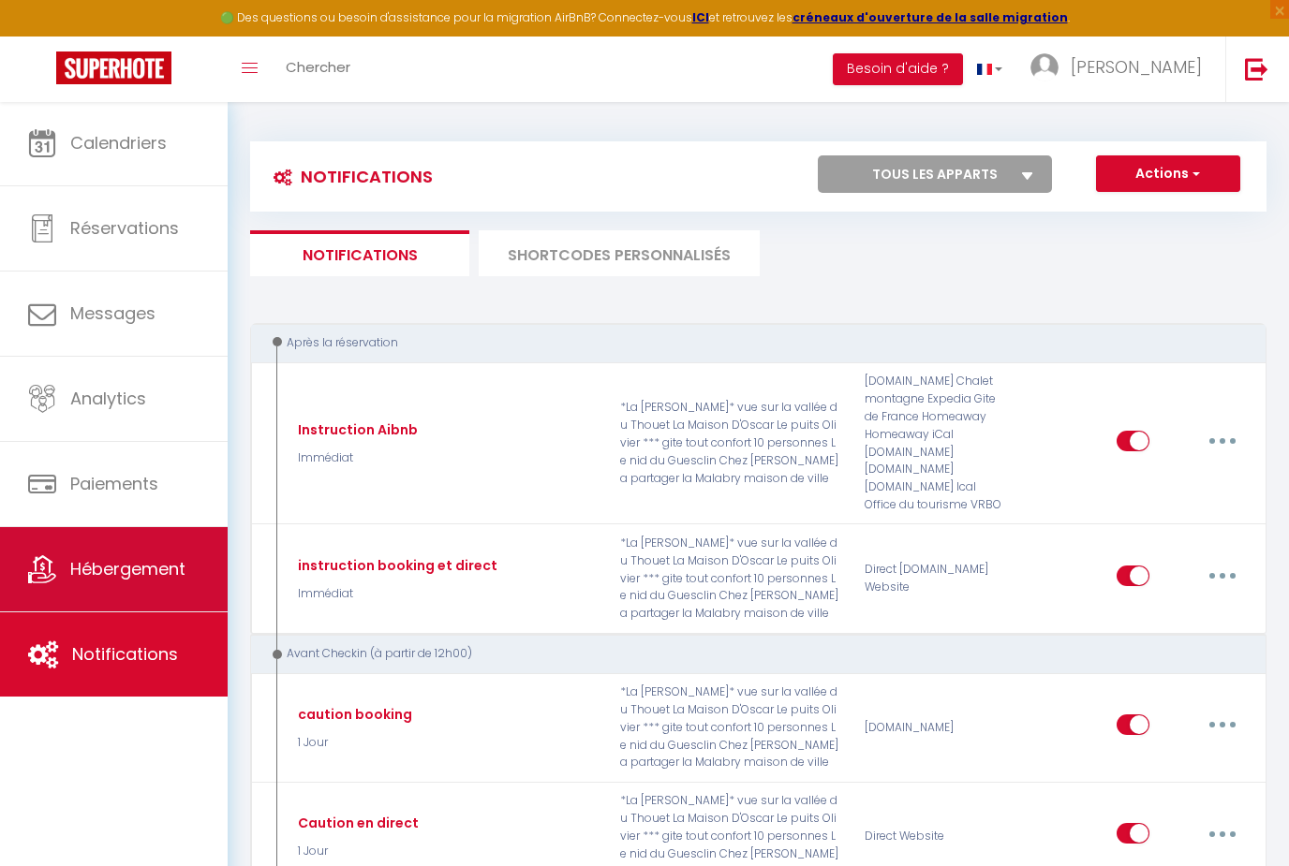
click at [102, 565] on span "Hébergement" at bounding box center [127, 568] width 115 height 23
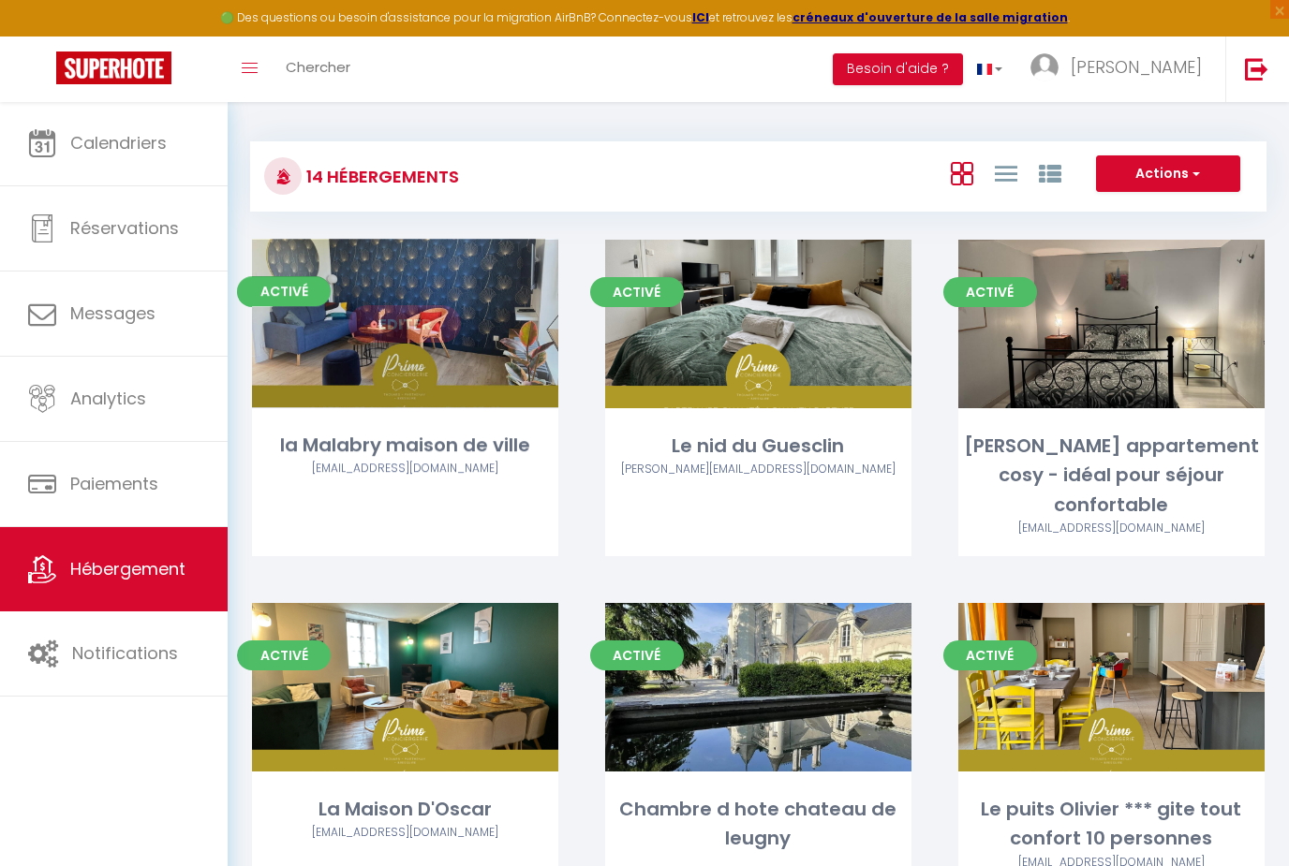
click at [421, 333] on link "Editer" at bounding box center [404, 323] width 112 height 37
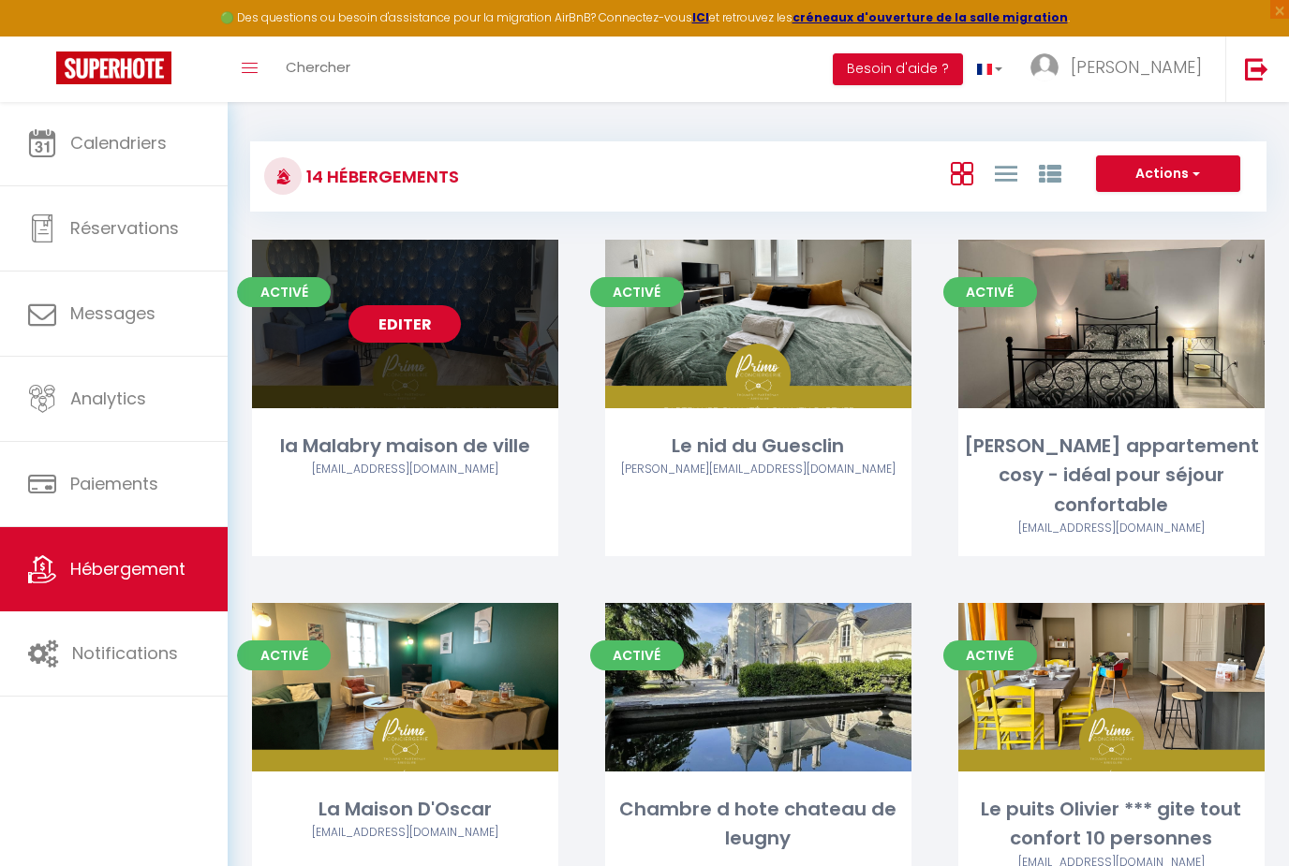
click at [426, 321] on link "Editer" at bounding box center [404, 323] width 112 height 37
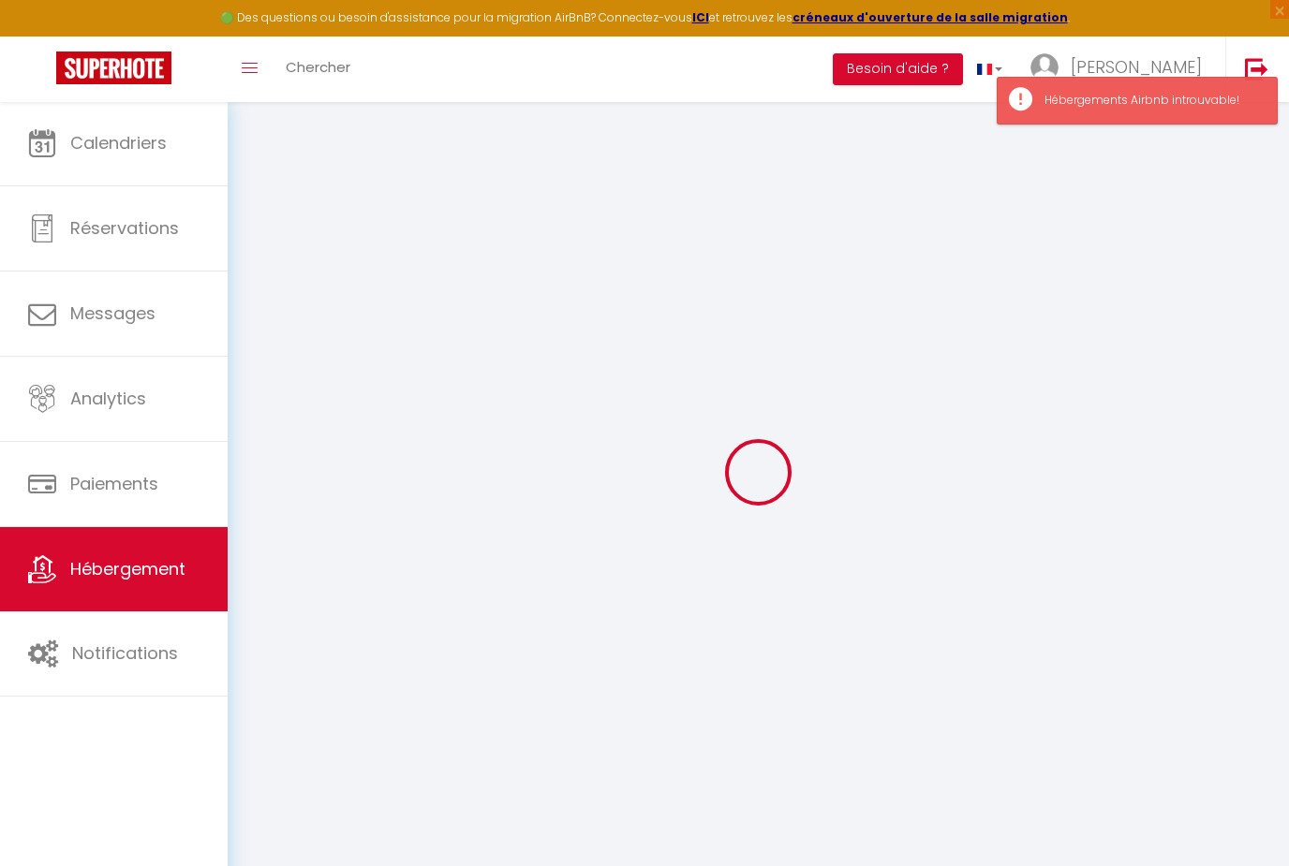
type input "la Malabry maison de ville"
type input "[PERSON_NAME]"
type input "[STREET_ADDRESS]"
type input "79300"
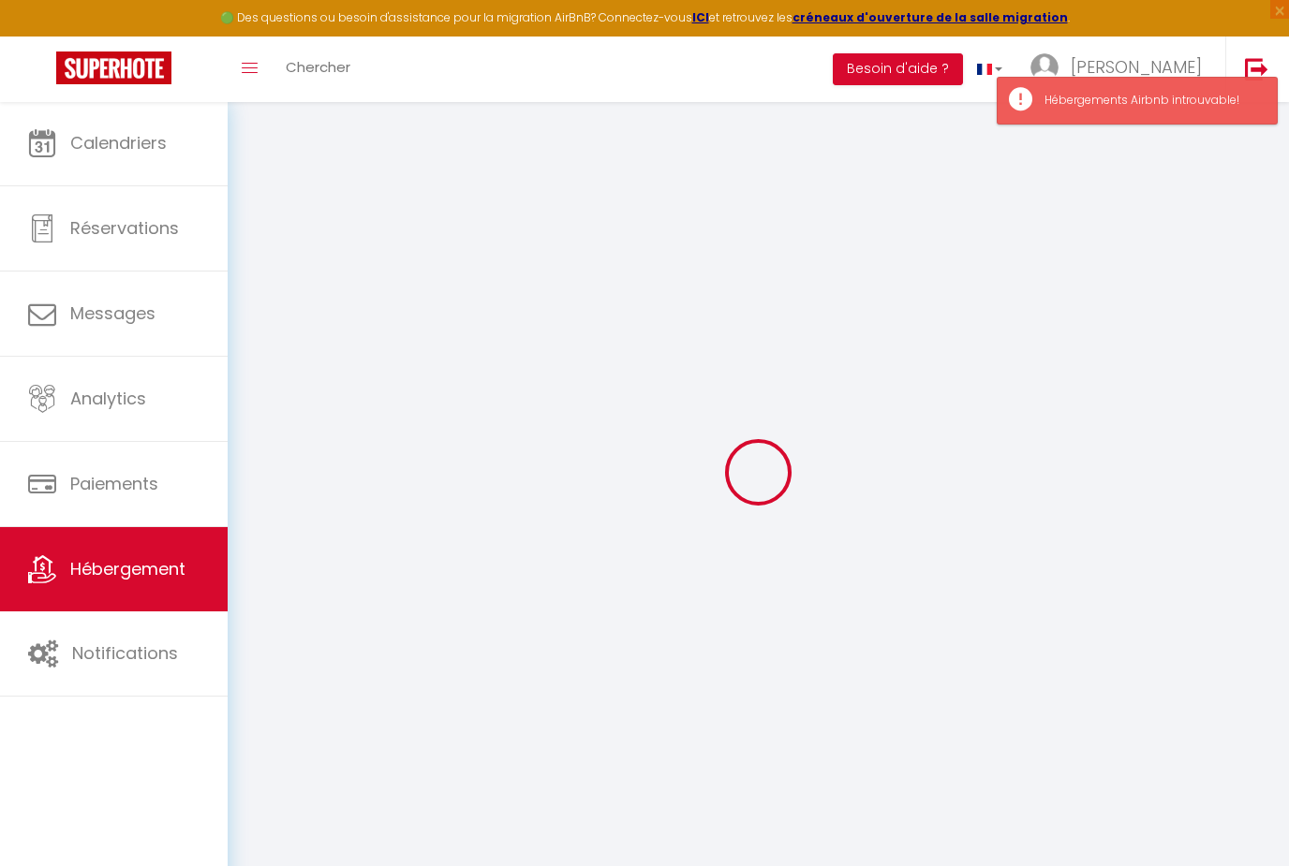
type input "Bressuire"
select select "houses"
select select "6"
select select "3"
type input "180"
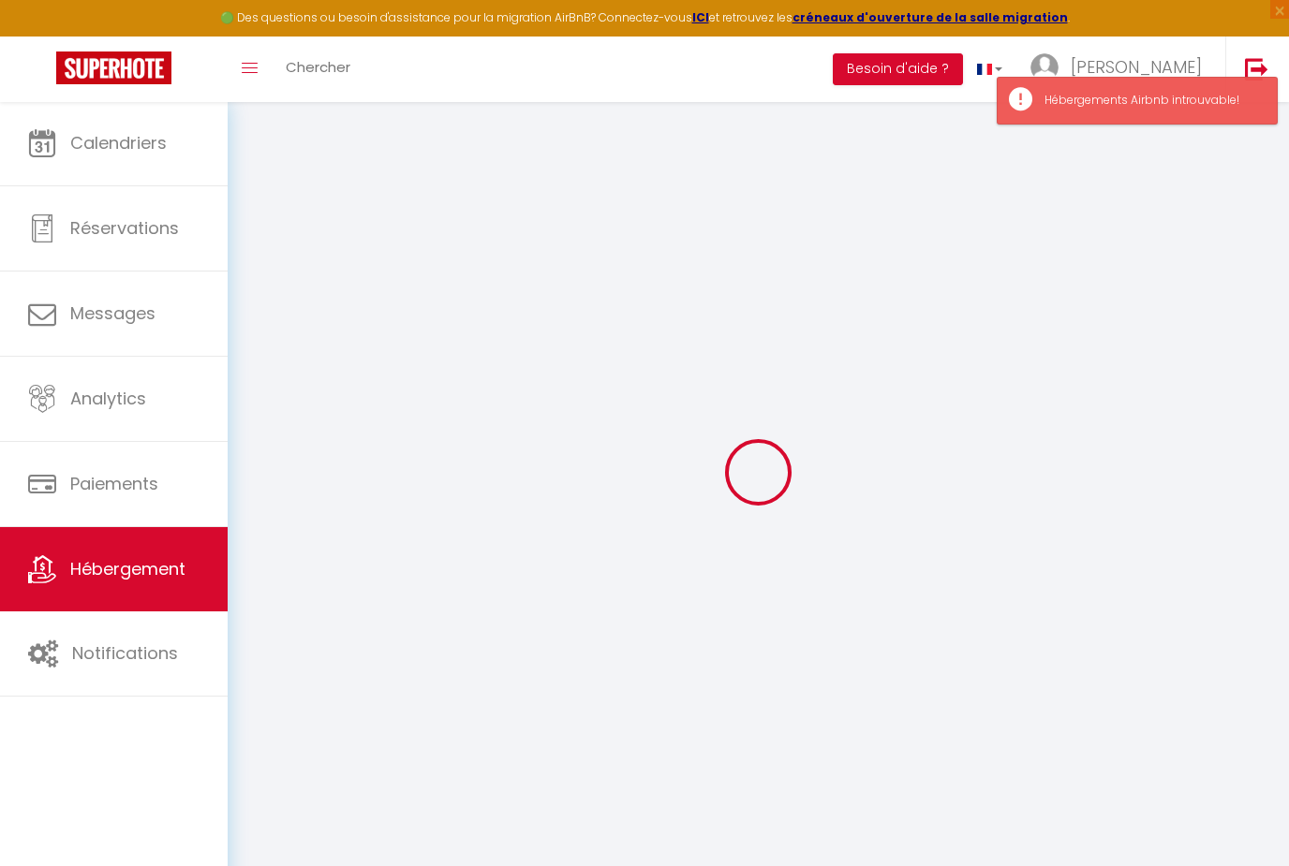
type input "70"
type input "3"
type input "4"
type input "500"
select select
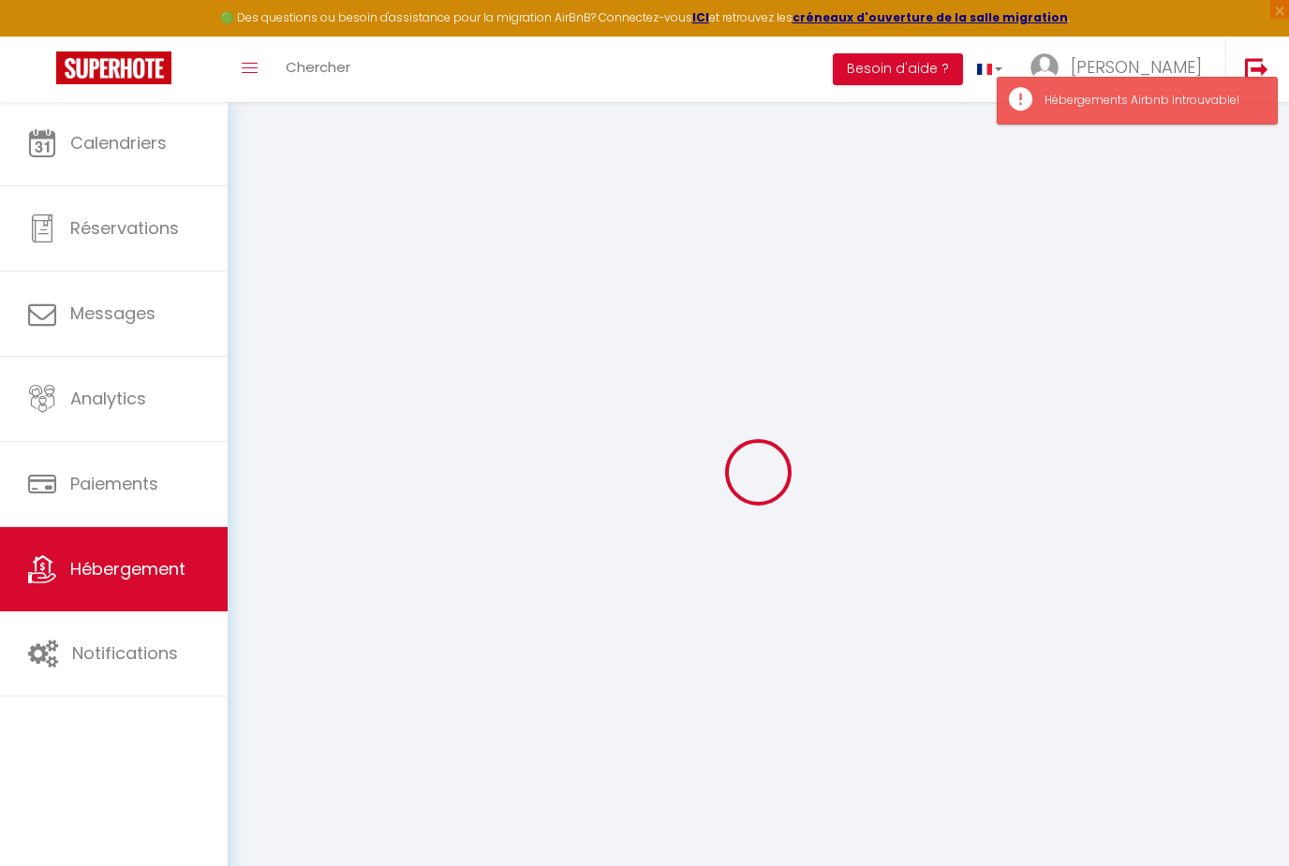
select select
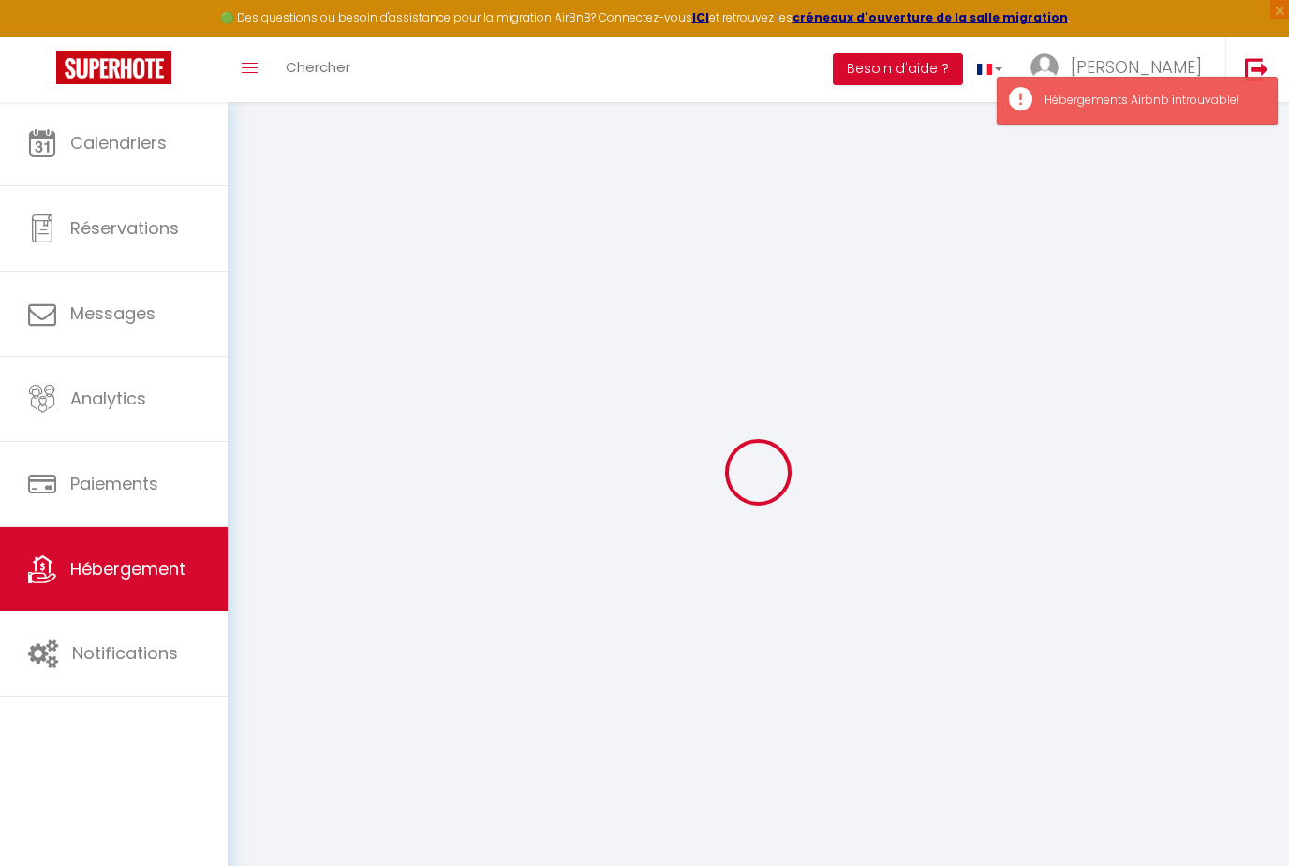
type input "[STREET_ADDRESS]"
type input "79300"
type input "Bressuire"
type input "[EMAIL_ADDRESS][DOMAIN_NAME]"
select select
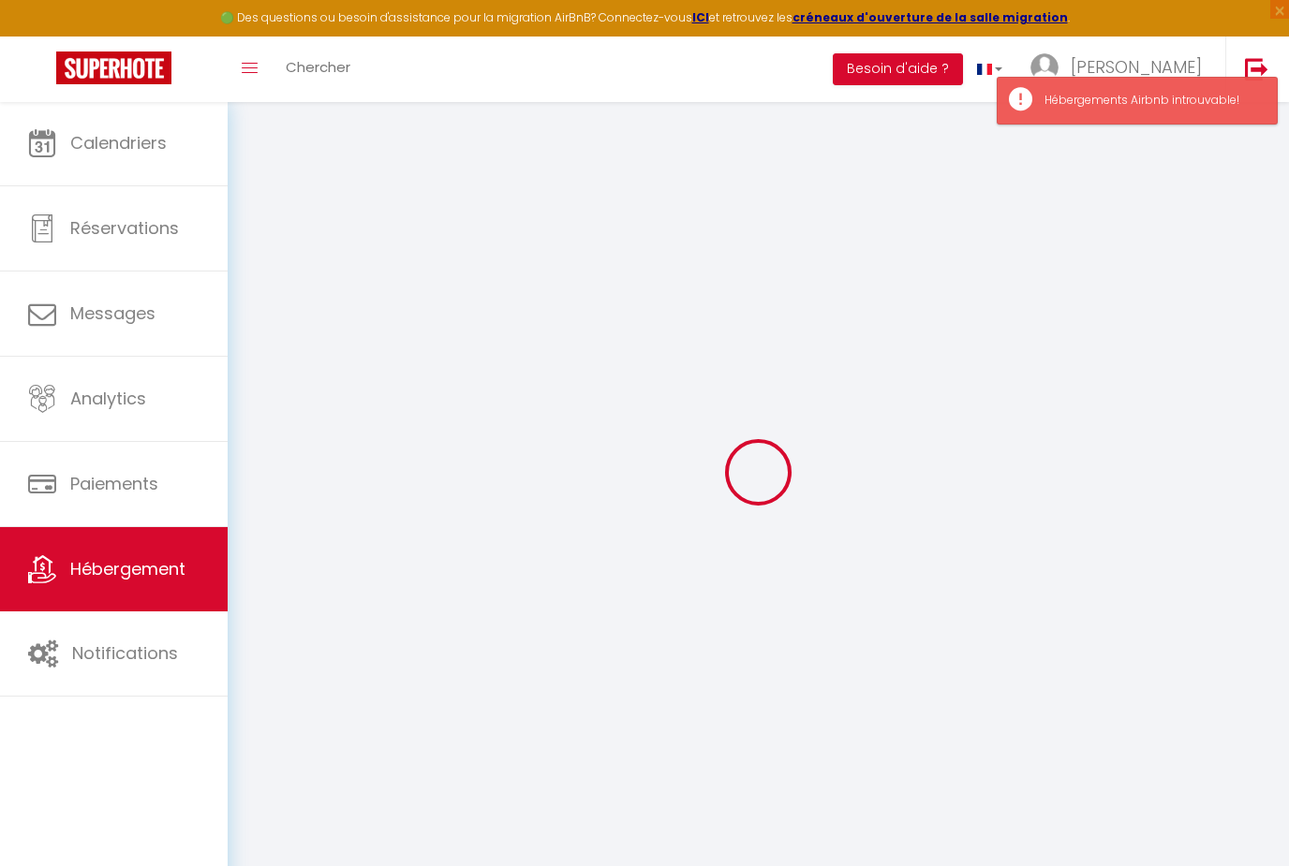
checkbox input "true"
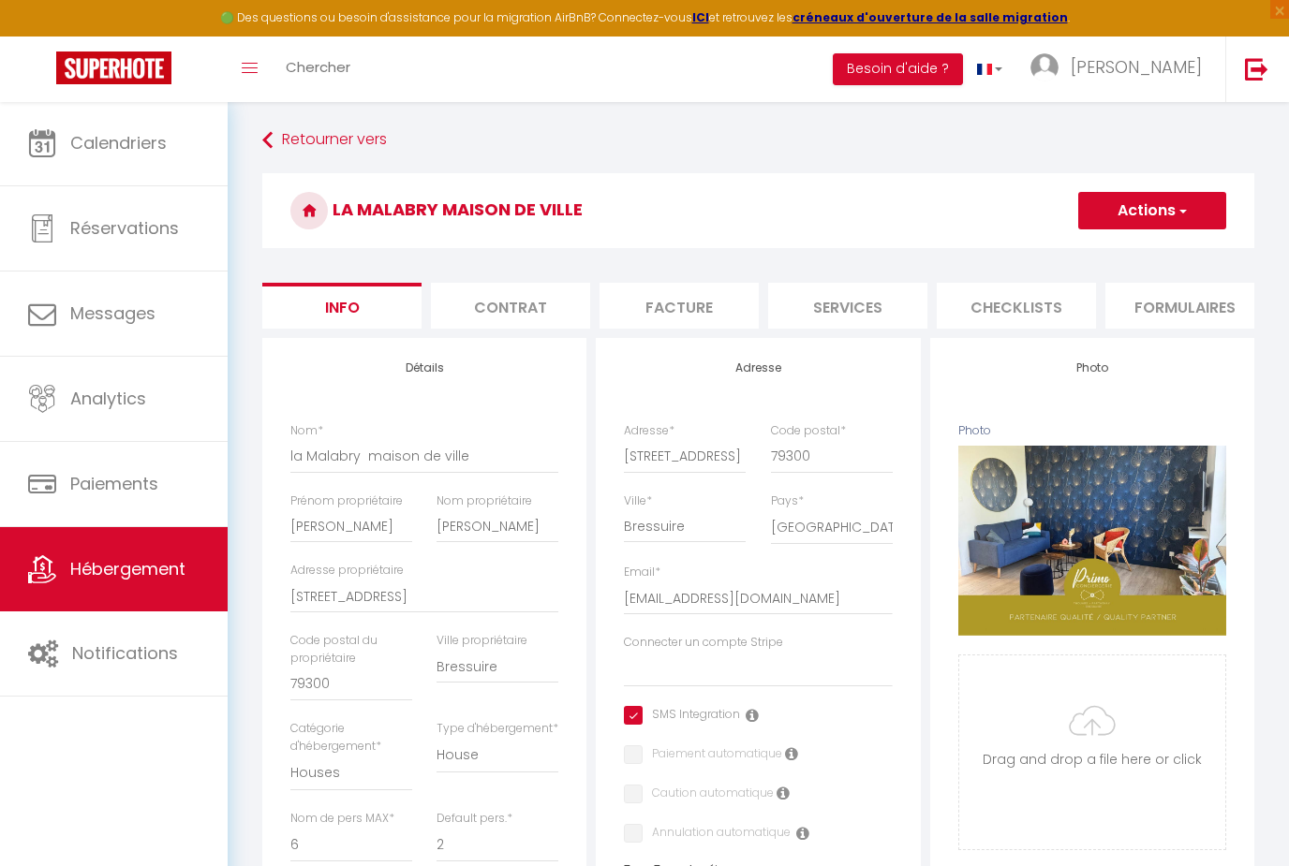
click at [499, 315] on li "Contrat" at bounding box center [510, 306] width 159 height 46
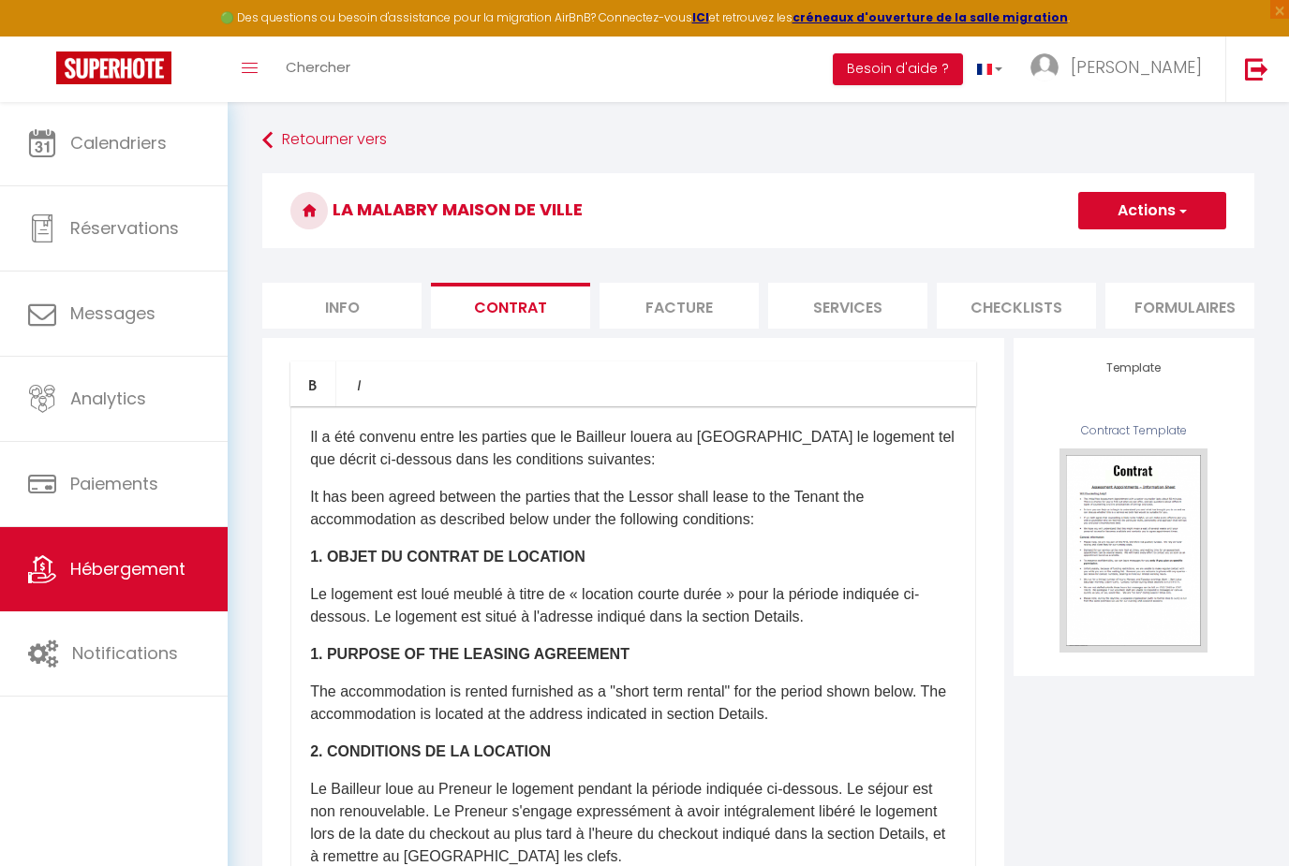
click at [669, 323] on li "Facture" at bounding box center [678, 306] width 159 height 46
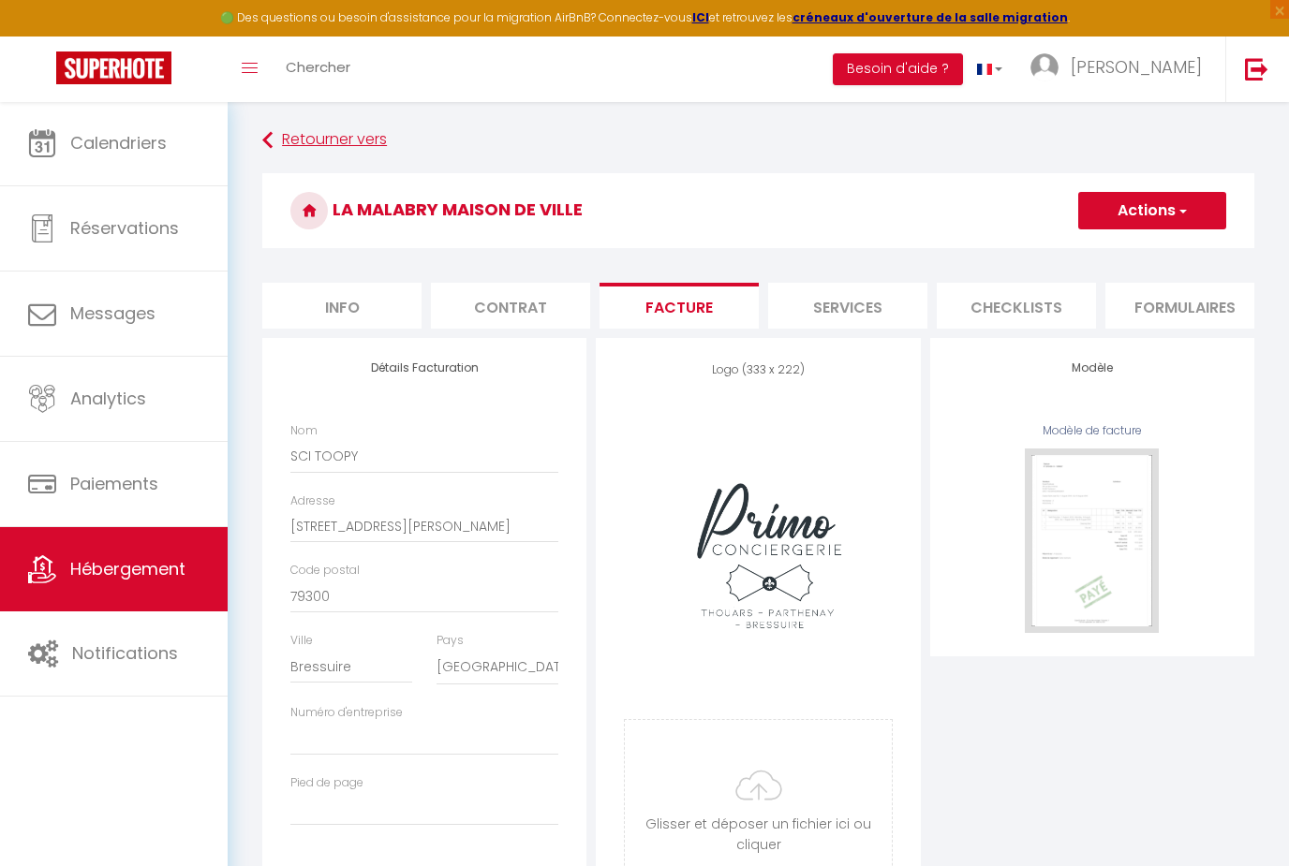
click at [381, 140] on link "Retourner vers" at bounding box center [758, 141] width 992 height 34
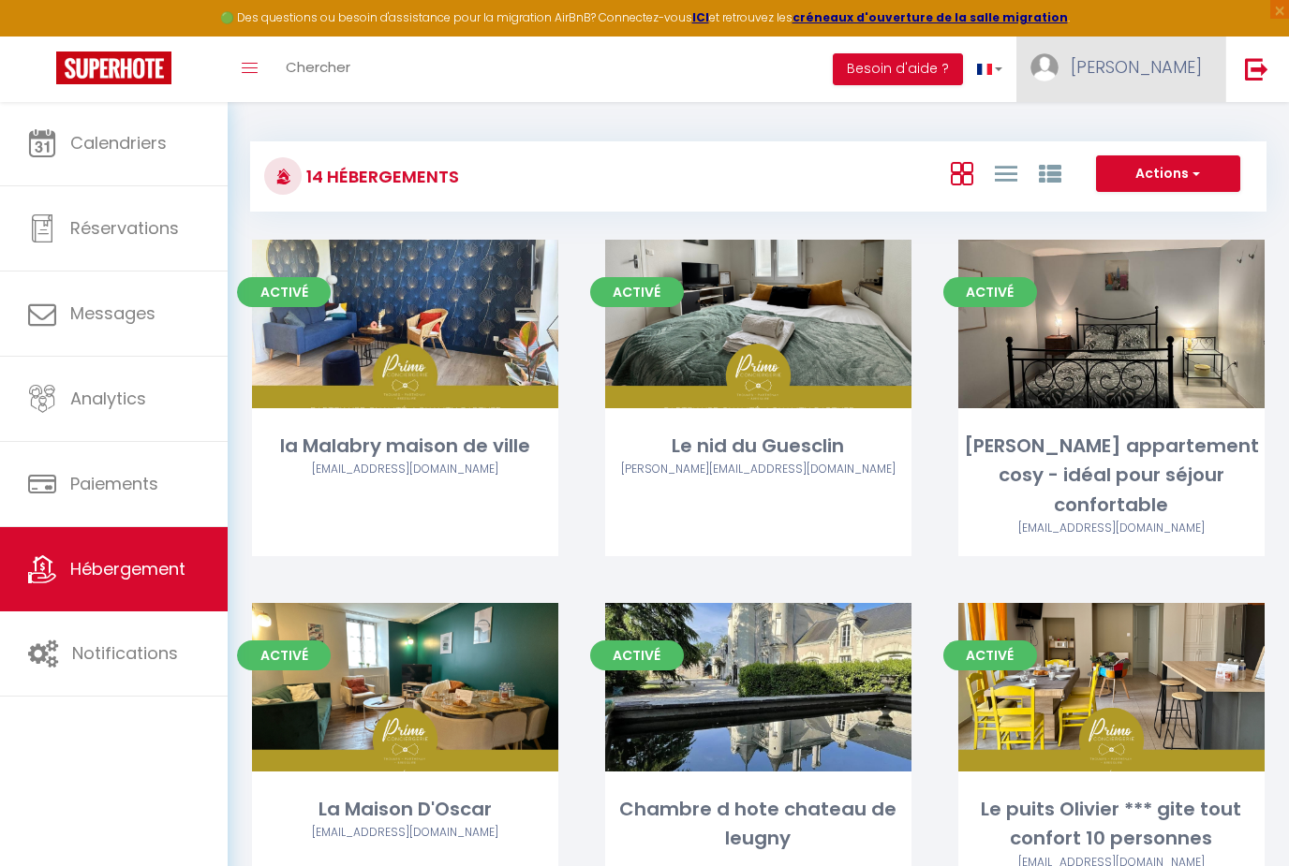
click at [1173, 71] on span "[PERSON_NAME]" at bounding box center [1136, 66] width 131 height 23
click at [672, 82] on div at bounding box center [644, 433] width 1289 height 866
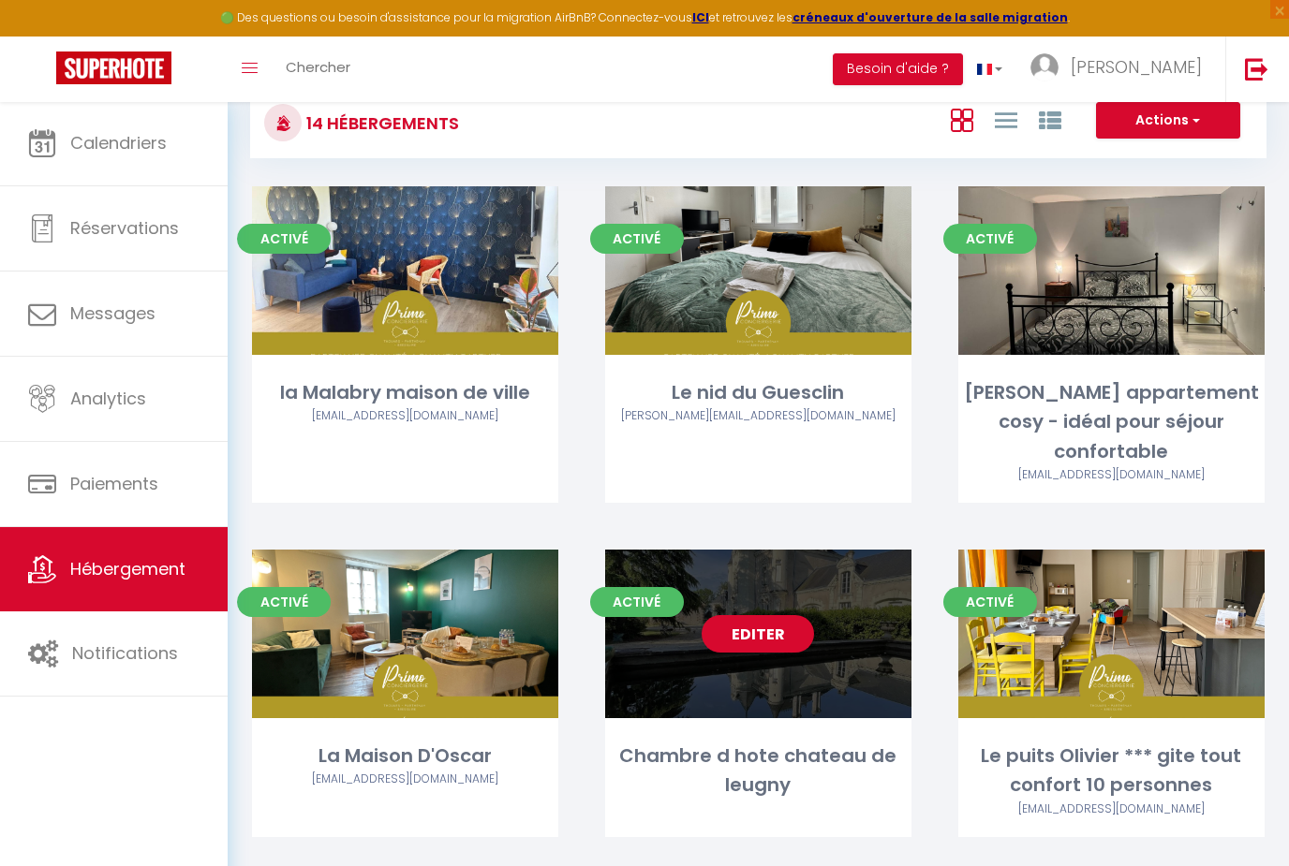
scroll to position [54, 0]
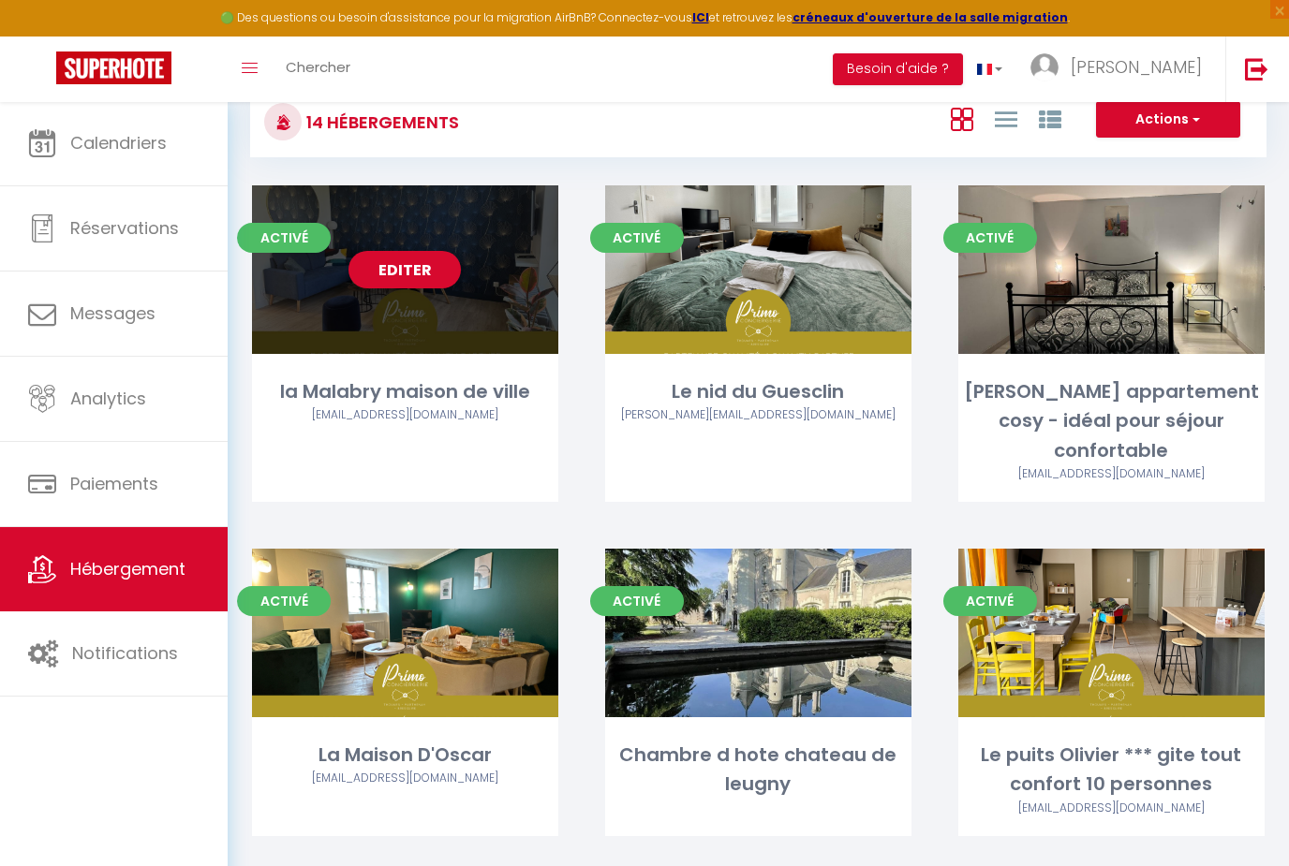
click at [442, 411] on div "[EMAIL_ADDRESS][DOMAIN_NAME]" at bounding box center [405, 415] width 306 height 18
click at [442, 409] on div "[EMAIL_ADDRESS][DOMAIN_NAME]" at bounding box center [405, 415] width 306 height 18
click at [440, 385] on div "la Malabry maison de ville" at bounding box center [405, 391] width 306 height 29
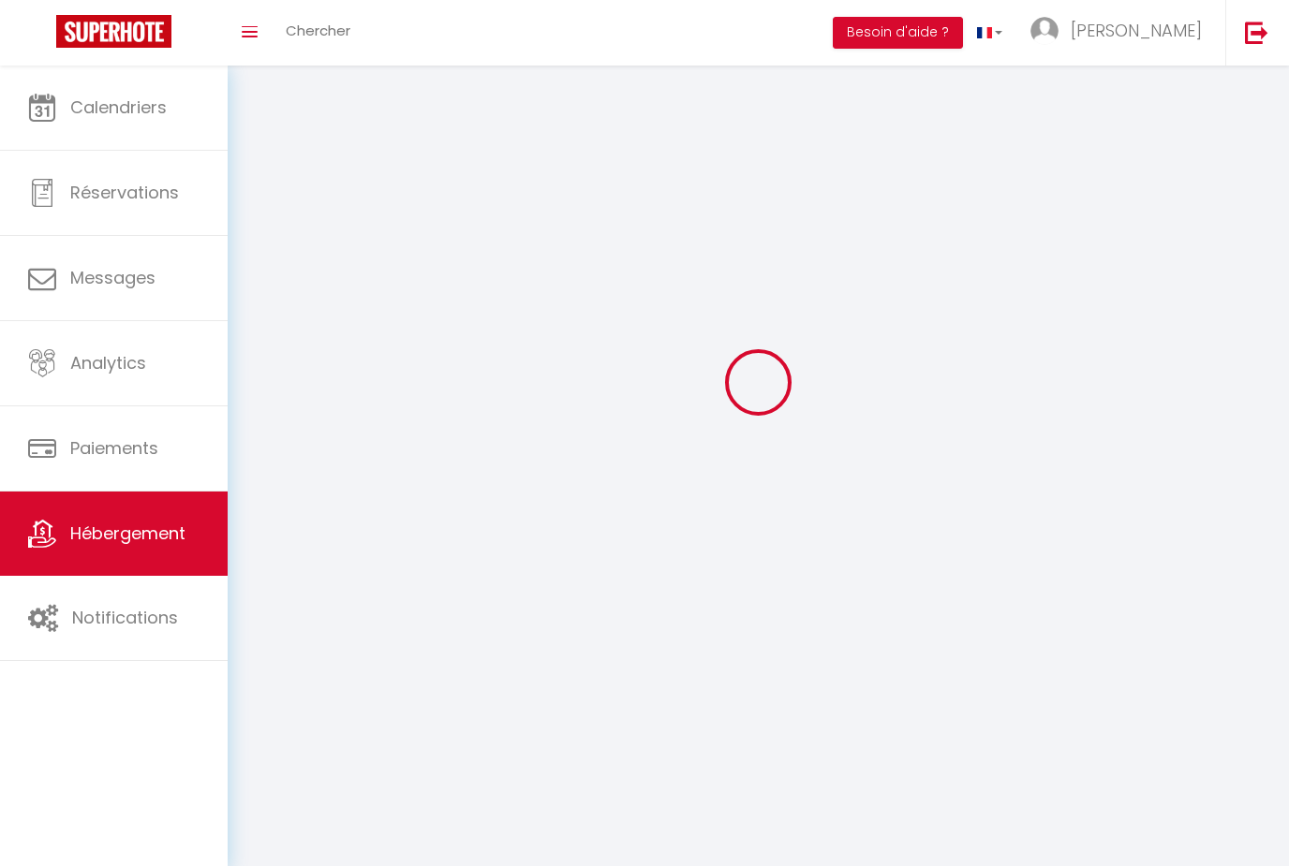
click at [421, 264] on div at bounding box center [758, 383] width 1016 height 698
